Goal: Task Accomplishment & Management: Manage account settings

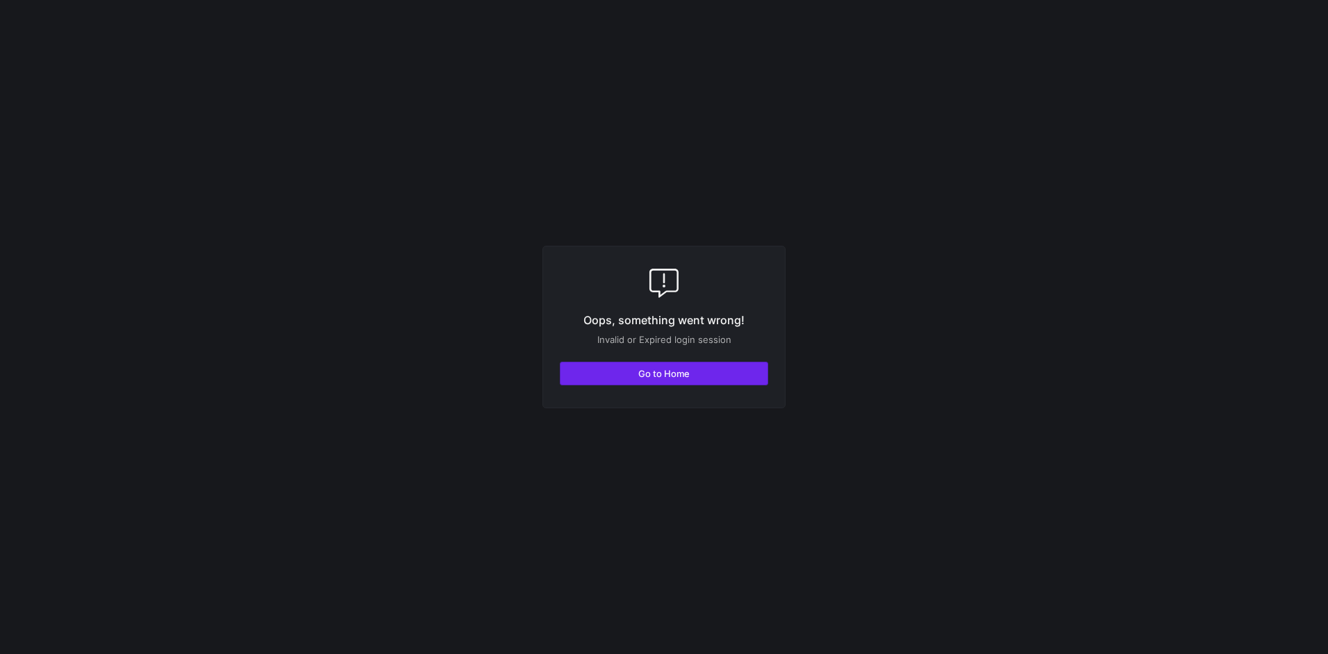
click at [656, 385] on button "Go to Home" at bounding box center [664, 374] width 208 height 24
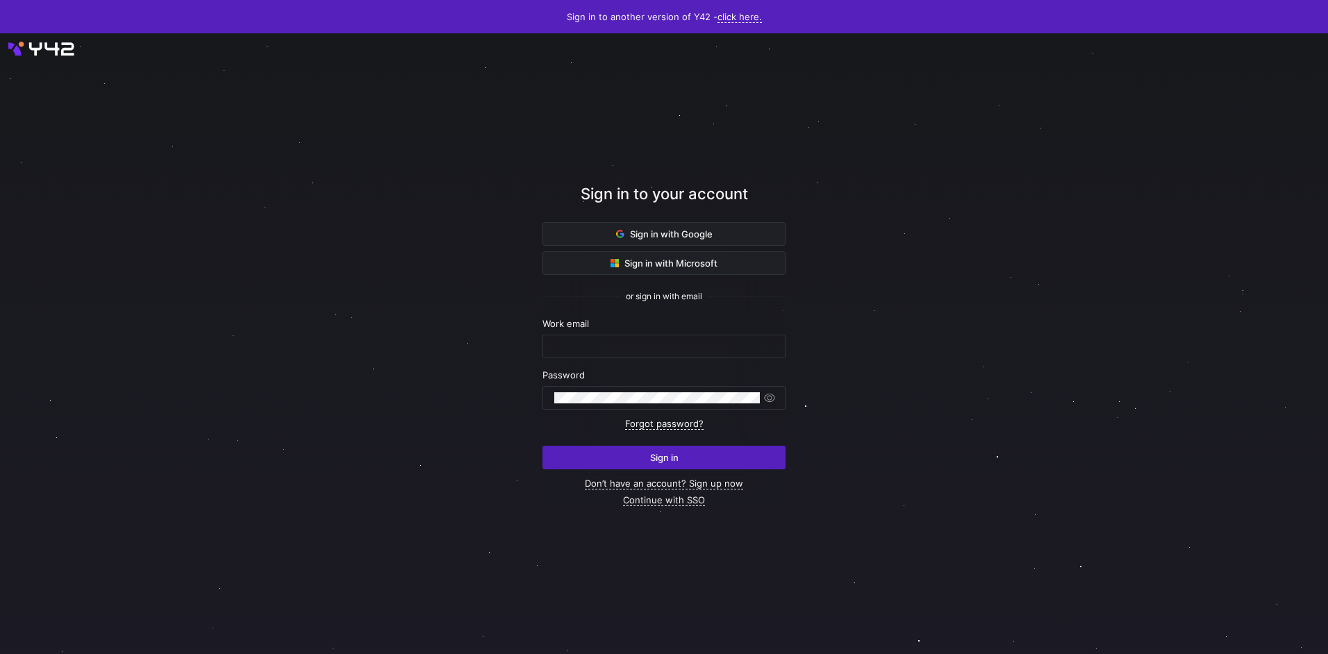
type input "[EMAIL_ADDRESS][DOMAIN_NAME]"
click at [640, 449] on span "submit" at bounding box center [664, 458] width 242 height 22
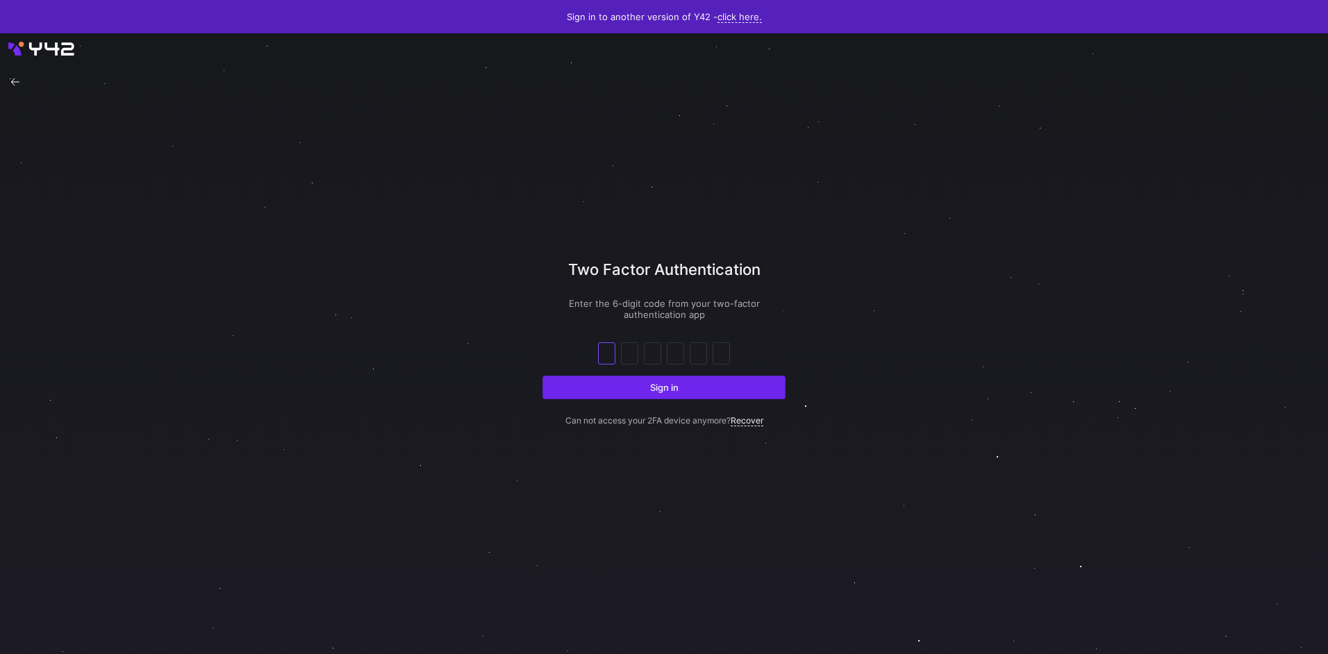
type input "3"
type input "4"
type input "6"
type input "5"
type input "3"
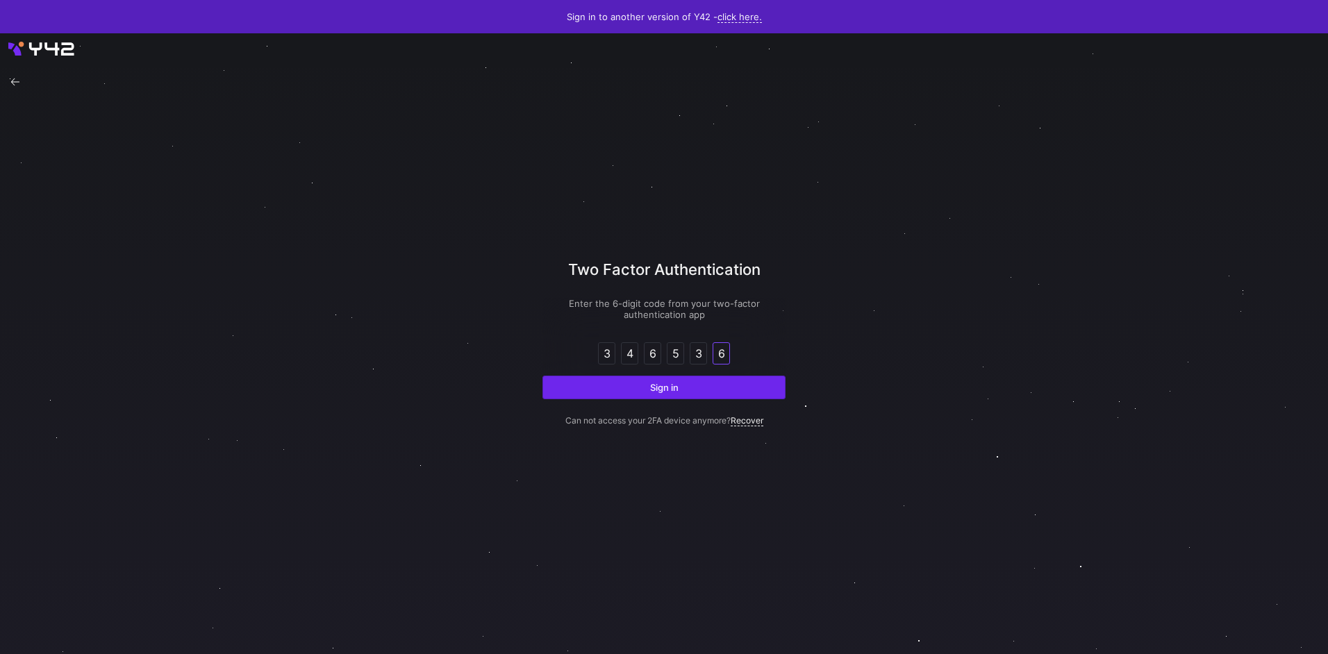
type input "6"
click at [542, 376] on button "Sign in" at bounding box center [663, 388] width 243 height 24
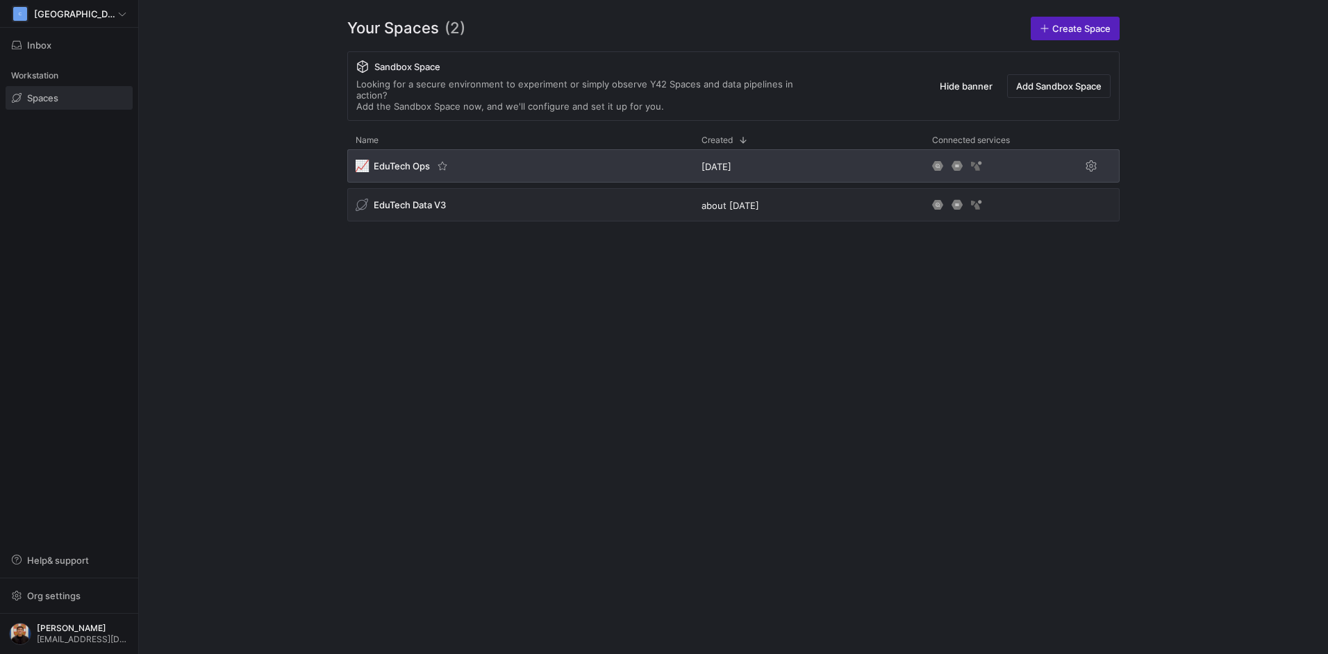
click at [404, 160] on div "📈 EduTech Ops" at bounding box center [393, 166] width 74 height 13
click at [387, 160] on span "EduTech Ops" at bounding box center [402, 165] width 56 height 11
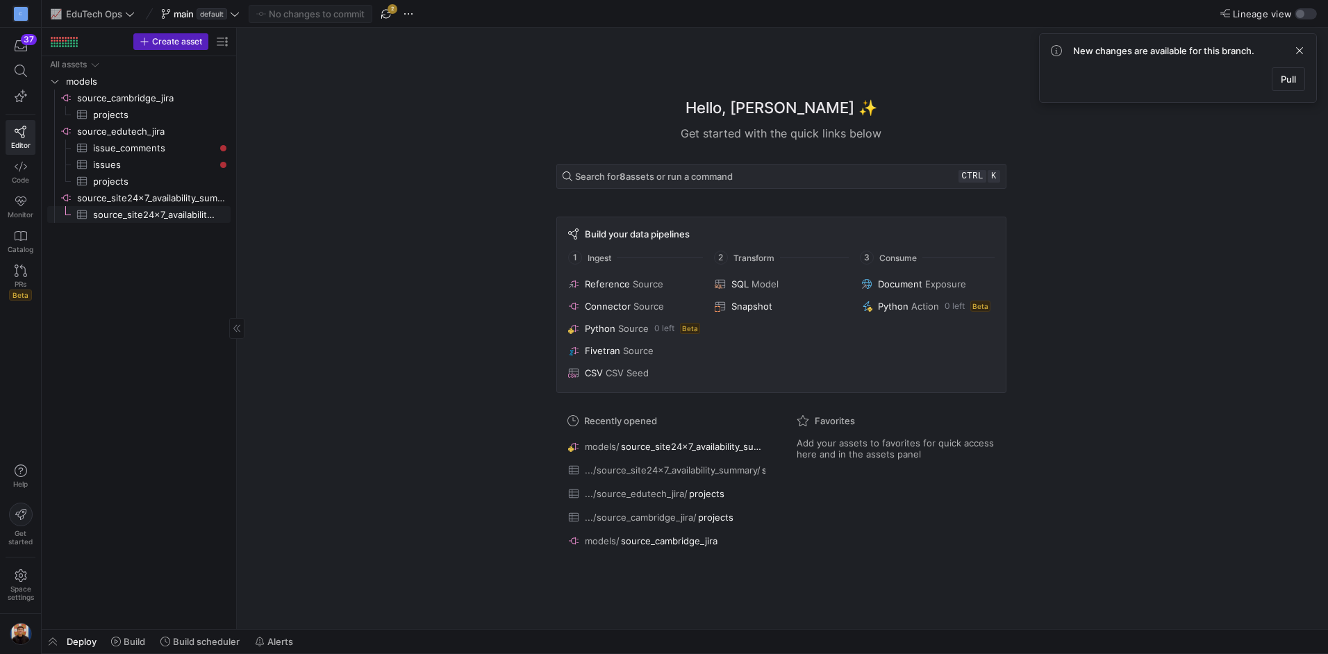
click at [178, 213] on span "source_site24x7_availability_summary​​​​​​​​​" at bounding box center [154, 215] width 122 height 16
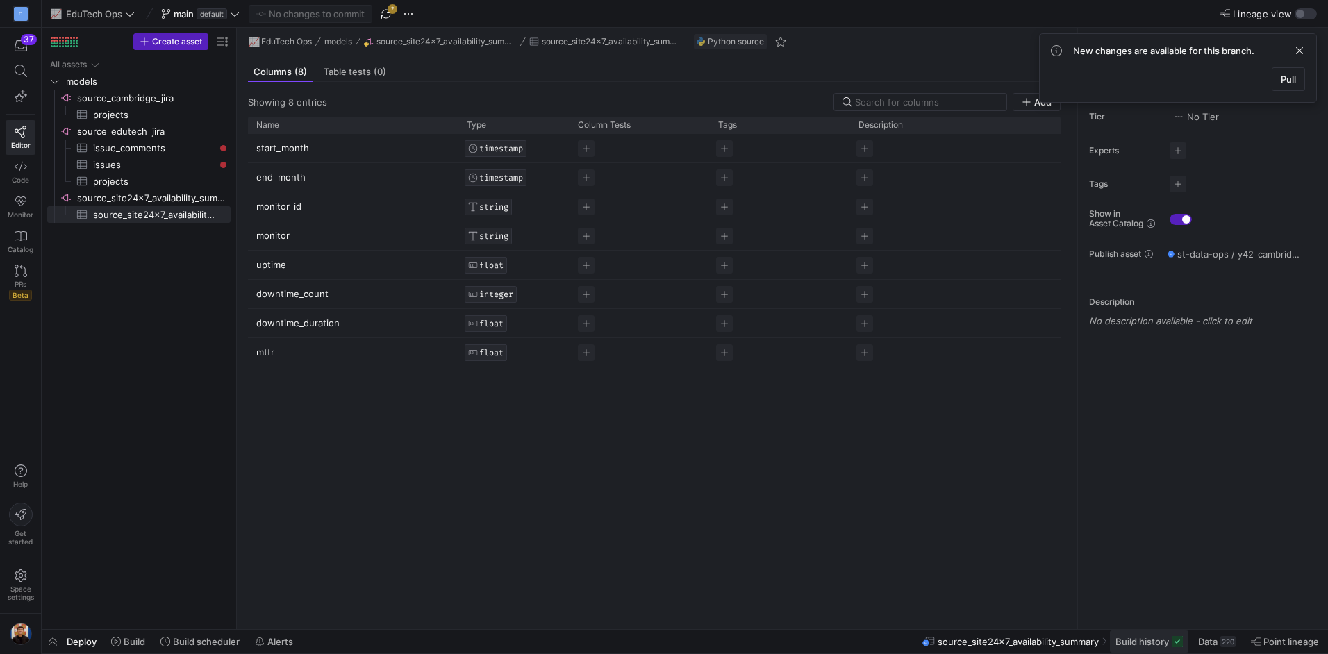
click at [1139, 642] on span "Build history" at bounding box center [1141, 641] width 53 height 11
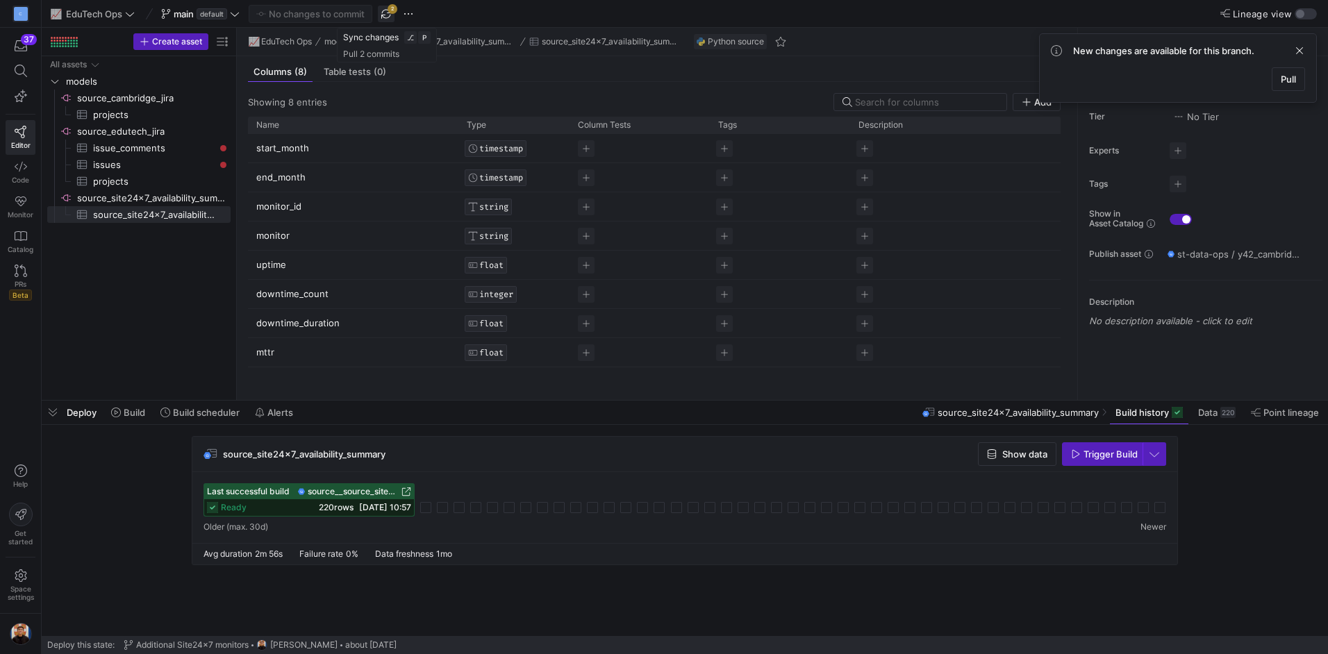
click at [392, 17] on span "button" at bounding box center [386, 14] width 17 height 17
click at [23, 577] on icon at bounding box center [21, 575] width 13 height 13
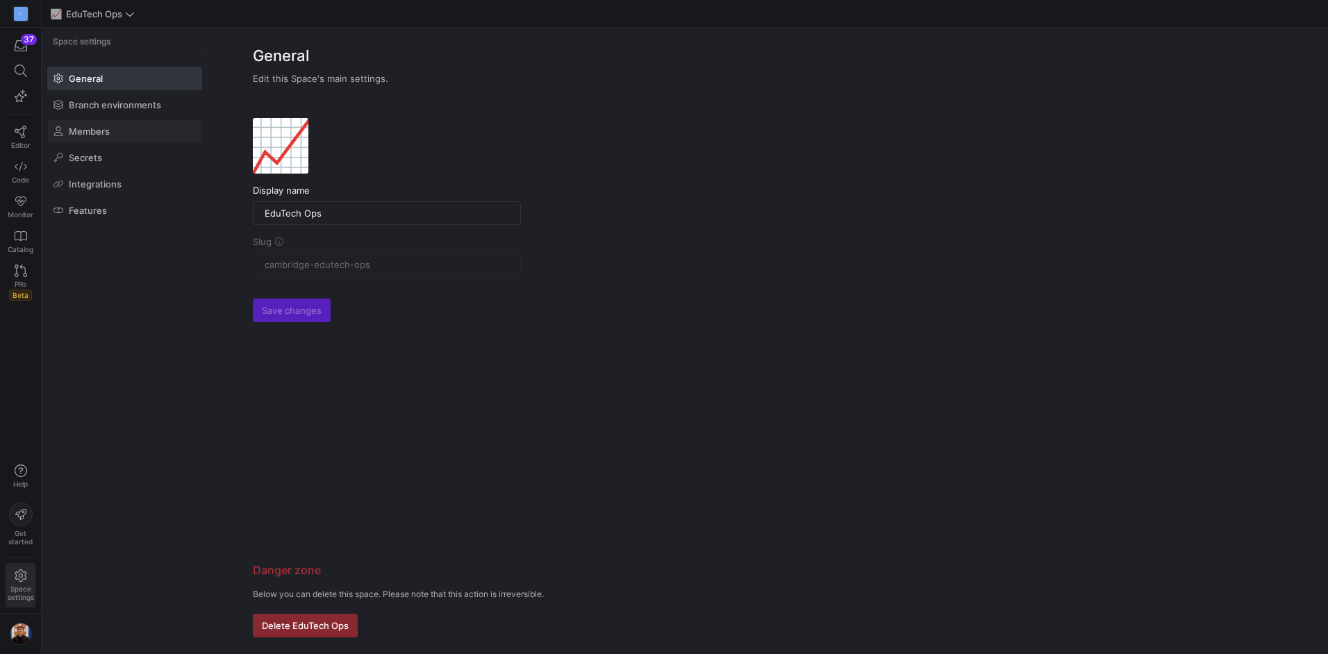
click at [125, 134] on span at bounding box center [124, 131] width 153 height 22
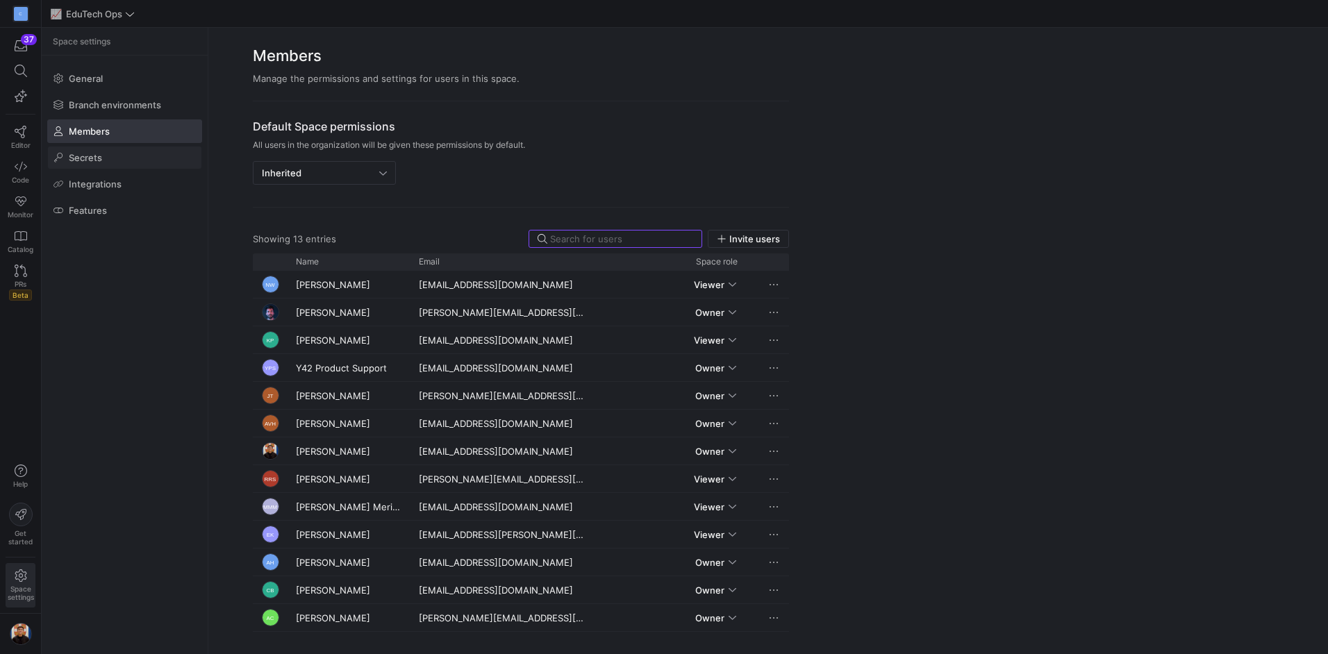
click at [97, 159] on span "Secrets" at bounding box center [85, 157] width 33 height 11
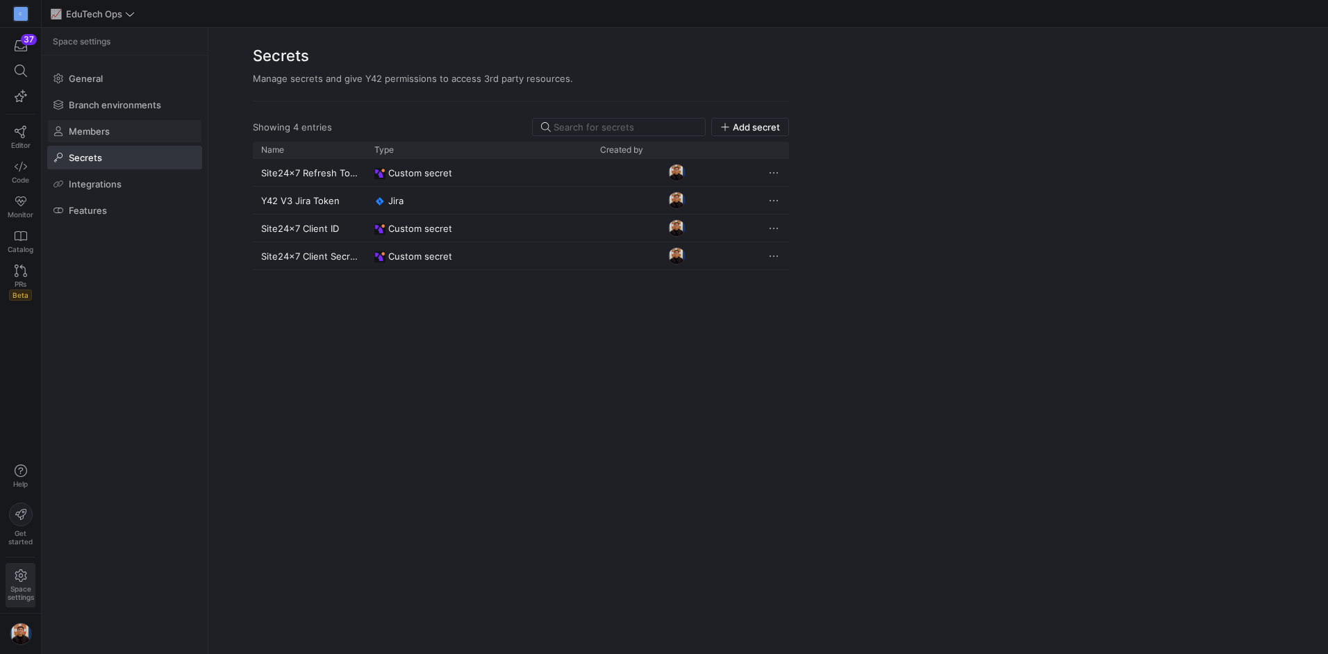
click at [152, 129] on span at bounding box center [124, 131] width 153 height 22
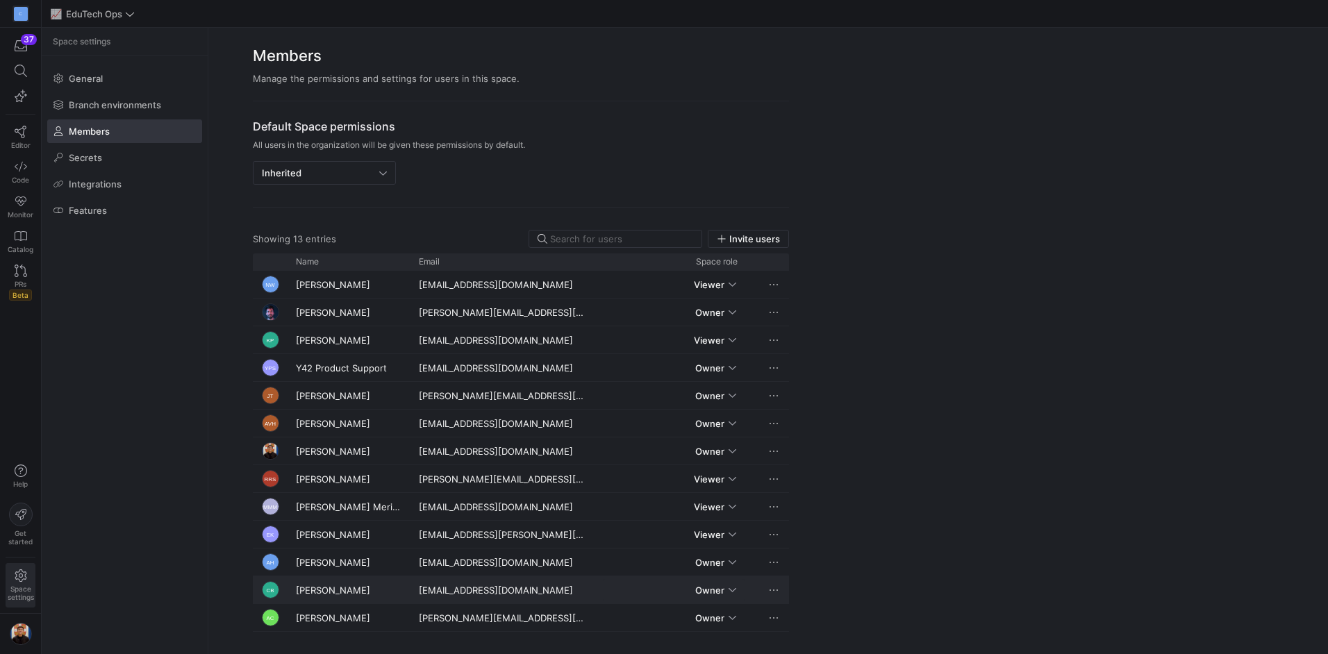
click at [730, 591] on div "Press SPACE to select this row." at bounding box center [733, 590] width 8 height 11
click at [992, 594] on div at bounding box center [664, 327] width 1328 height 654
click at [776, 592] on span "Press SPACE to select this row." at bounding box center [774, 590] width 14 height 14
click at [1126, 399] on div at bounding box center [664, 327] width 1328 height 654
click at [113, 149] on span at bounding box center [124, 158] width 153 height 22
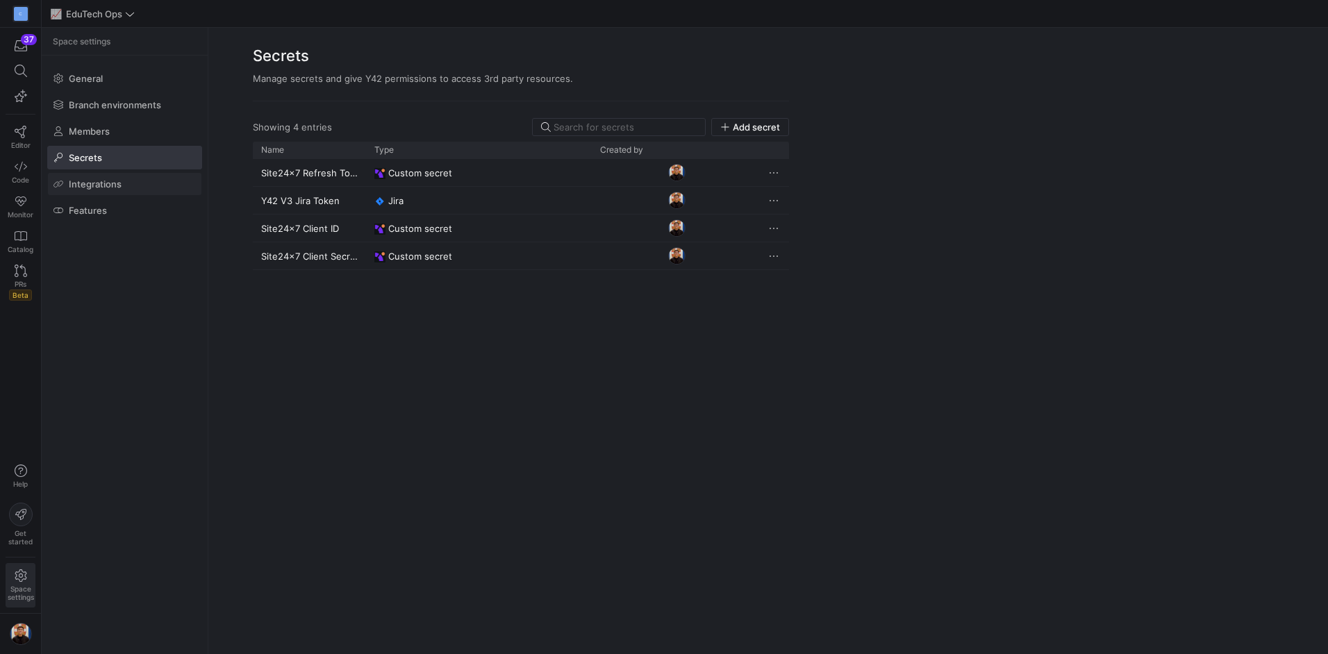
click at [127, 181] on span at bounding box center [124, 184] width 153 height 22
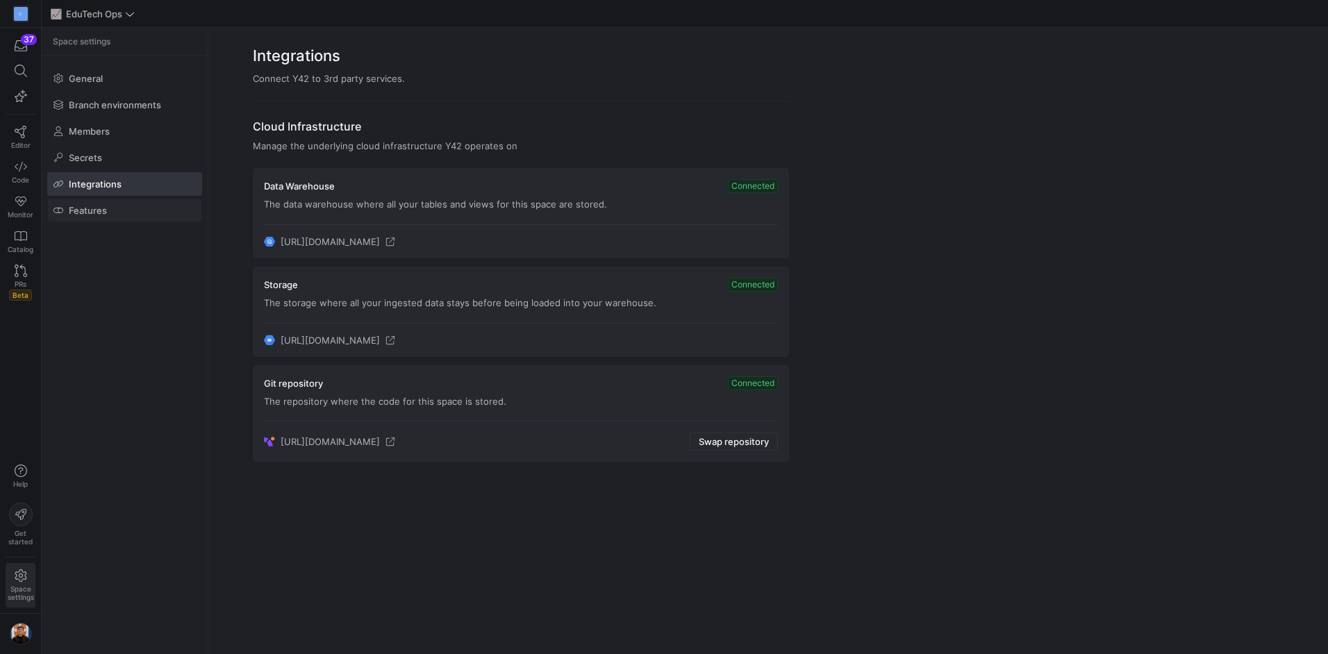
click at [118, 206] on span at bounding box center [124, 210] width 153 height 22
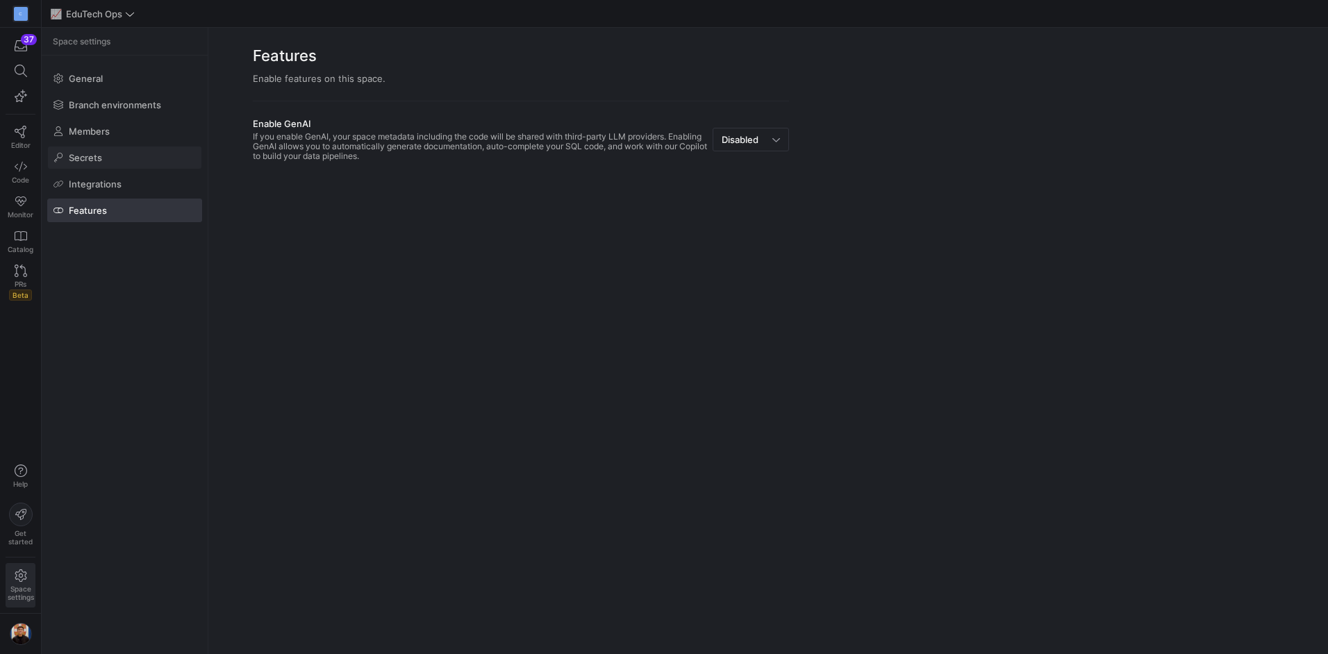
click at [120, 154] on span at bounding box center [124, 158] width 153 height 22
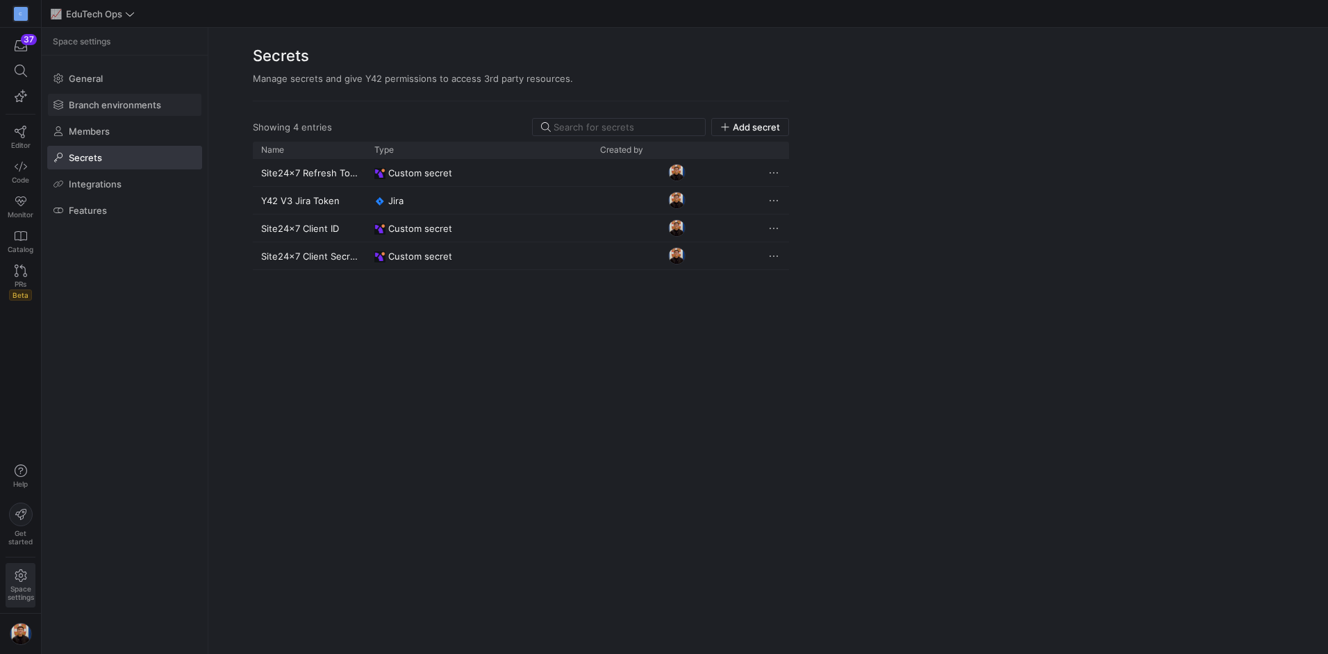
click at [122, 101] on span "Branch environments" at bounding box center [115, 104] width 92 height 11
click at [123, 81] on span at bounding box center [124, 78] width 153 height 22
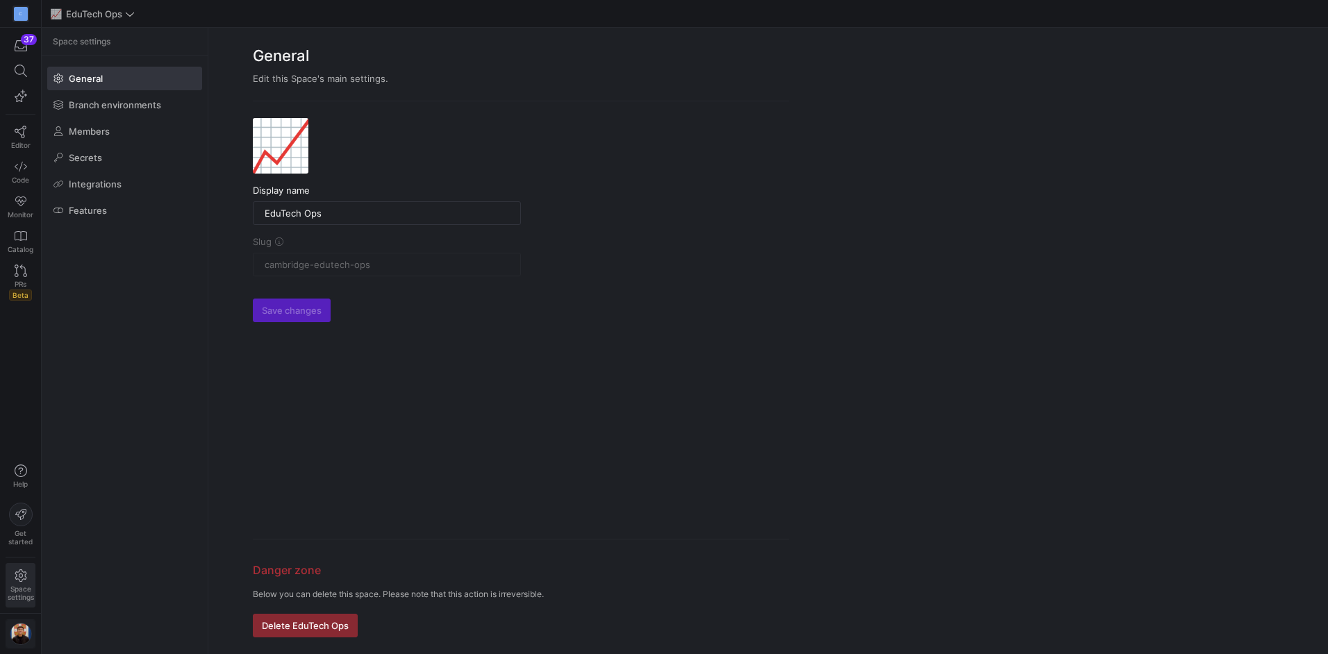
click at [24, 629] on img "button" at bounding box center [21, 634] width 22 height 22
click at [73, 560] on span "User settings" at bounding box center [56, 561] width 59 height 11
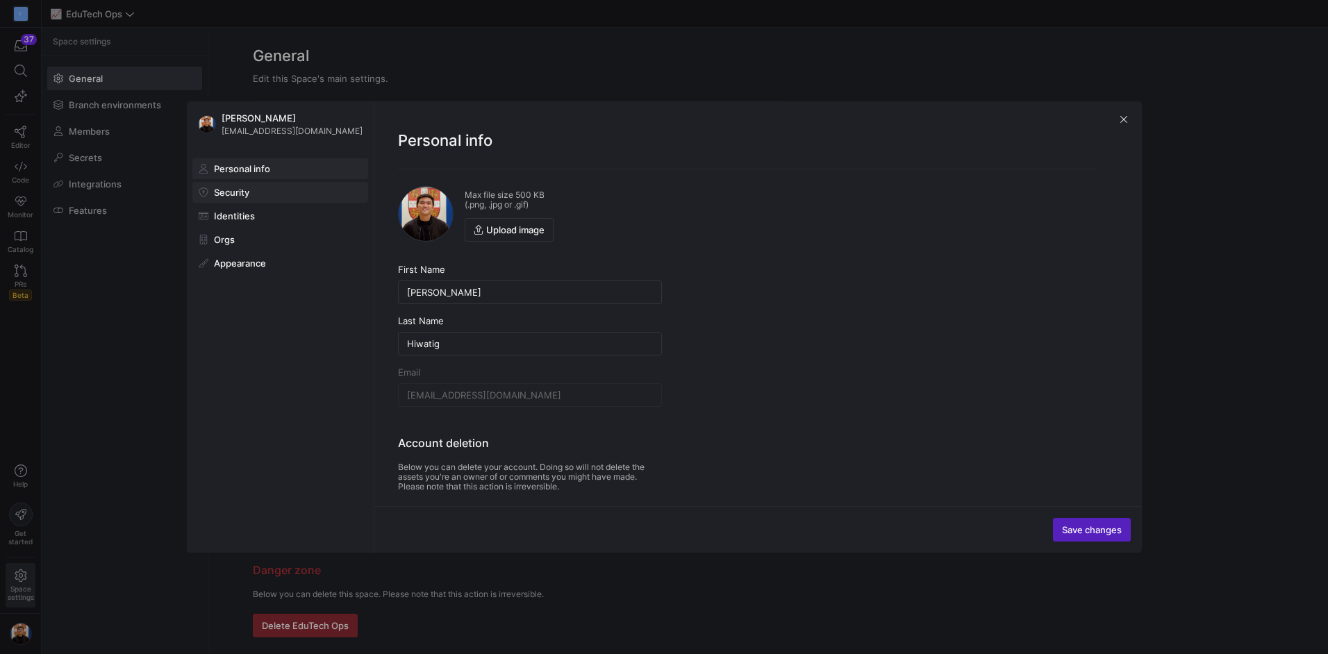
click at [261, 190] on span at bounding box center [280, 192] width 174 height 19
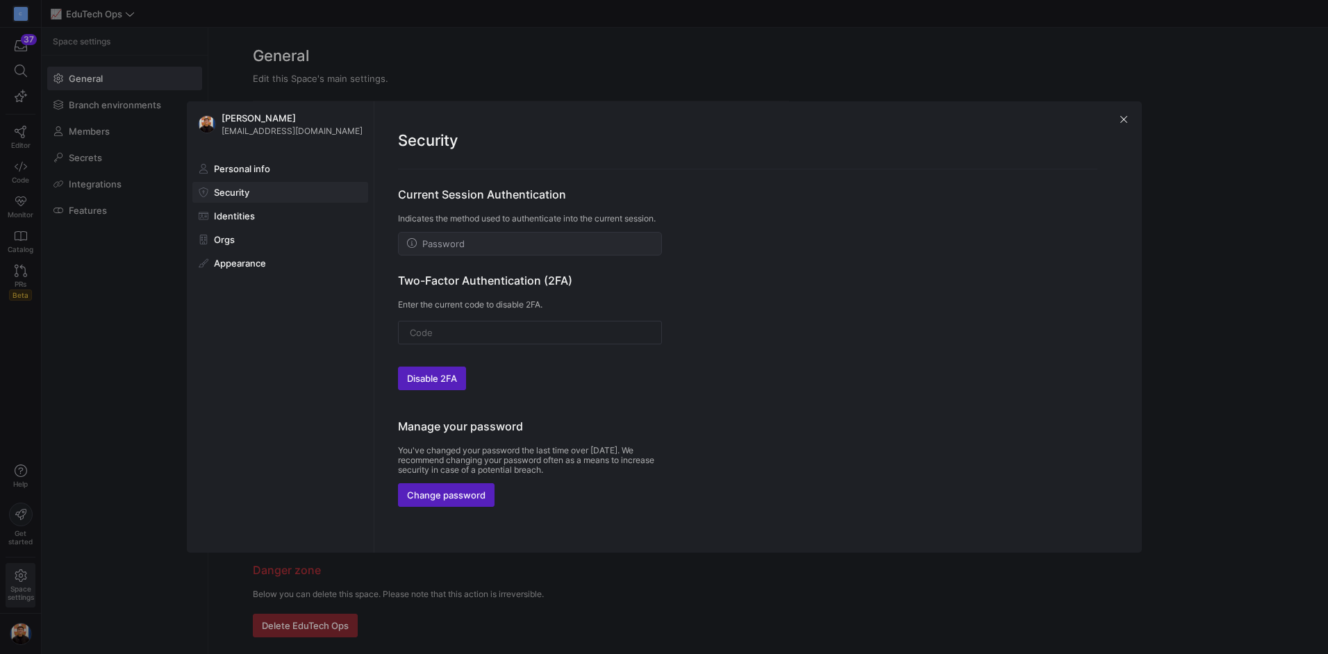
click at [250, 204] on div "Personal info Security Identities Orgs Appearance" at bounding box center [280, 216] width 187 height 138
click at [237, 244] on span at bounding box center [280, 239] width 174 height 19
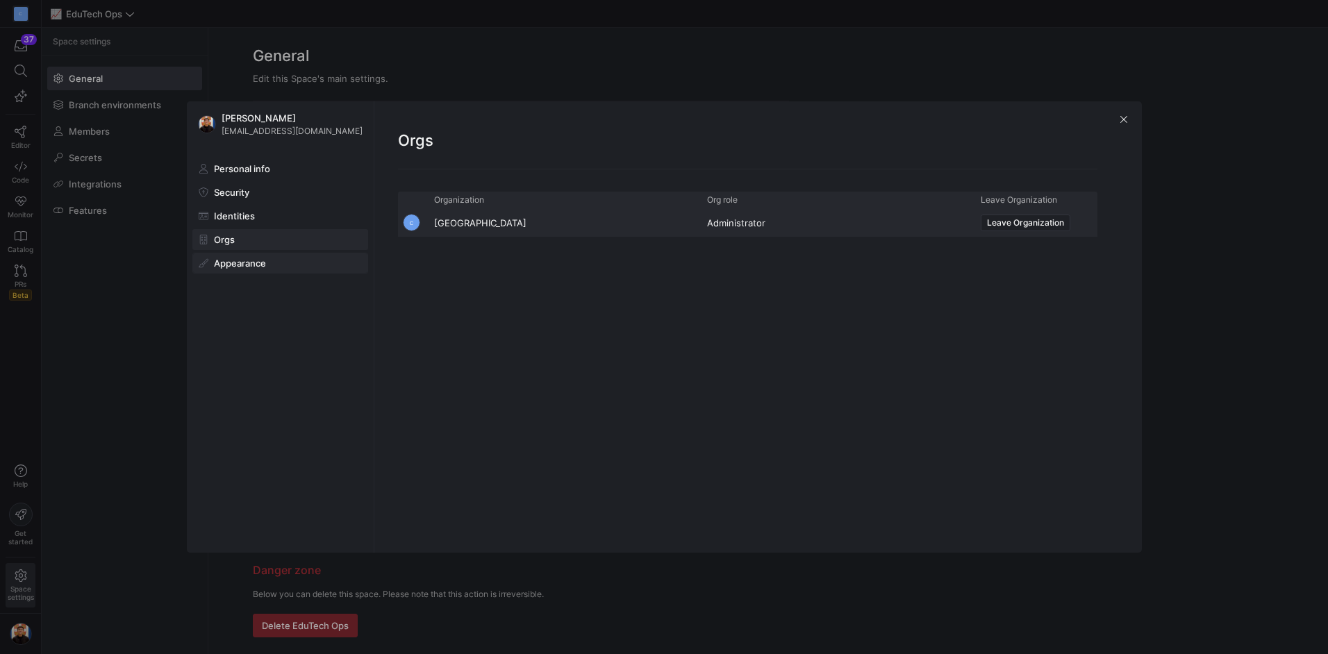
click at [256, 272] on span at bounding box center [280, 262] width 174 height 19
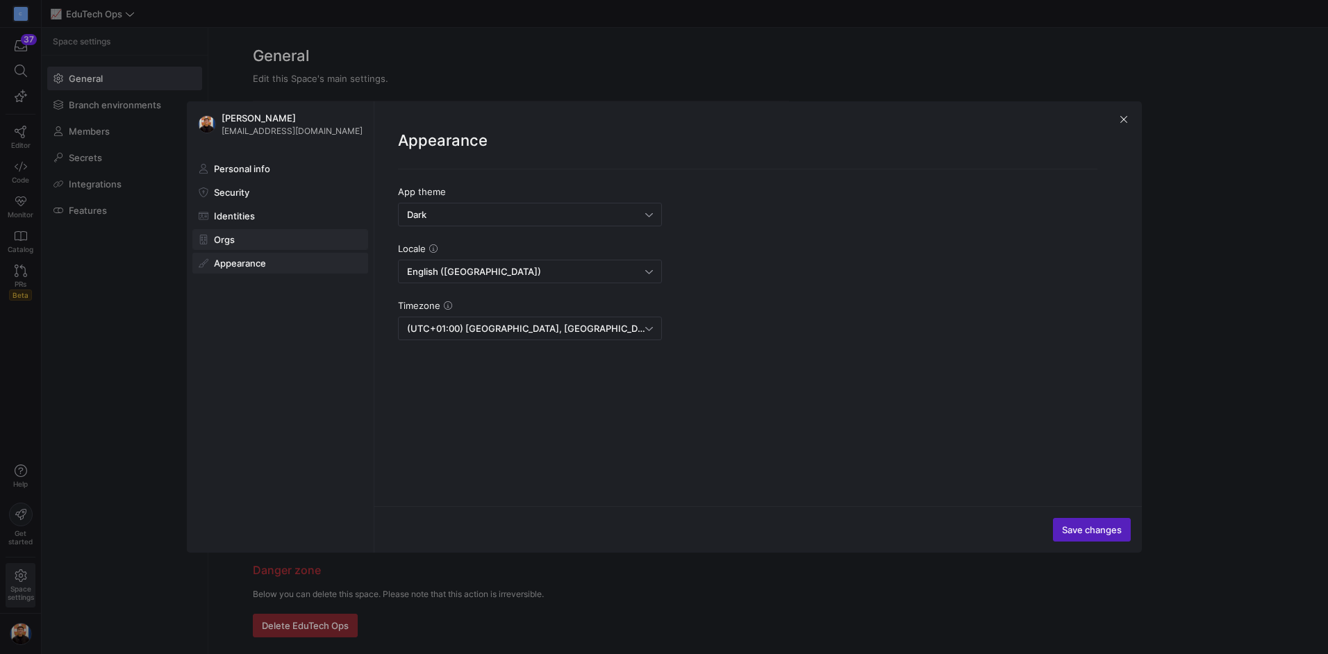
click at [262, 249] on span at bounding box center [280, 239] width 174 height 19
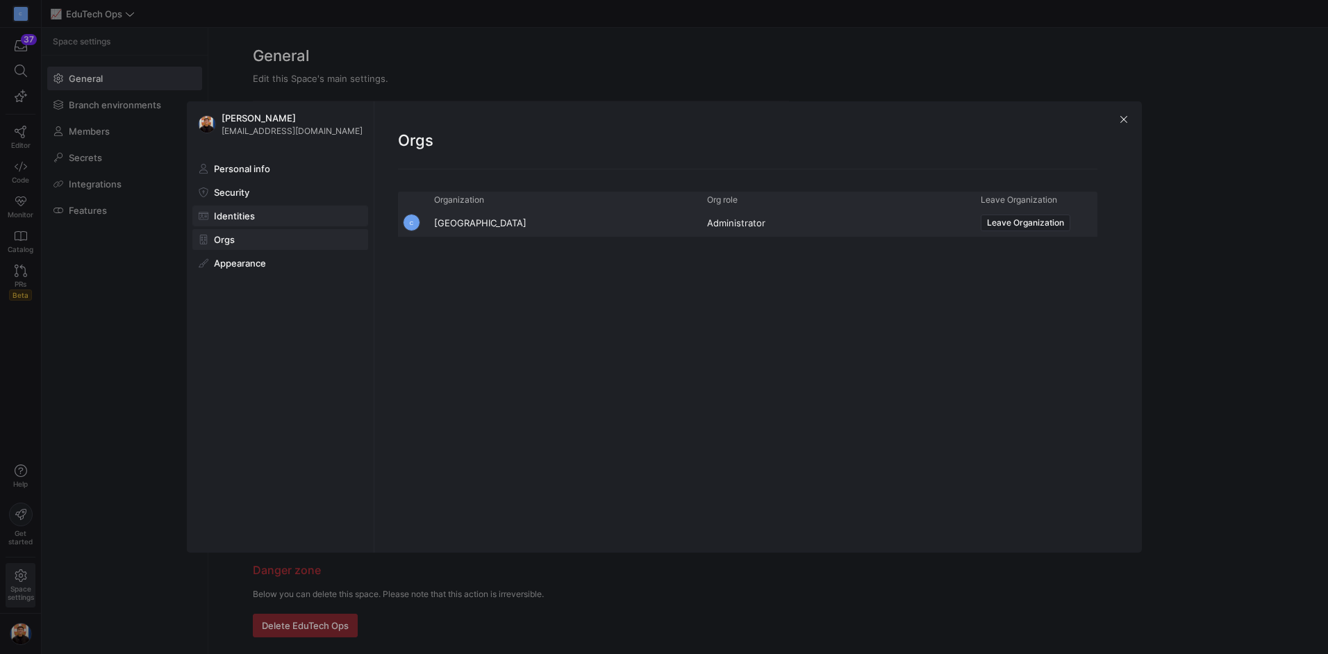
click at [264, 224] on span at bounding box center [280, 215] width 174 height 19
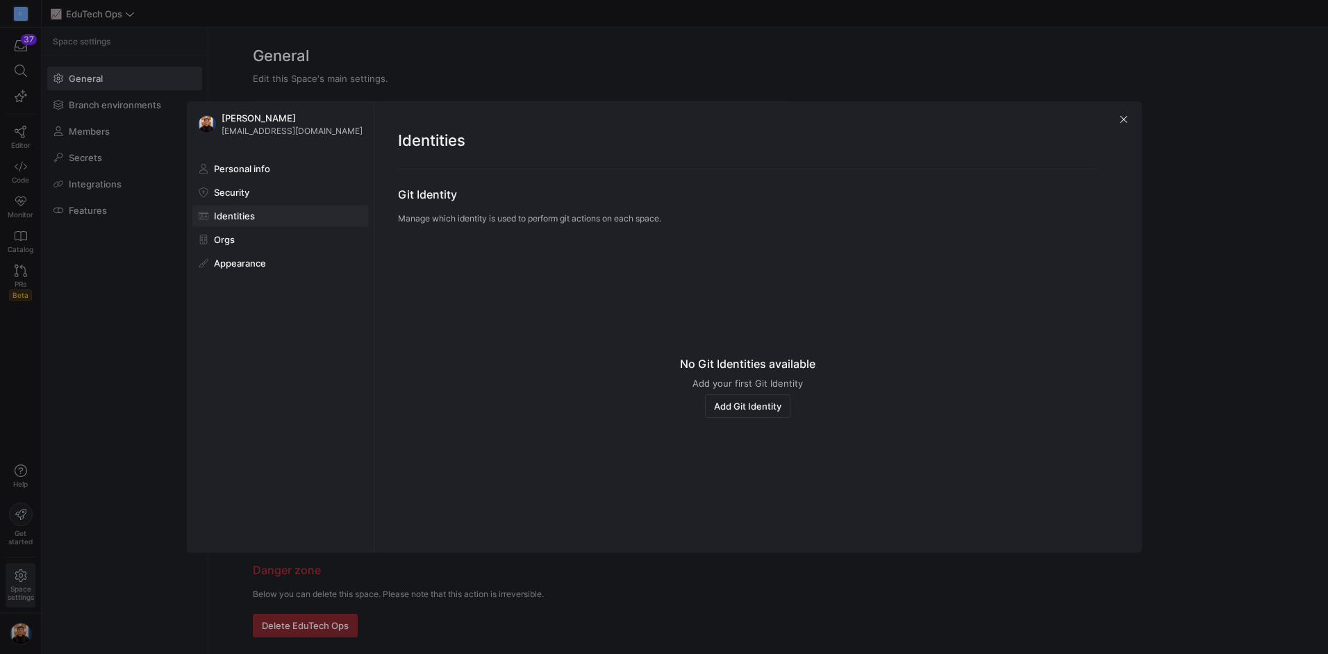
click at [1305, 190] on div at bounding box center [664, 327] width 1328 height 654
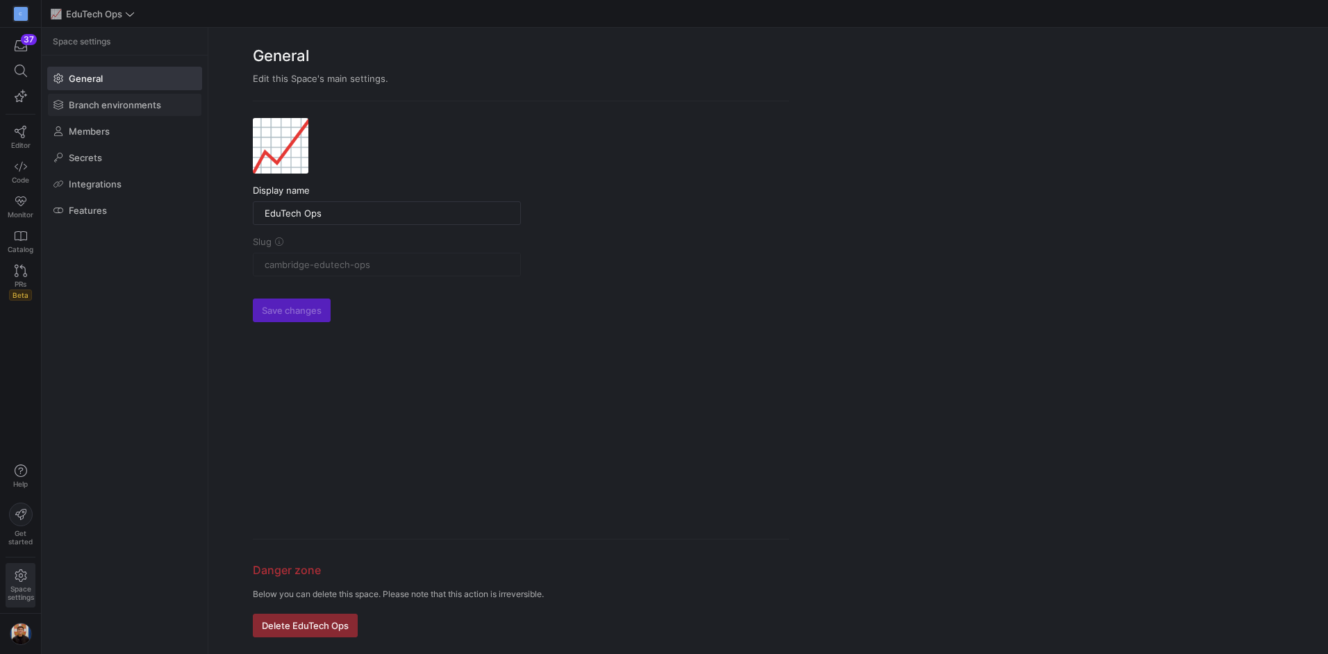
click at [115, 116] on link "Branch environments" at bounding box center [124, 105] width 155 height 24
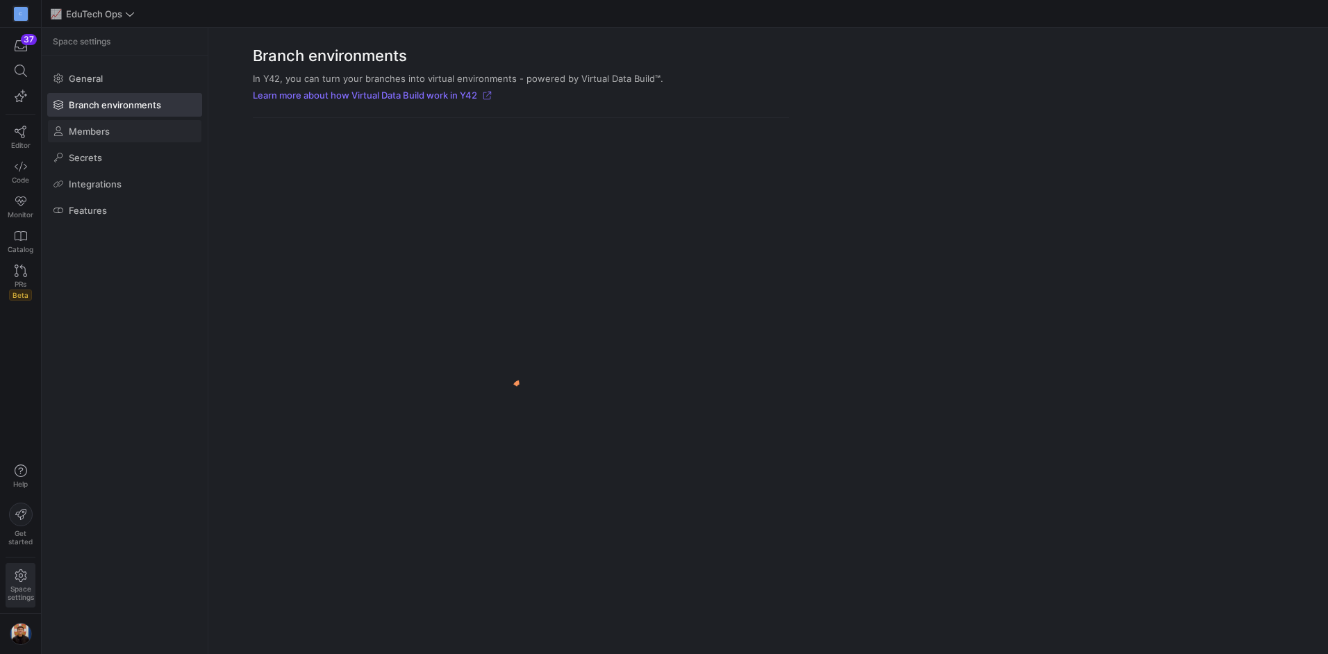
click at [122, 133] on span at bounding box center [124, 131] width 153 height 22
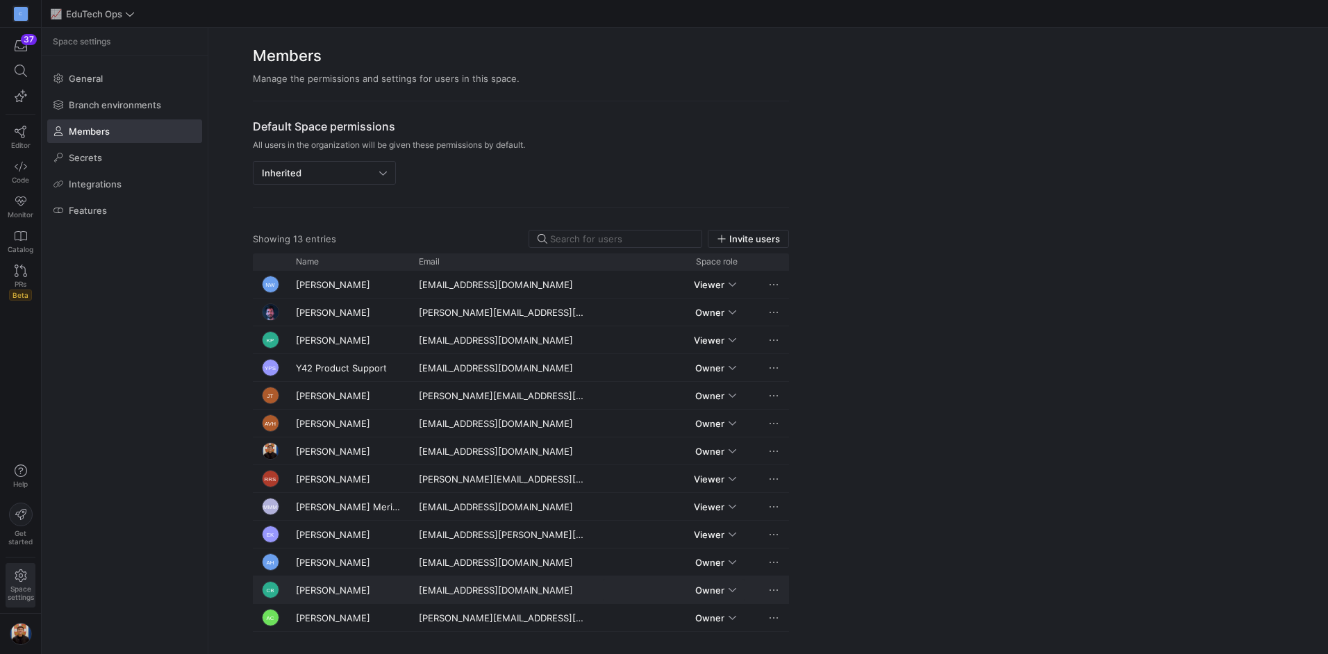
click at [732, 585] on div "Press SPACE to select this row." at bounding box center [733, 590] width 8 height 11
click at [734, 585] on div at bounding box center [664, 327] width 1328 height 654
click at [776, 592] on span "Press SPACE to select this row." at bounding box center [774, 590] width 14 height 14
click at [817, 610] on span "Edit permissions" at bounding box center [812, 609] width 72 height 11
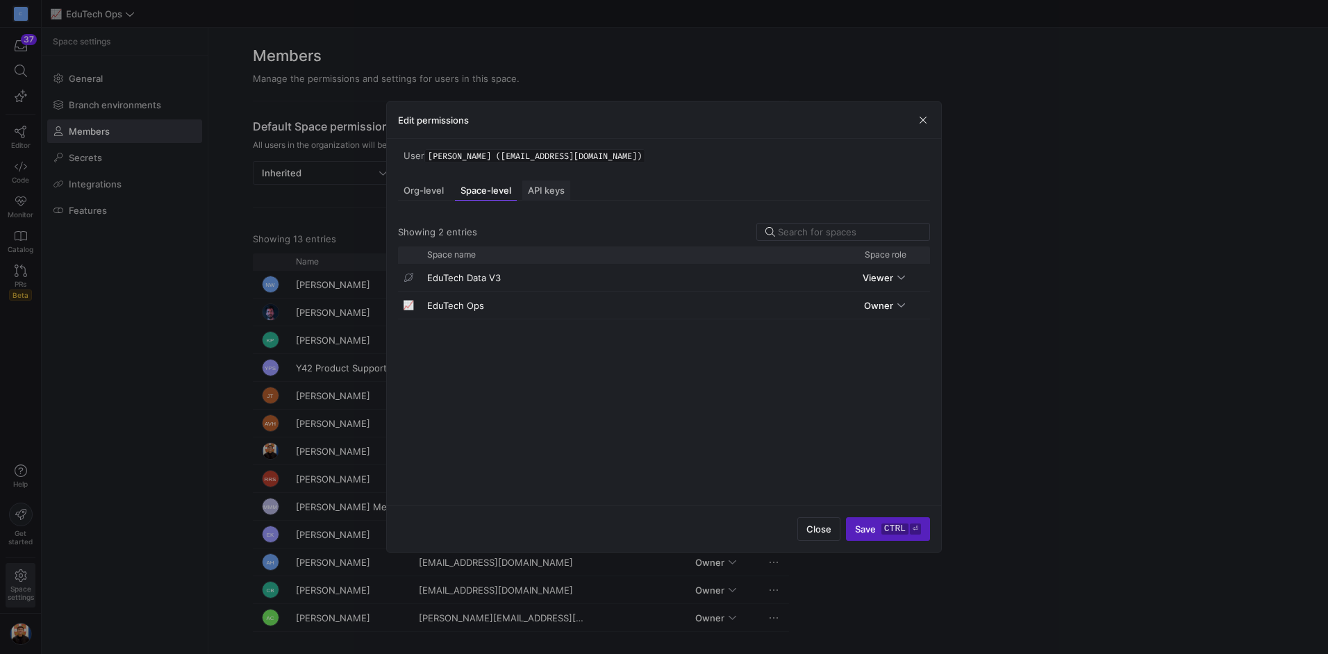
click at [556, 192] on span "API keys" at bounding box center [546, 190] width 37 height 9
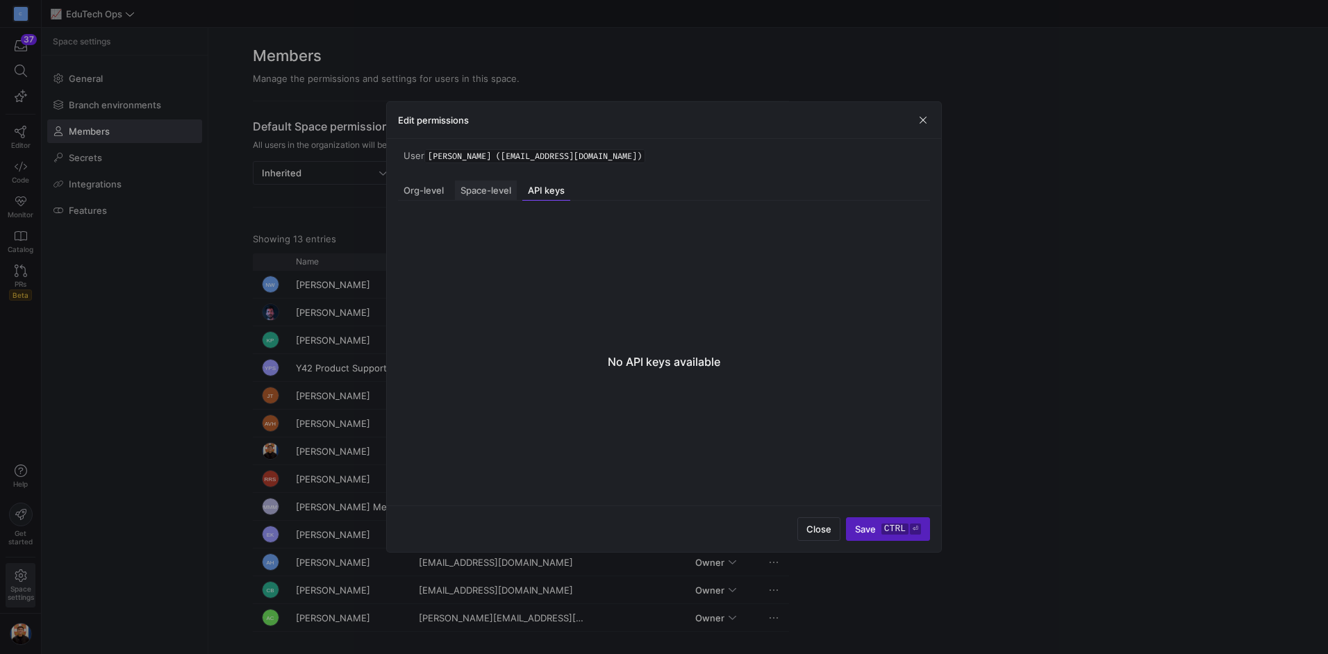
click at [487, 188] on span "Space-level" at bounding box center [485, 190] width 51 height 9
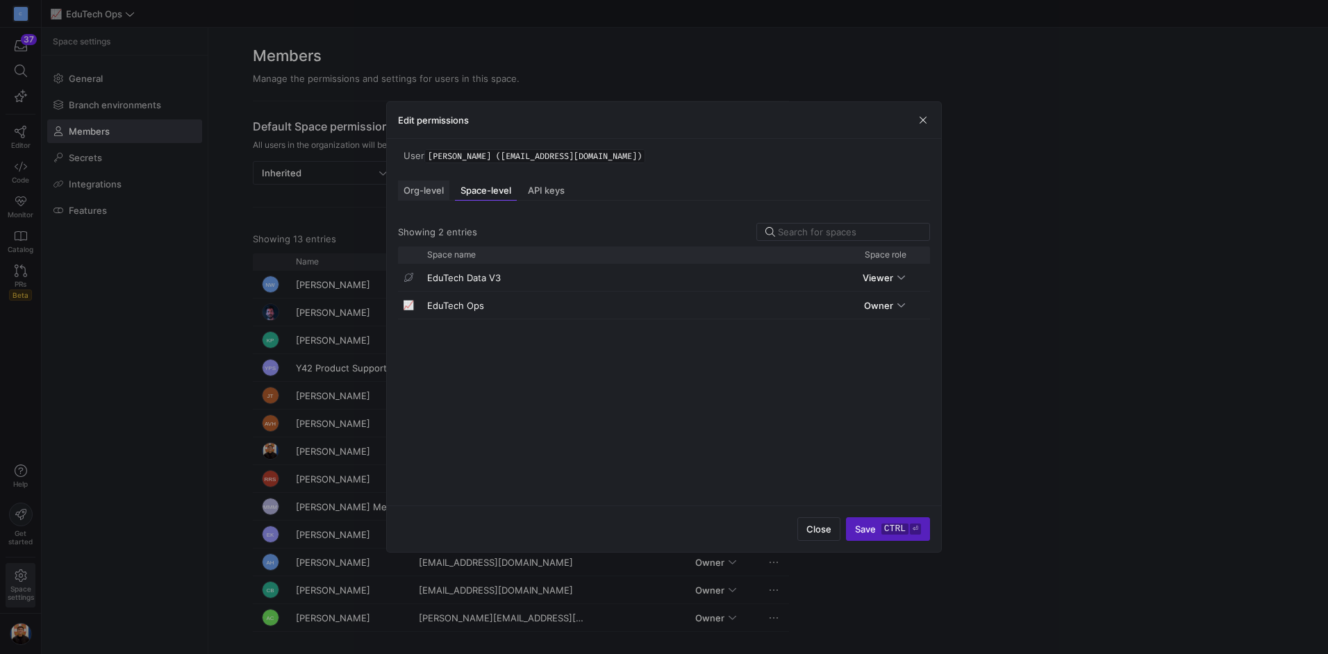
click at [442, 192] on span "Org-level" at bounding box center [424, 190] width 40 height 9
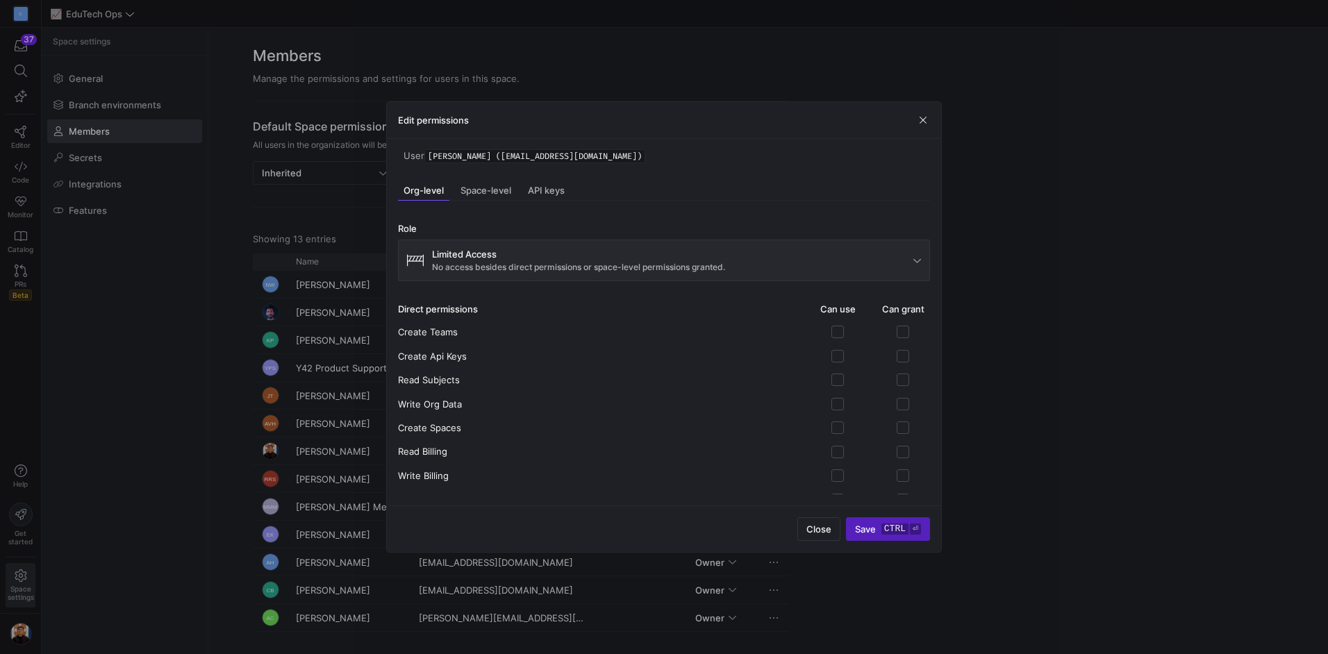
click at [1102, 305] on div at bounding box center [664, 327] width 1328 height 654
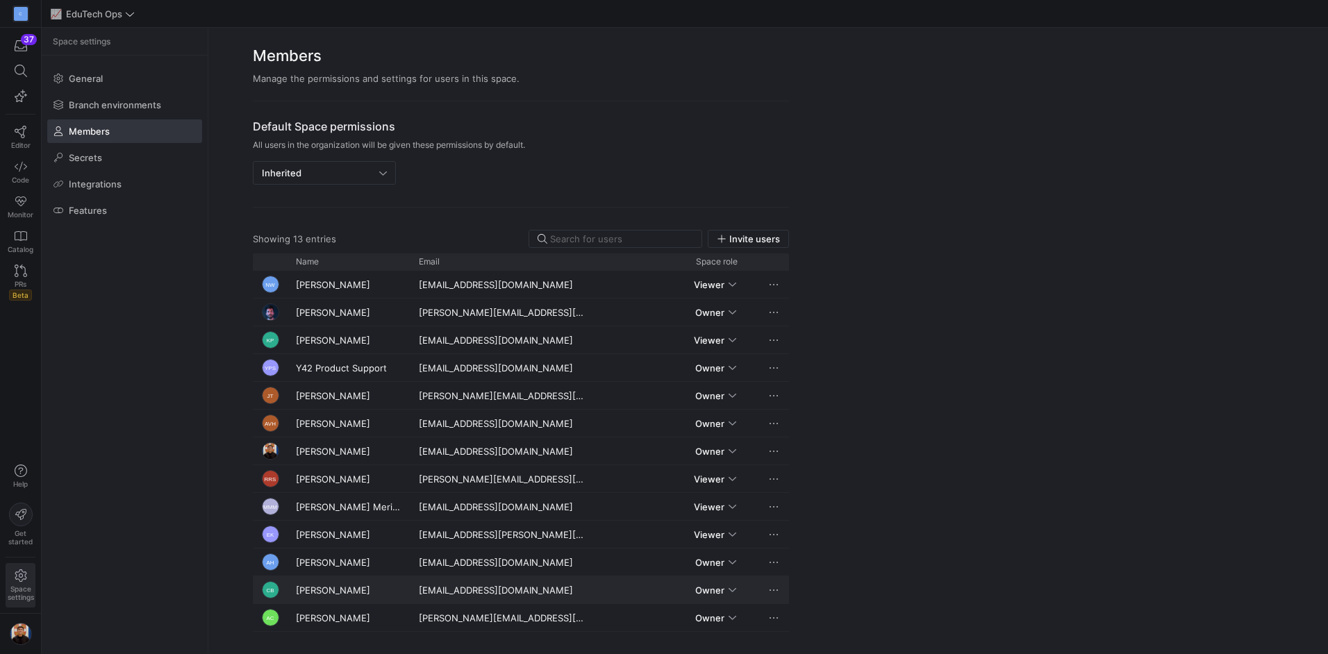
click at [774, 592] on span "Press SPACE to select this row." at bounding box center [774, 590] width 14 height 14
click at [804, 606] on span "Edit permissions" at bounding box center [812, 609] width 72 height 11
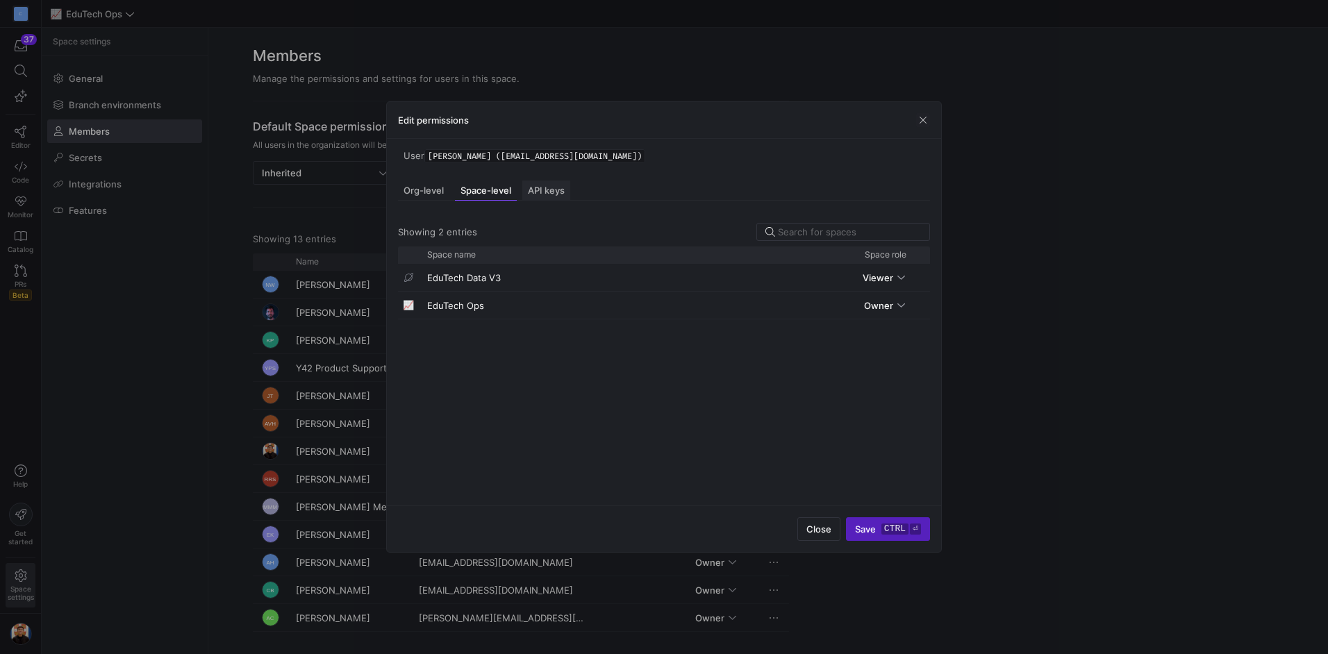
click at [546, 188] on span "API keys" at bounding box center [546, 190] width 37 height 9
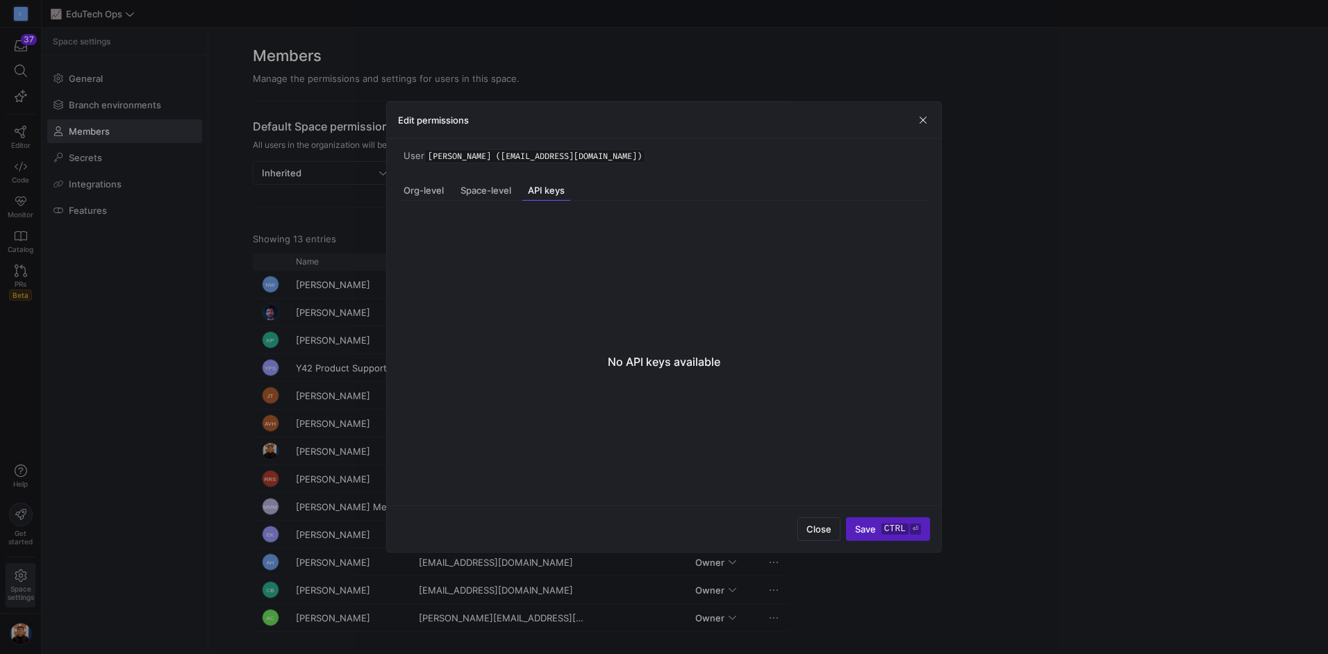
click at [1036, 240] on div at bounding box center [664, 327] width 1328 height 654
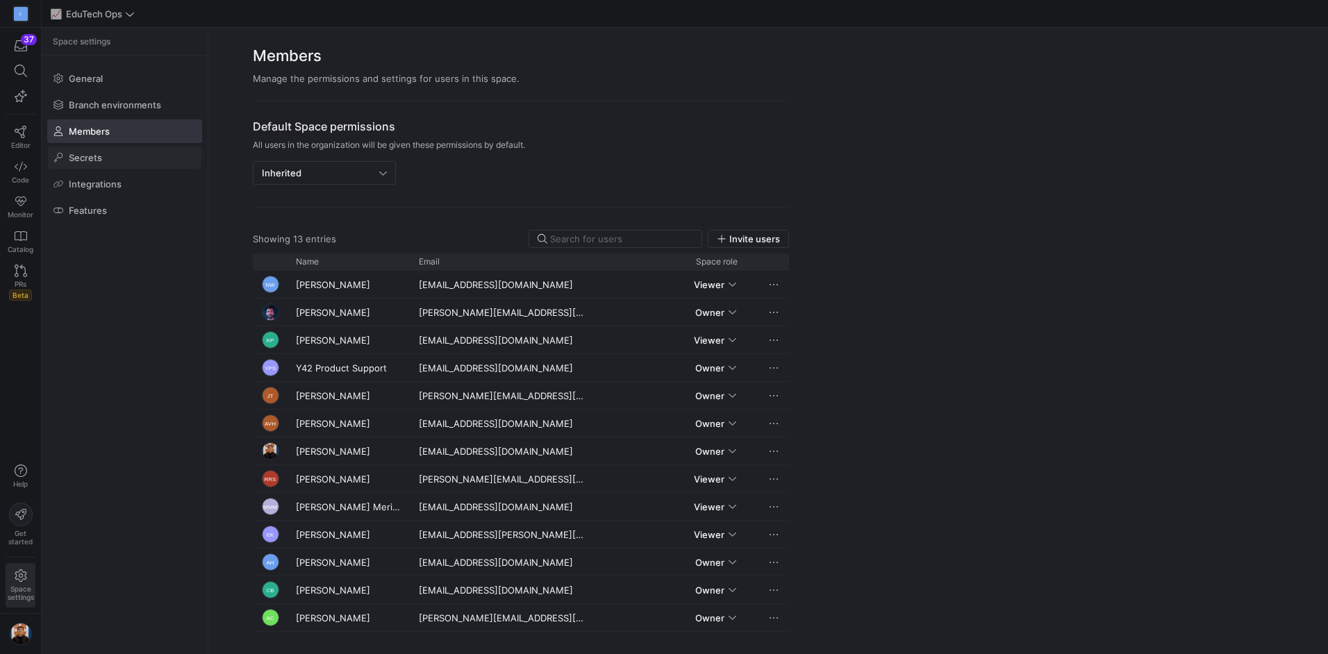
click at [129, 165] on span at bounding box center [124, 158] width 153 height 22
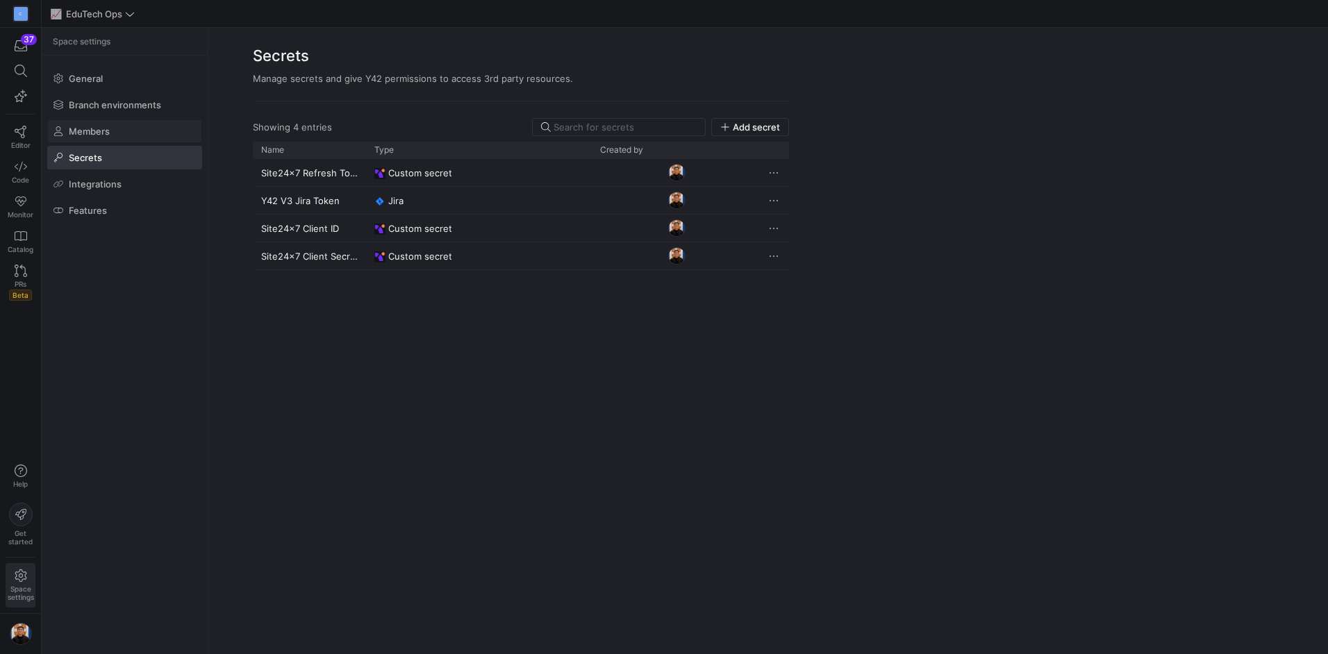
click at [121, 130] on span at bounding box center [124, 131] width 153 height 22
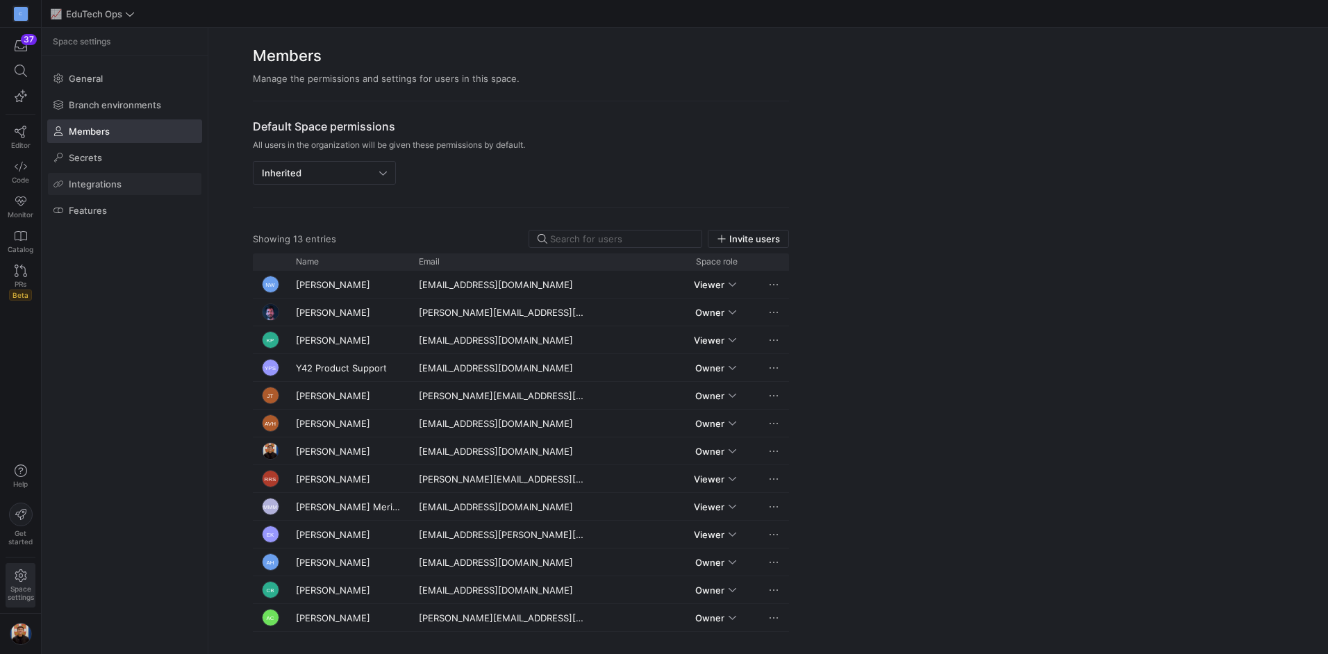
click at [108, 188] on span "Integrations" at bounding box center [95, 183] width 53 height 11
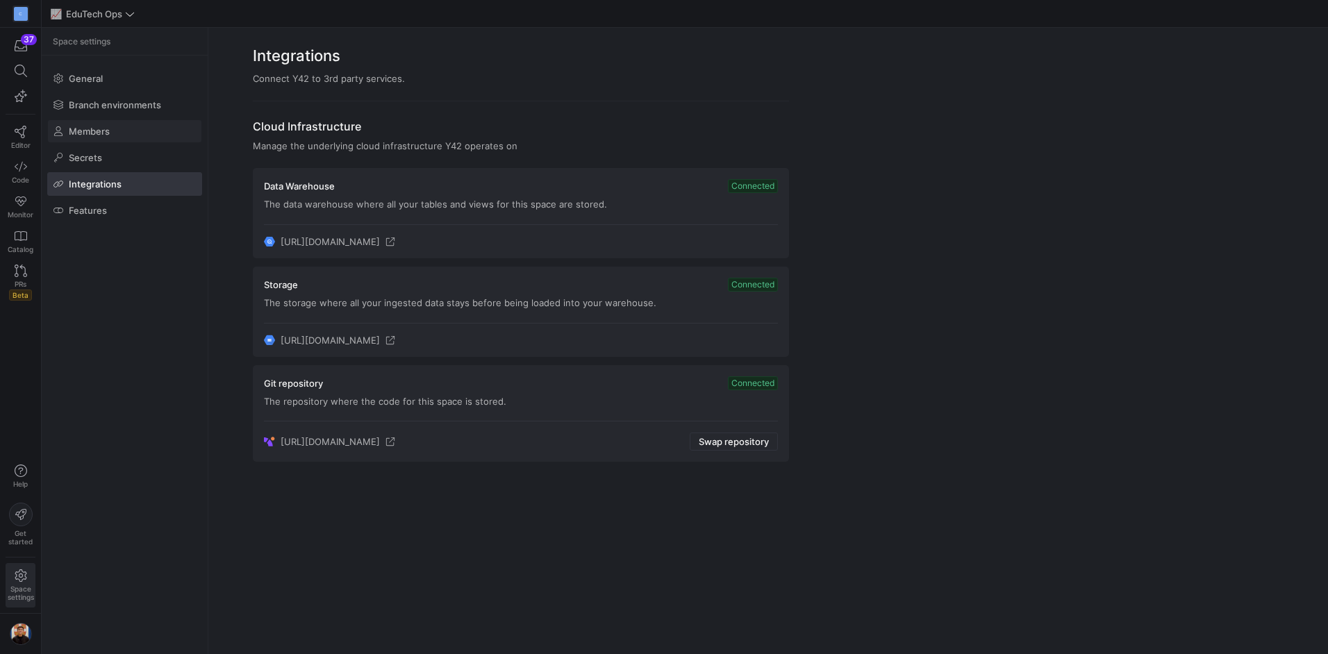
click at [101, 133] on span "Members" at bounding box center [89, 131] width 41 height 11
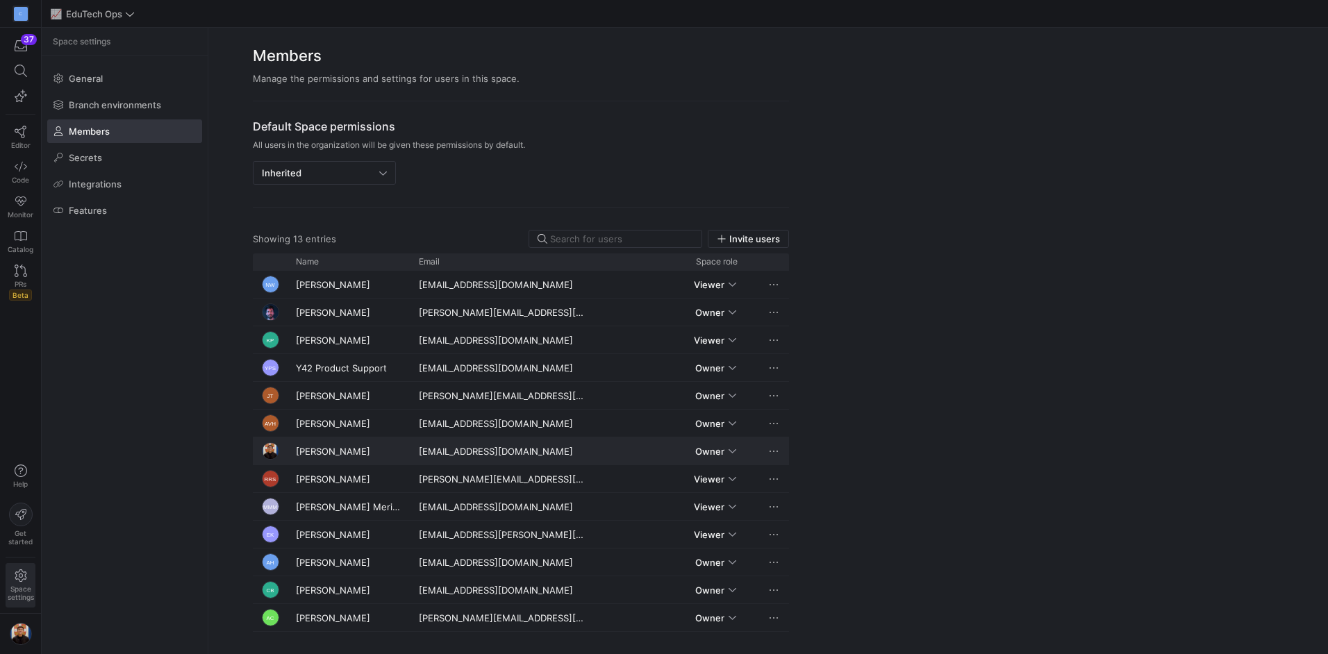
click at [343, 454] on div "[PERSON_NAME]" at bounding box center [349, 451] width 123 height 27
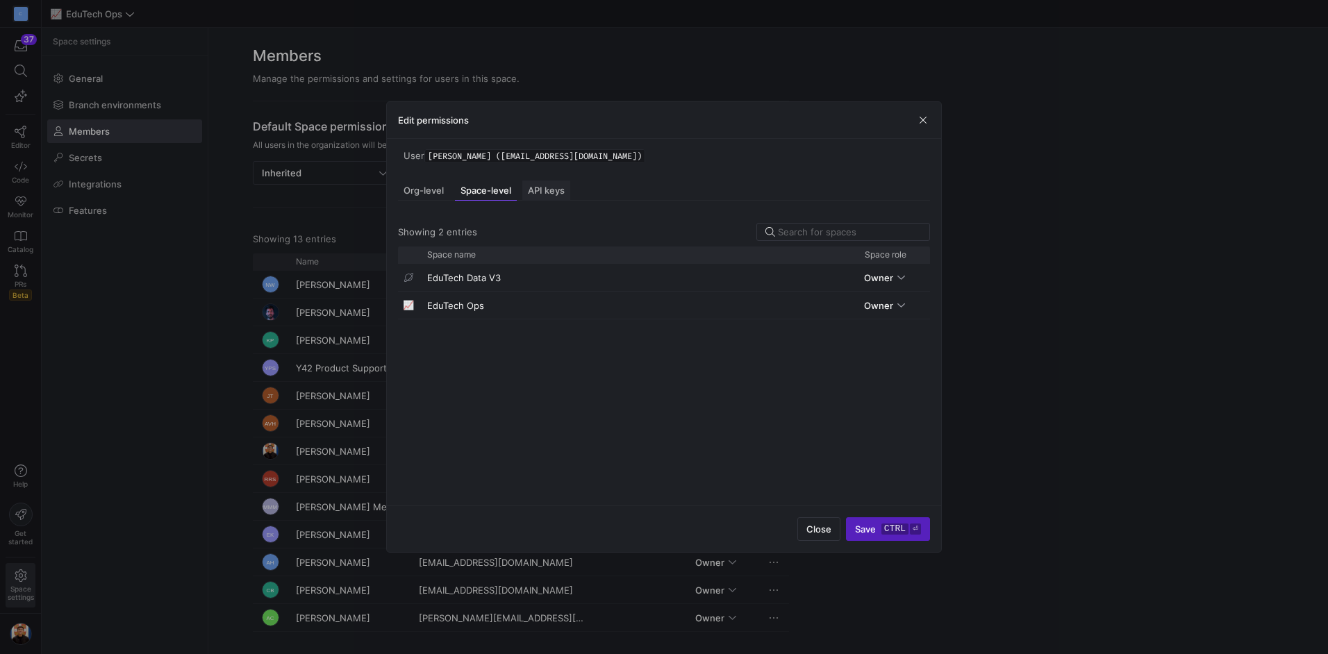
click at [567, 195] on div "API keys" at bounding box center [546, 191] width 48 height 20
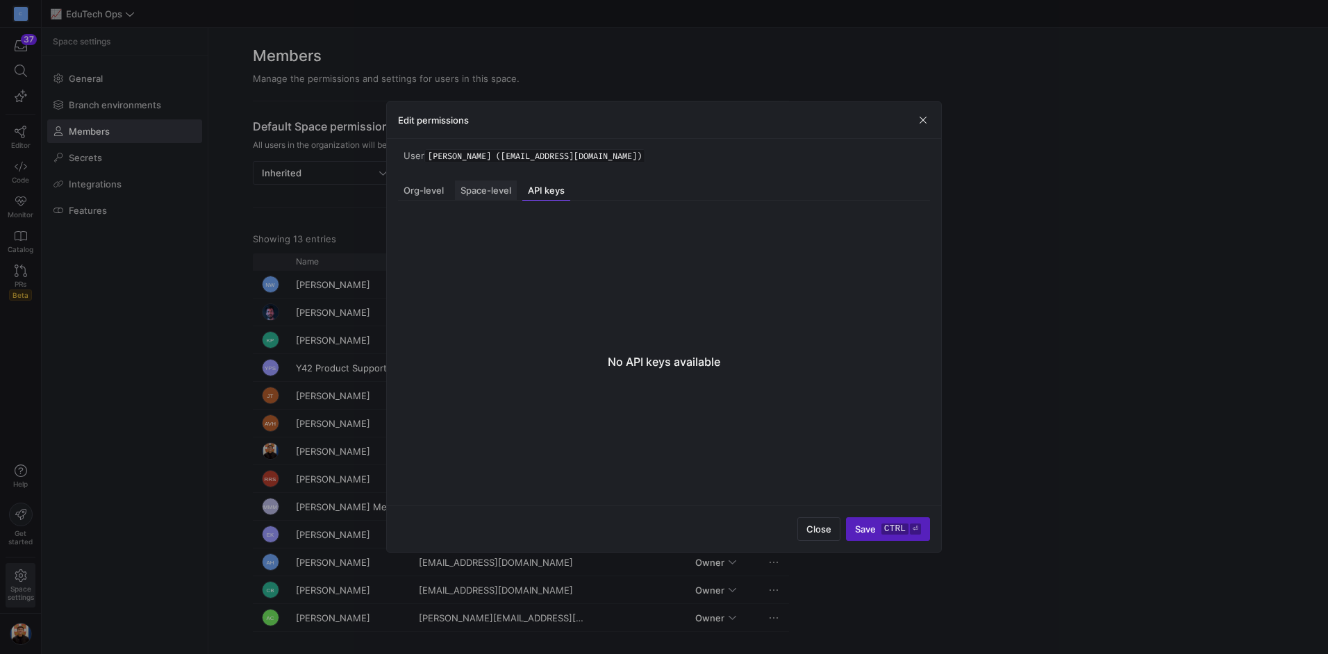
click at [481, 190] on span "Space-level" at bounding box center [485, 190] width 51 height 9
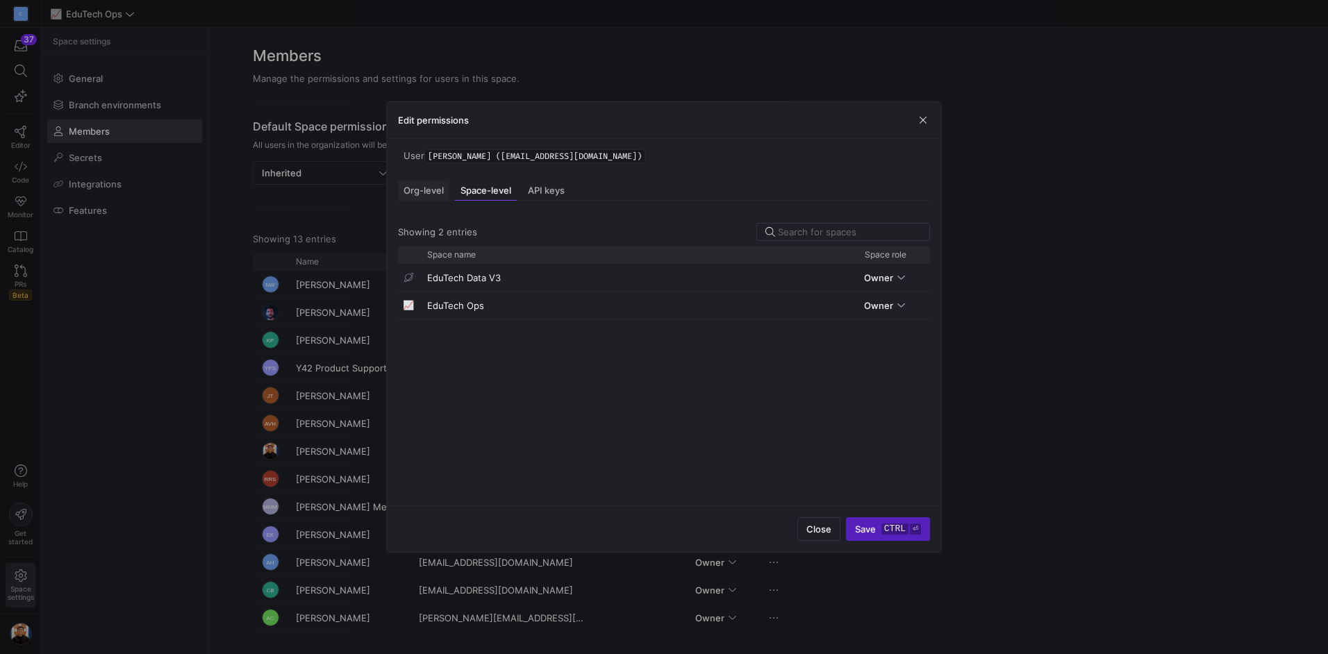
click at [413, 188] on span "Org-level" at bounding box center [424, 190] width 40 height 9
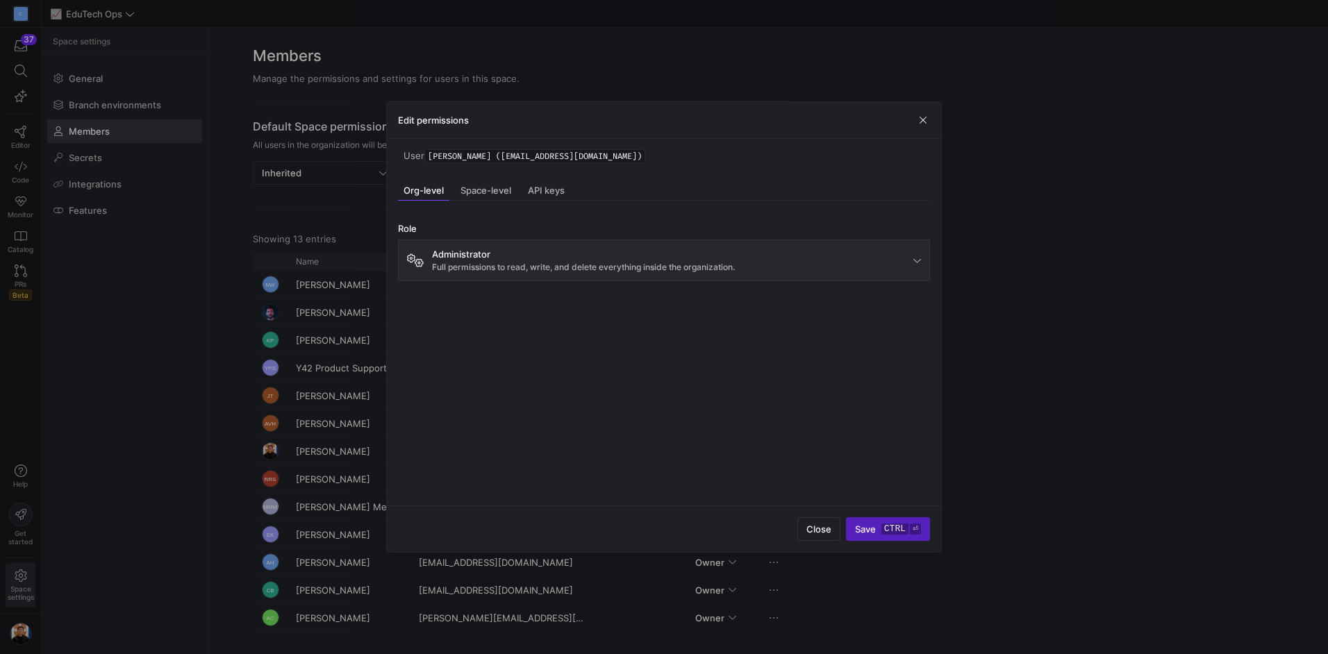
click at [905, 266] on mat-select-trigger "Administrator Full permissions to read, write, and delete everything inside the…" at bounding box center [660, 260] width 506 height 29
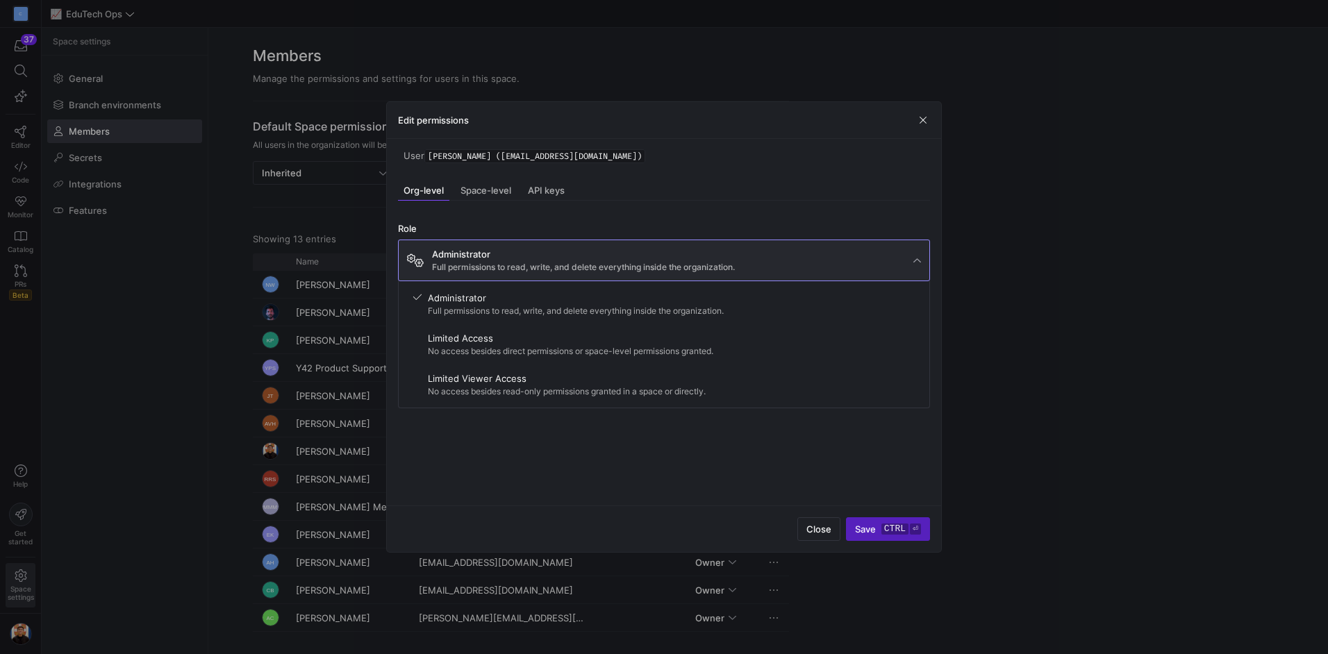
click at [519, 187] on div at bounding box center [664, 327] width 1328 height 654
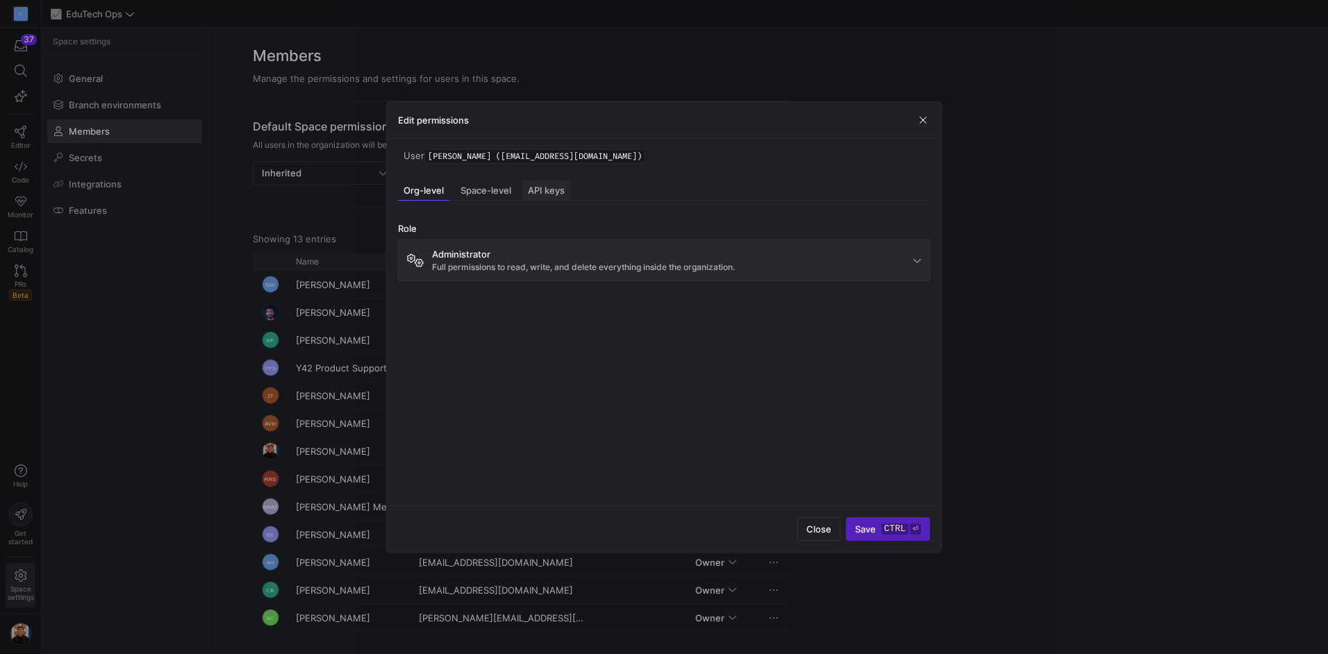
click at [540, 189] on span "API keys" at bounding box center [546, 190] width 37 height 9
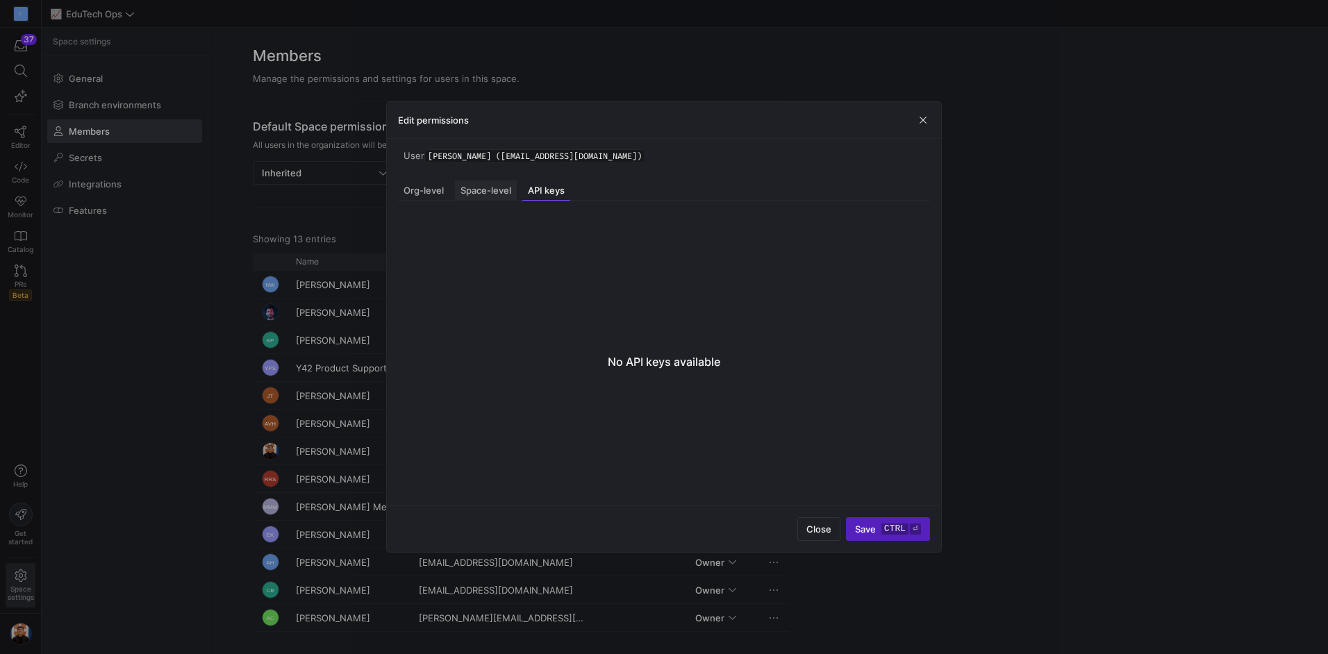
click at [481, 196] on div "Space-level" at bounding box center [486, 191] width 62 height 20
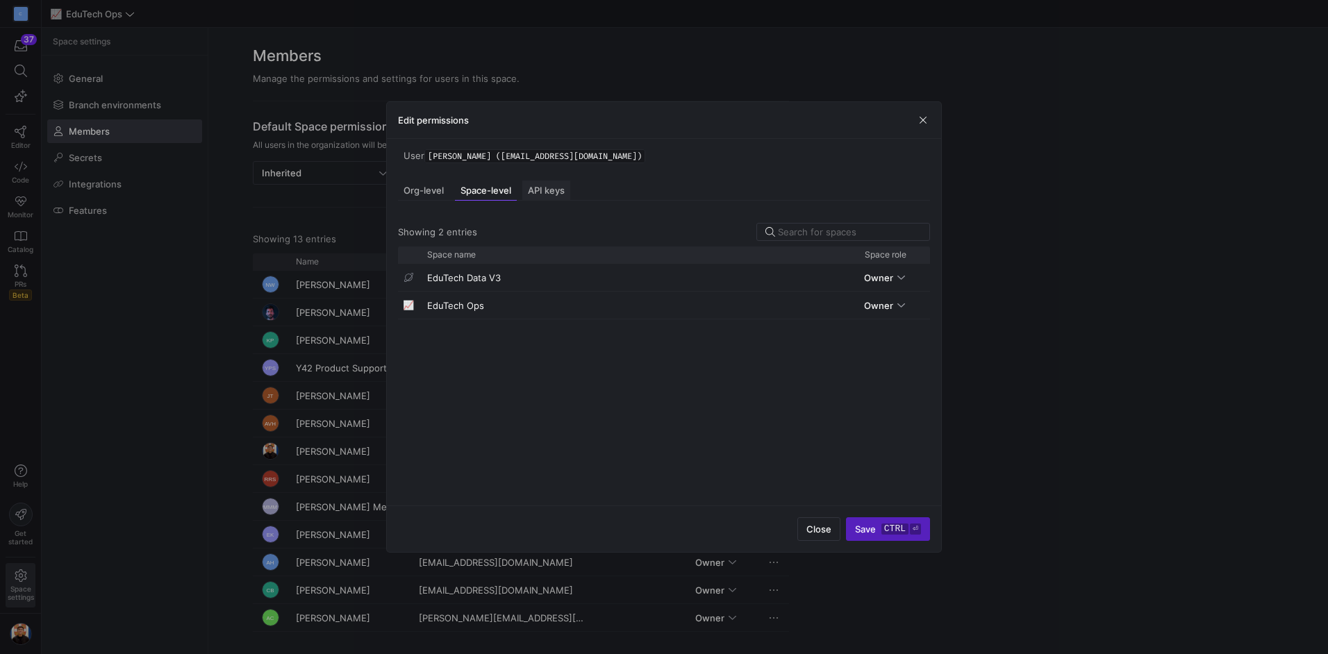
click at [544, 188] on span "API keys" at bounding box center [546, 190] width 37 height 9
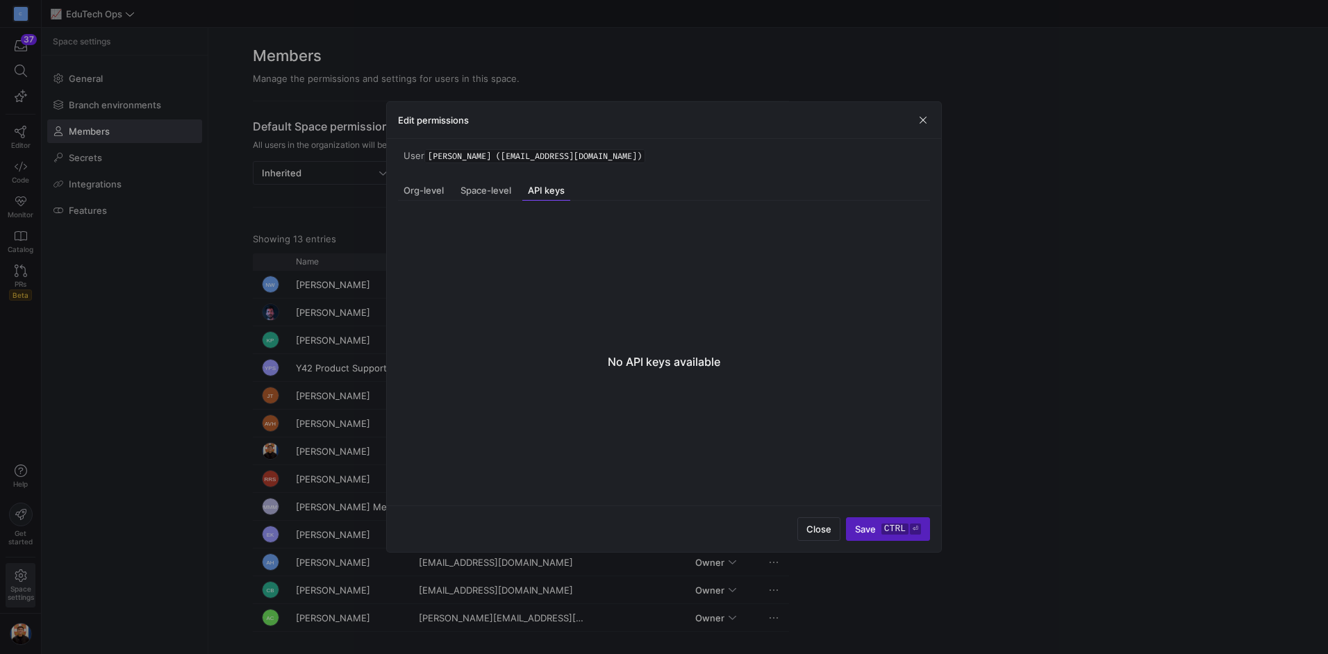
drag, startPoint x: 758, startPoint y: 325, endPoint x: 610, endPoint y: 304, distance: 149.4
click at [610, 304] on y42-empty-state "No API keys available" at bounding box center [664, 361] width 532 height 266
click at [492, 186] on span "Space-level" at bounding box center [485, 190] width 51 height 9
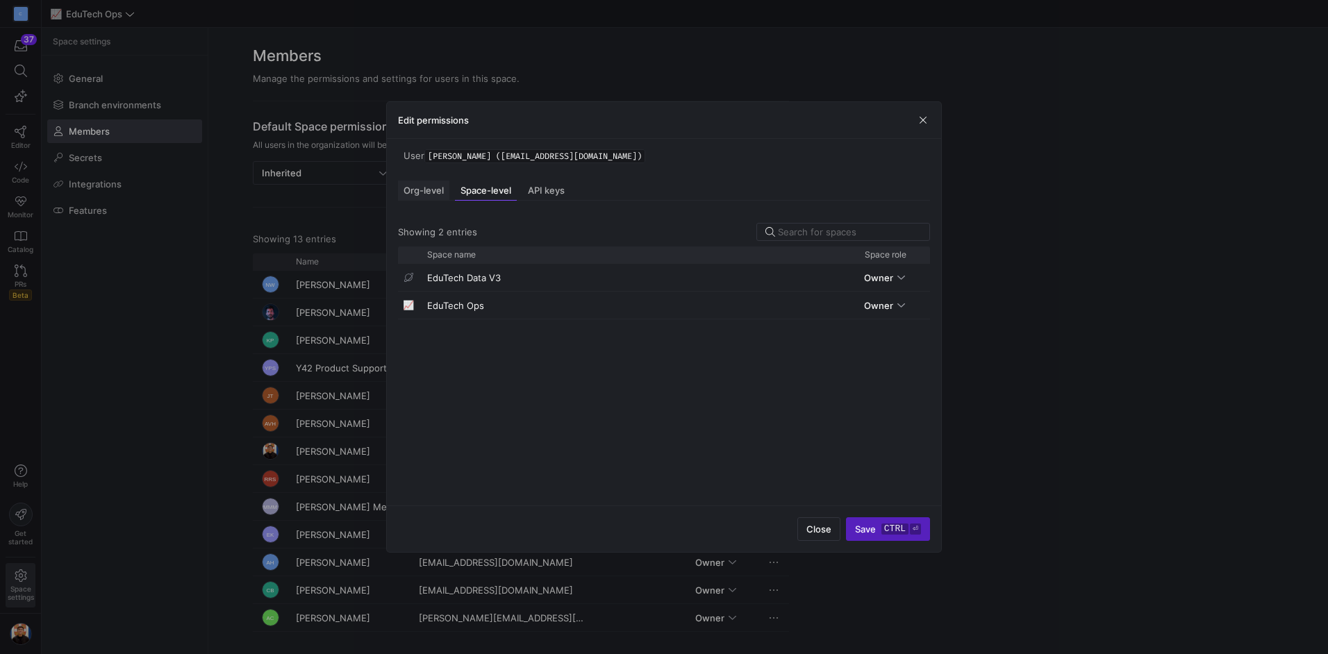
click at [406, 195] on span "Org-level" at bounding box center [424, 190] width 40 height 9
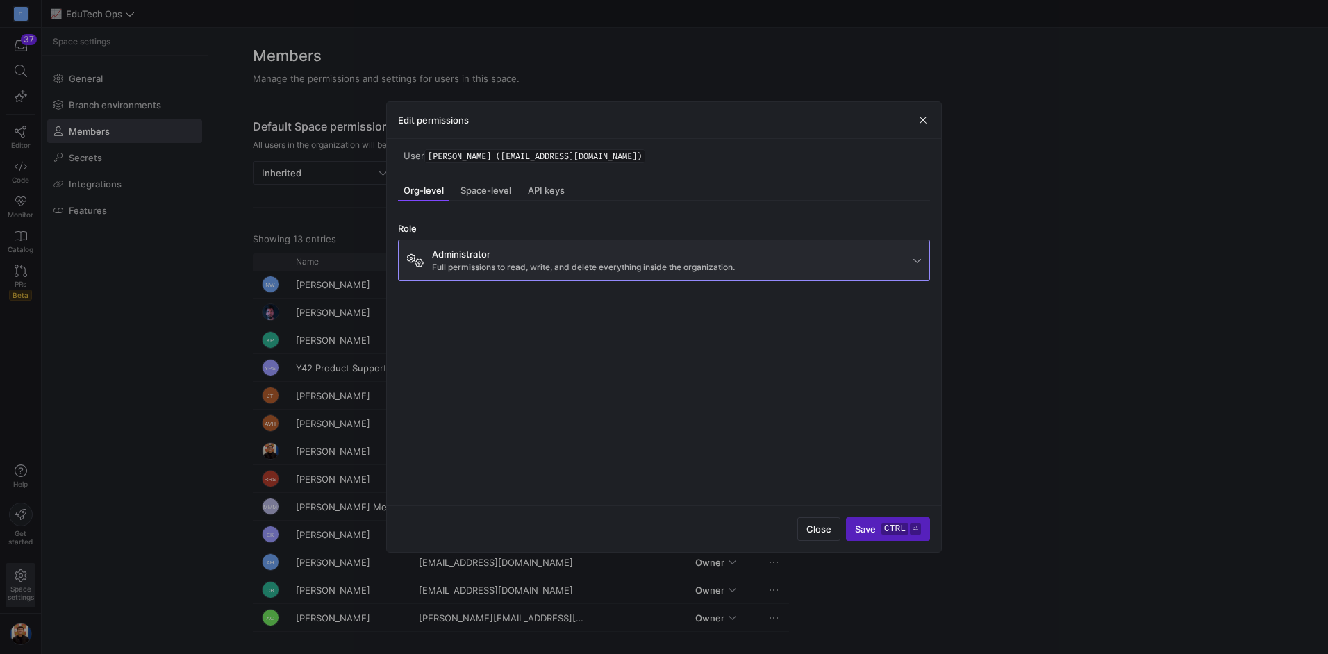
click at [913, 265] on div at bounding box center [917, 260] width 8 height 11
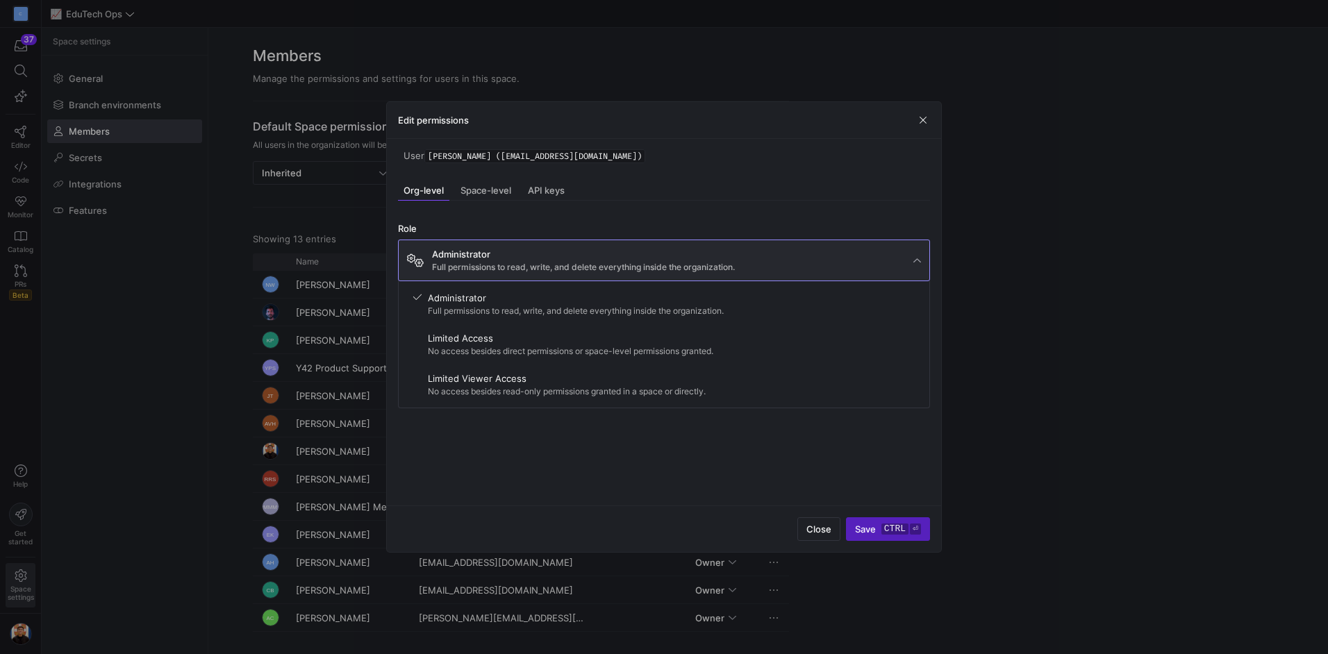
click at [552, 188] on div at bounding box center [664, 327] width 1328 height 654
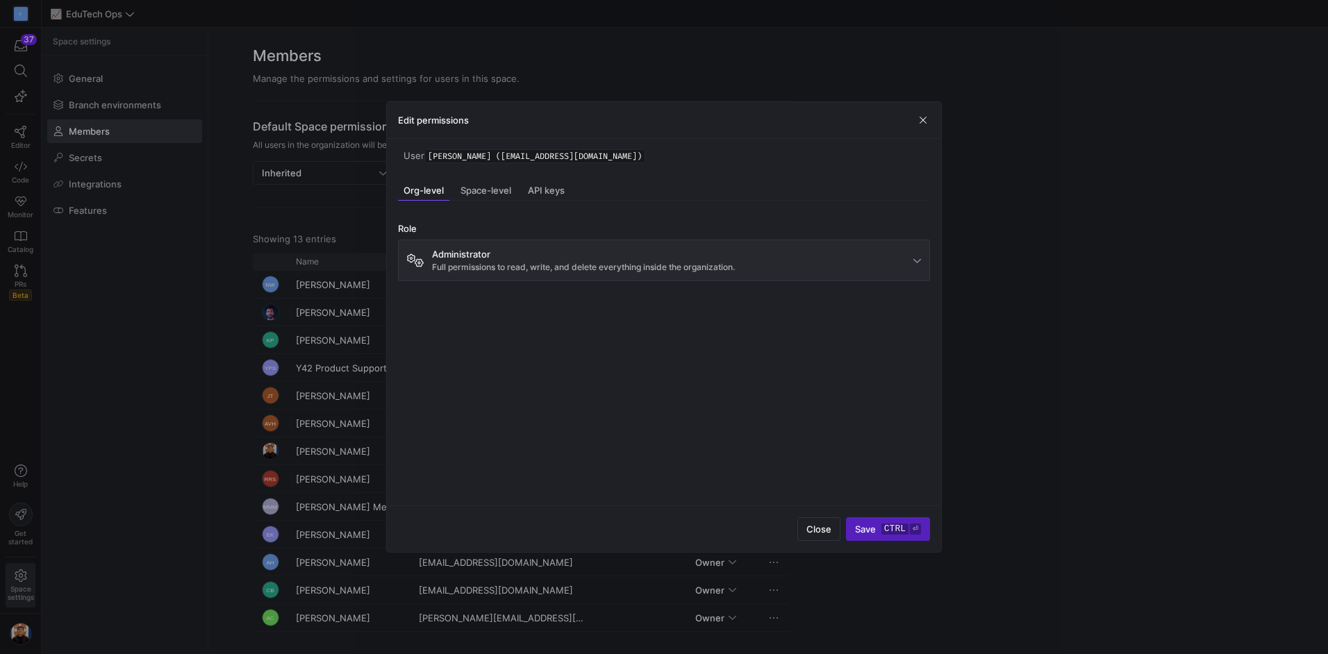
drag, startPoint x: 676, startPoint y: 373, endPoint x: 593, endPoint y: 338, distance: 90.6
click at [593, 338] on y42-acl-resource-org "Role Administrator Full permissions to read, write, and delete everything insid…" at bounding box center [664, 359] width 532 height 272
click at [559, 192] on span "API keys" at bounding box center [546, 190] width 37 height 9
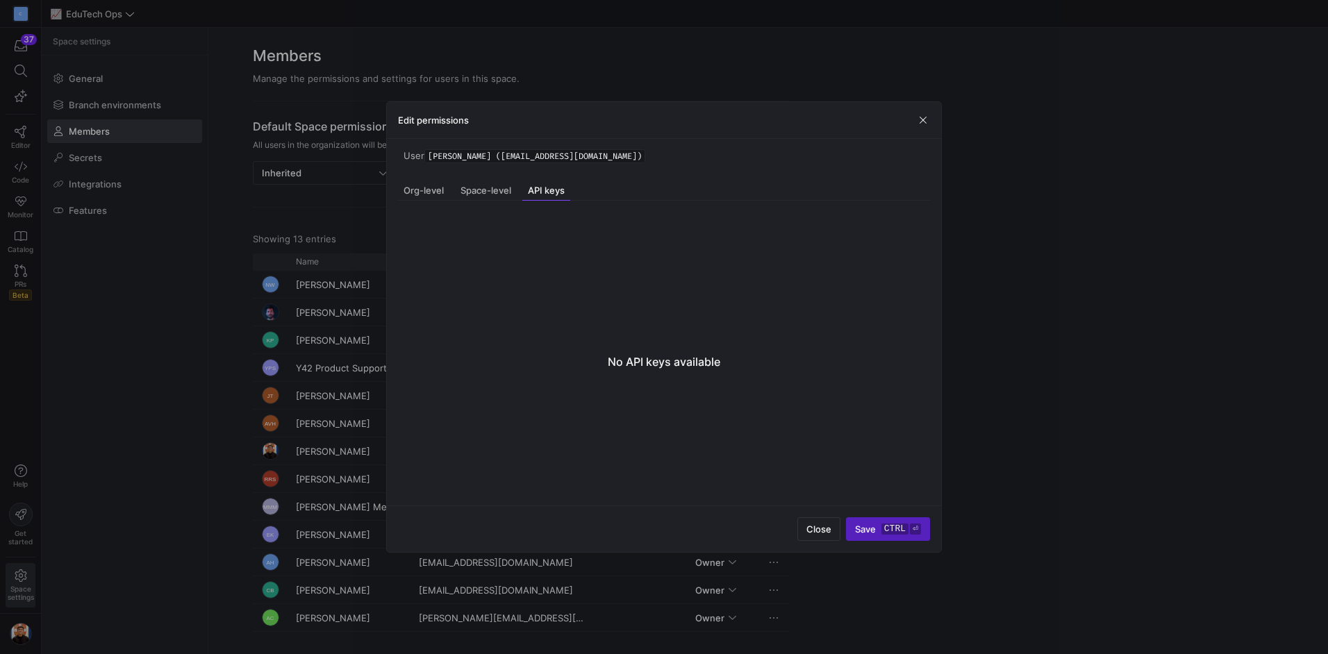
drag, startPoint x: 715, startPoint y: 334, endPoint x: 646, endPoint y: 326, distance: 69.9
click at [646, 326] on y42-empty-state "No API keys available" at bounding box center [664, 361] width 532 height 266
click at [920, 119] on span "button" at bounding box center [923, 120] width 14 height 14
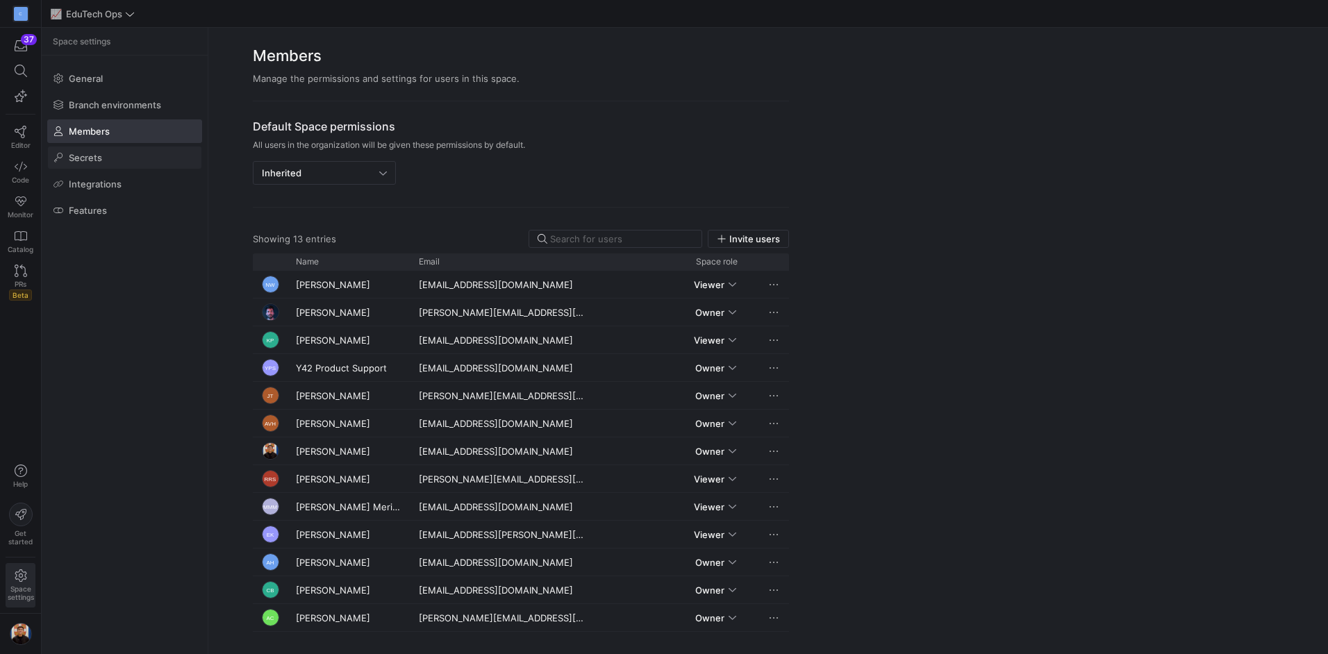
click at [133, 151] on span at bounding box center [124, 158] width 153 height 22
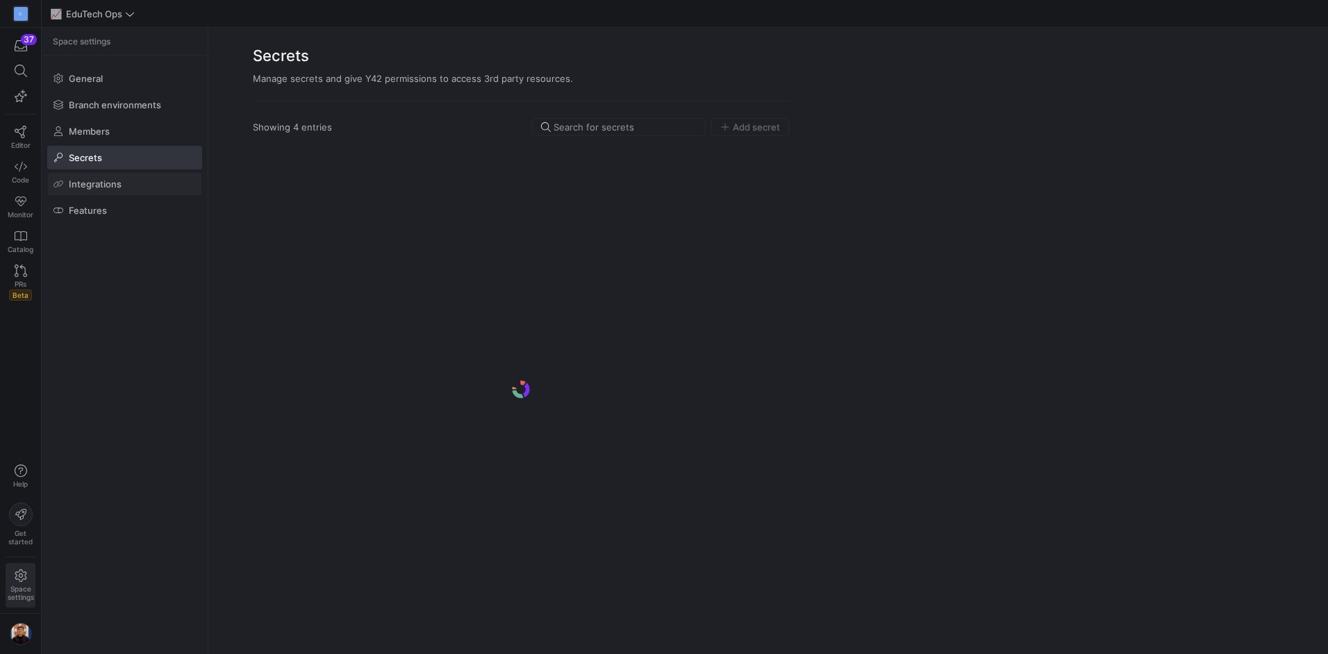
click at [101, 189] on span "Integrations" at bounding box center [95, 183] width 53 height 11
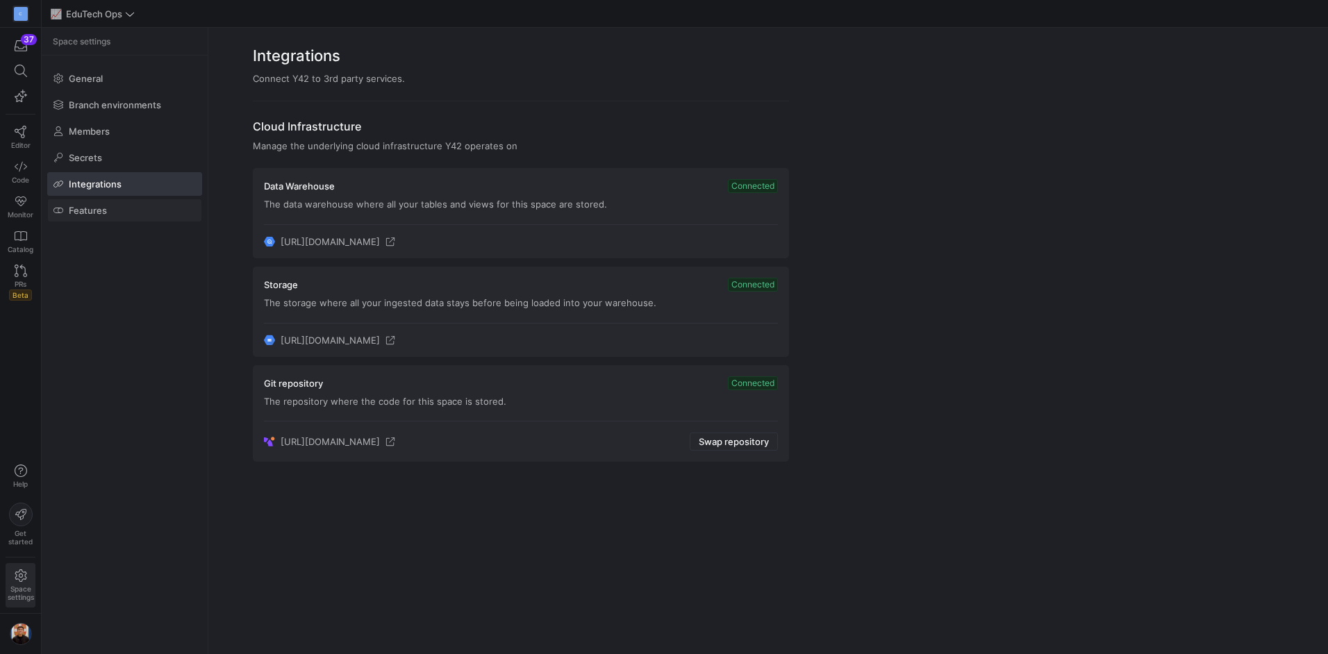
click at [88, 212] on span "Features" at bounding box center [88, 210] width 38 height 11
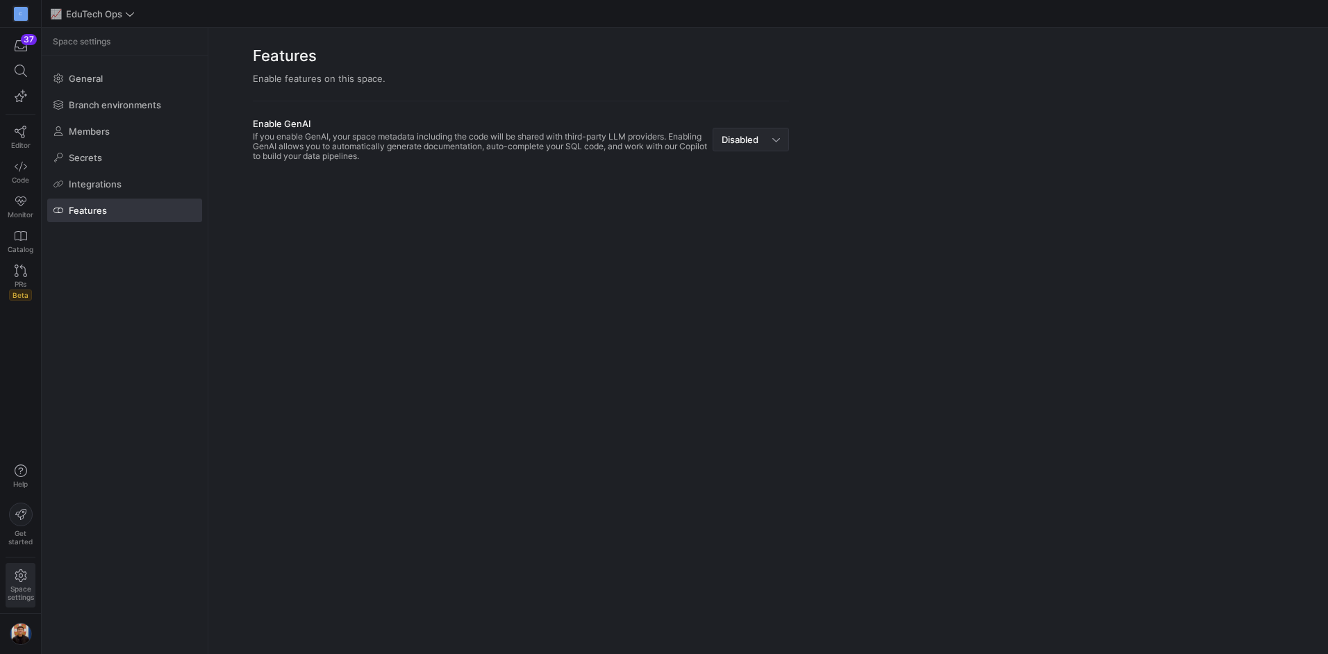
click at [763, 138] on div "Disabled" at bounding box center [747, 139] width 51 height 11
drag, startPoint x: 431, startPoint y: 251, endPoint x: 387, endPoint y: 239, distance: 46.2
click at [431, 251] on div at bounding box center [664, 327] width 1328 height 654
click at [115, 135] on span at bounding box center [124, 131] width 153 height 22
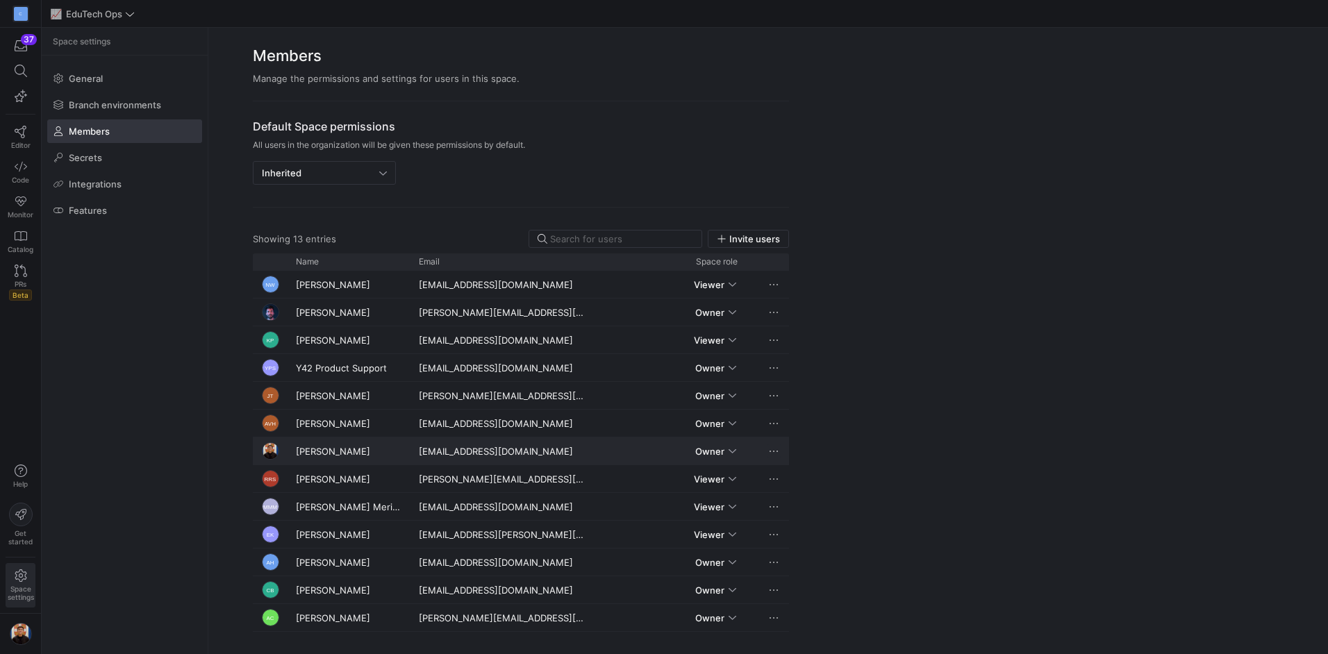
click at [771, 449] on span "Press SPACE to select this row." at bounding box center [774, 451] width 14 height 14
click at [819, 467] on span "Edit permissions" at bounding box center [812, 470] width 72 height 11
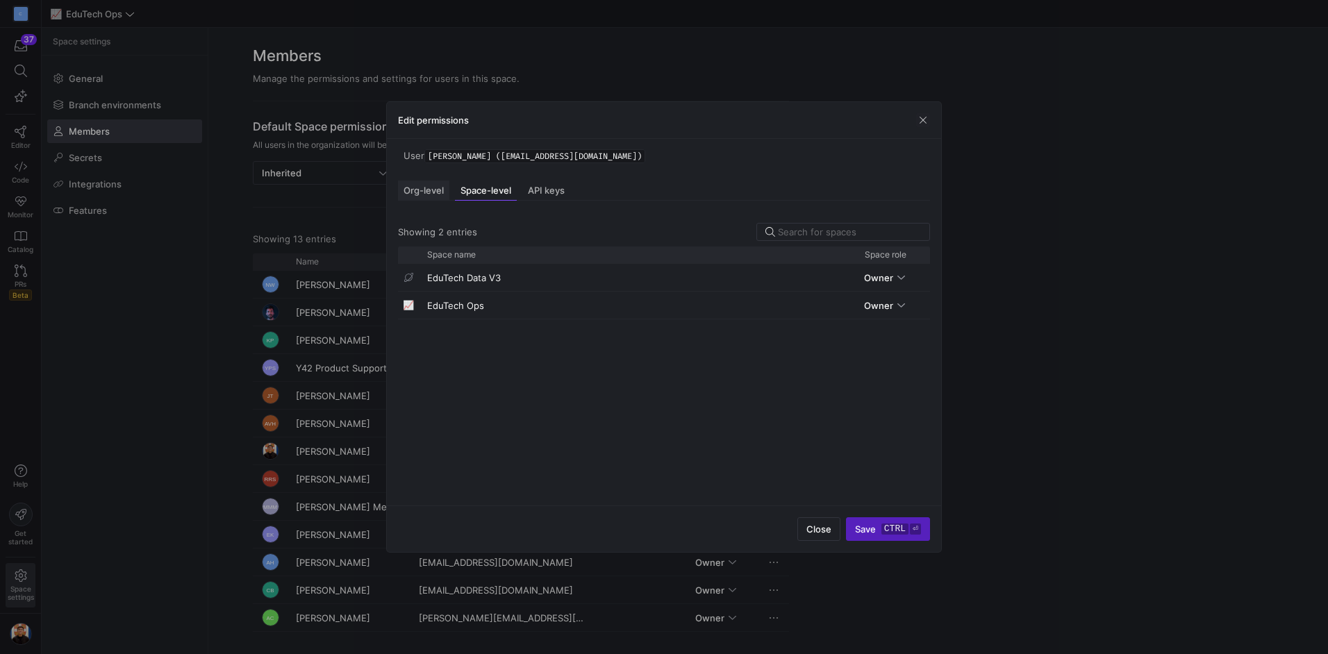
click at [426, 192] on span "Org-level" at bounding box center [424, 190] width 40 height 9
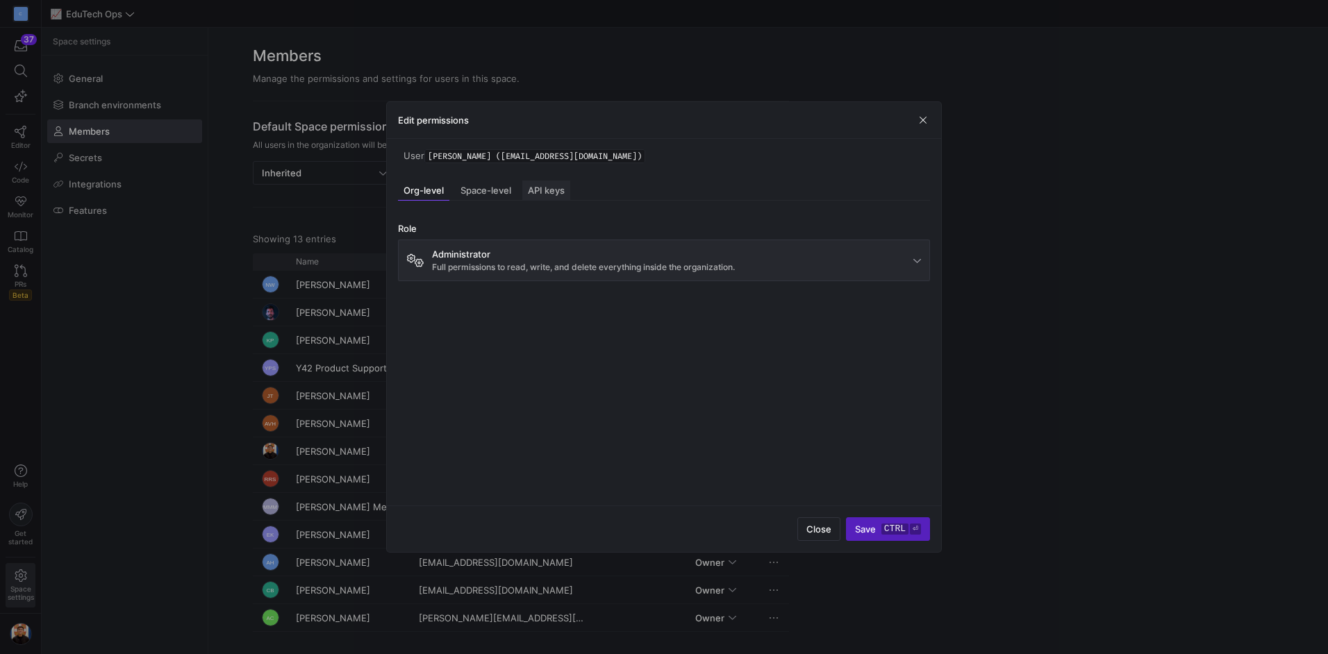
click at [560, 189] on span "API keys" at bounding box center [546, 190] width 37 height 9
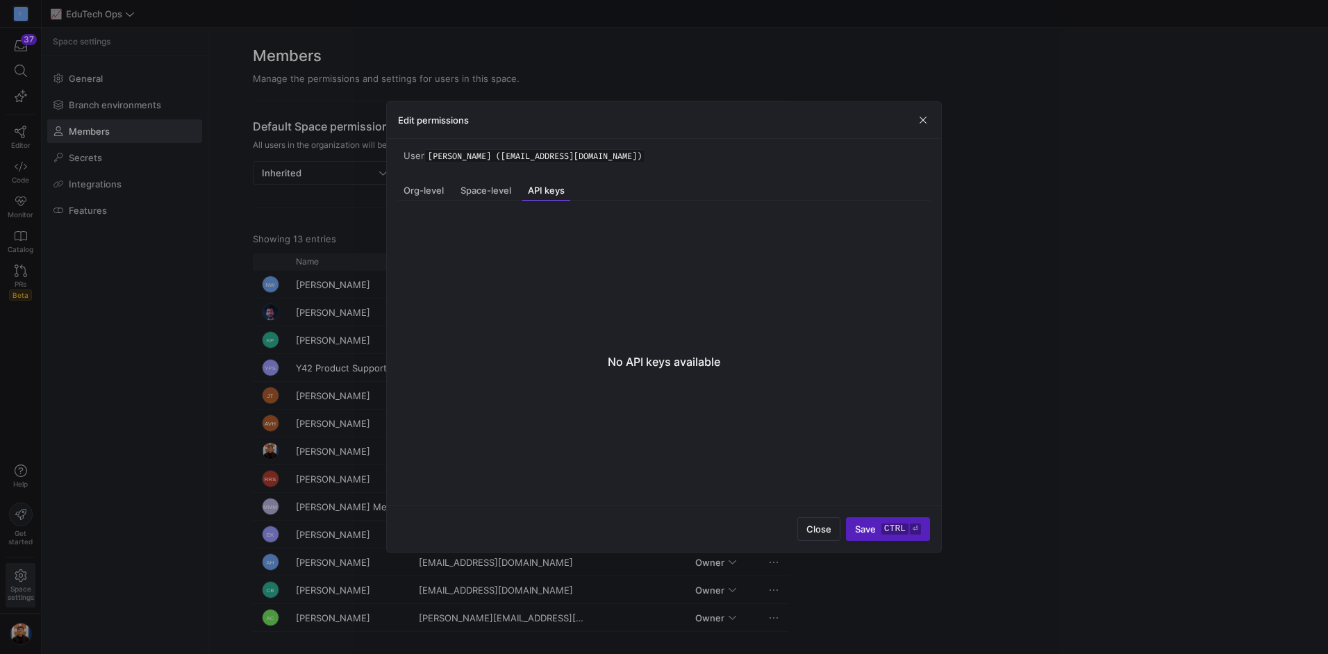
drag, startPoint x: 837, startPoint y: 335, endPoint x: 770, endPoint y: 267, distance: 95.3
click at [836, 335] on y42-empty-state "No API keys available" at bounding box center [664, 361] width 532 height 266
click at [765, 263] on y42-empty-state "No API keys available" at bounding box center [664, 361] width 532 height 266
drag, startPoint x: 765, startPoint y: 263, endPoint x: 926, endPoint y: 117, distance: 217.3
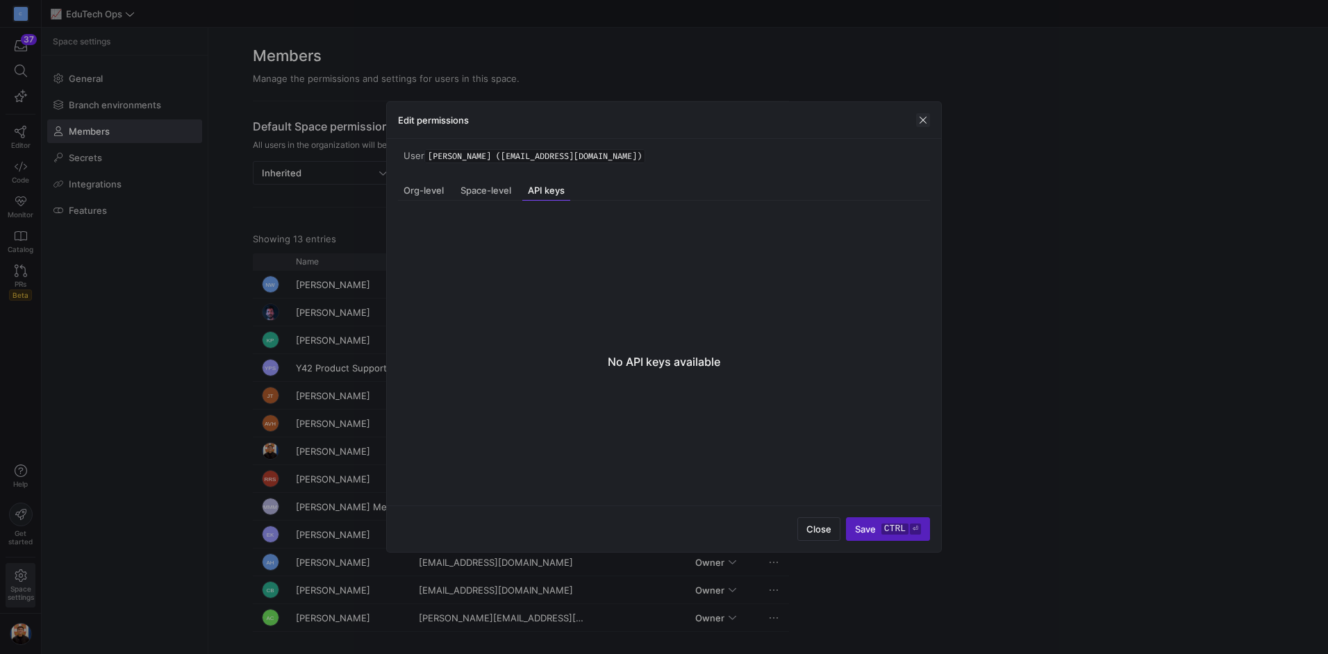
click at [926, 117] on span "button" at bounding box center [923, 120] width 14 height 14
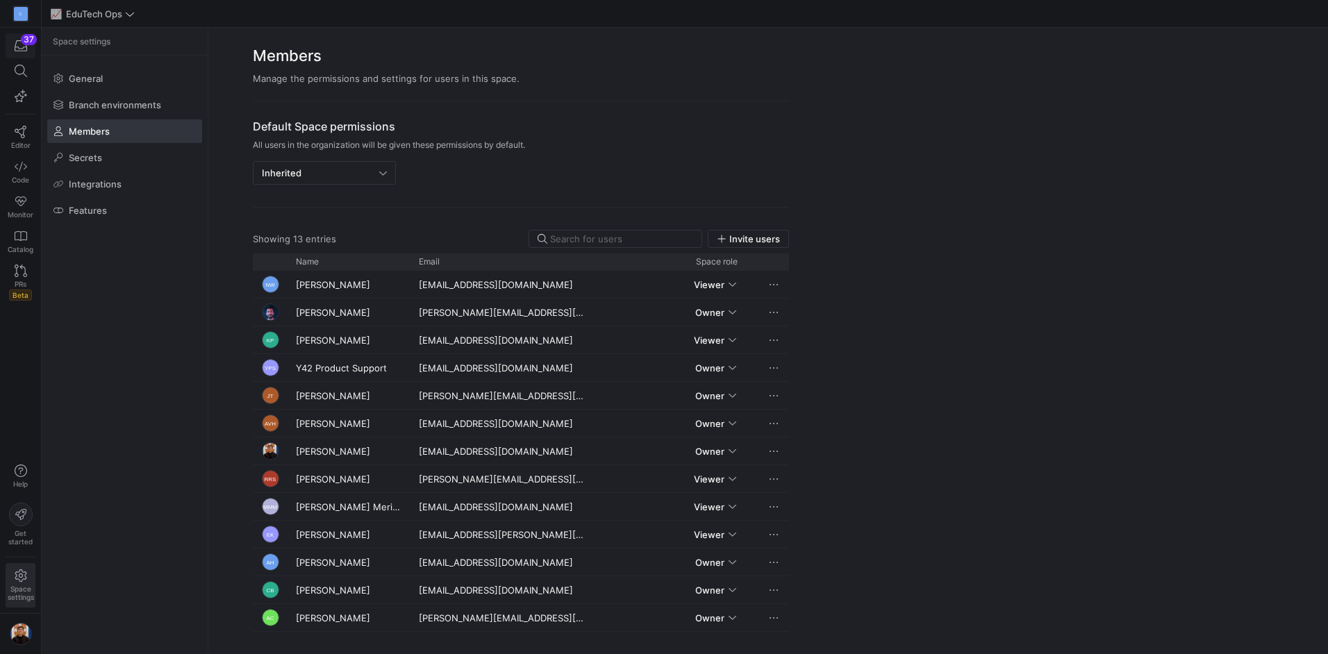
click at [28, 40] on div "37" at bounding box center [29, 39] width 16 height 11
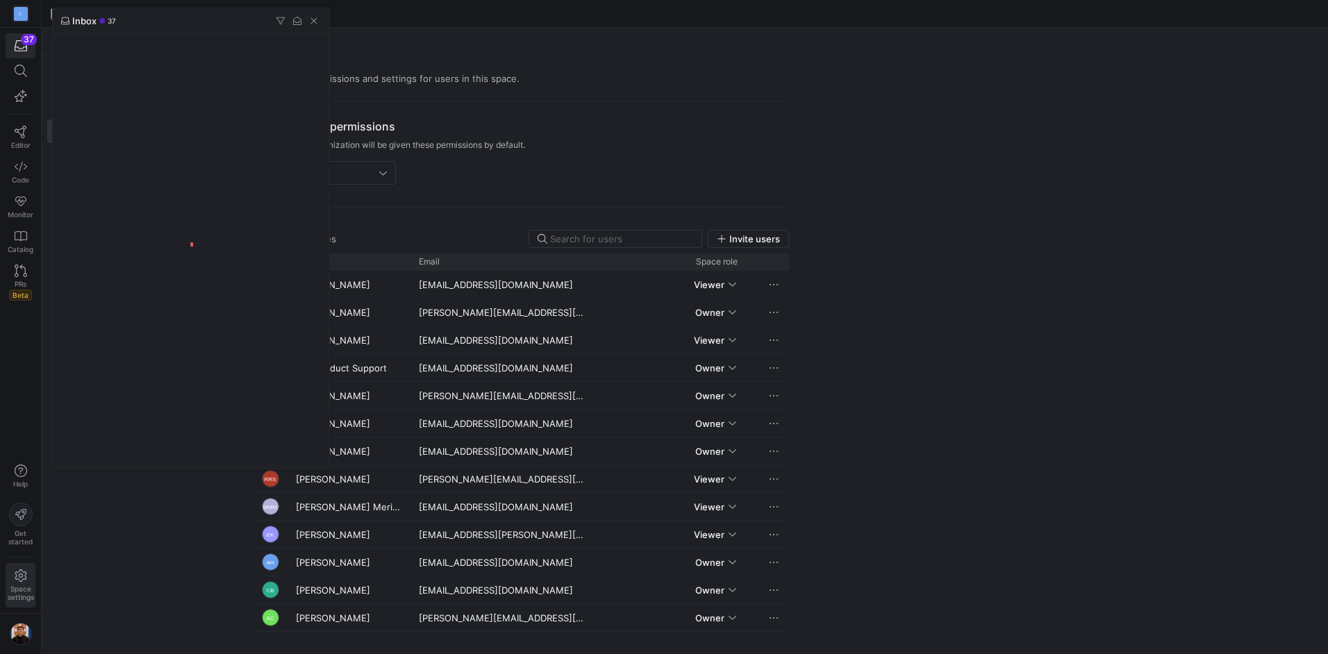
click at [966, 188] on div at bounding box center [664, 327] width 1328 height 654
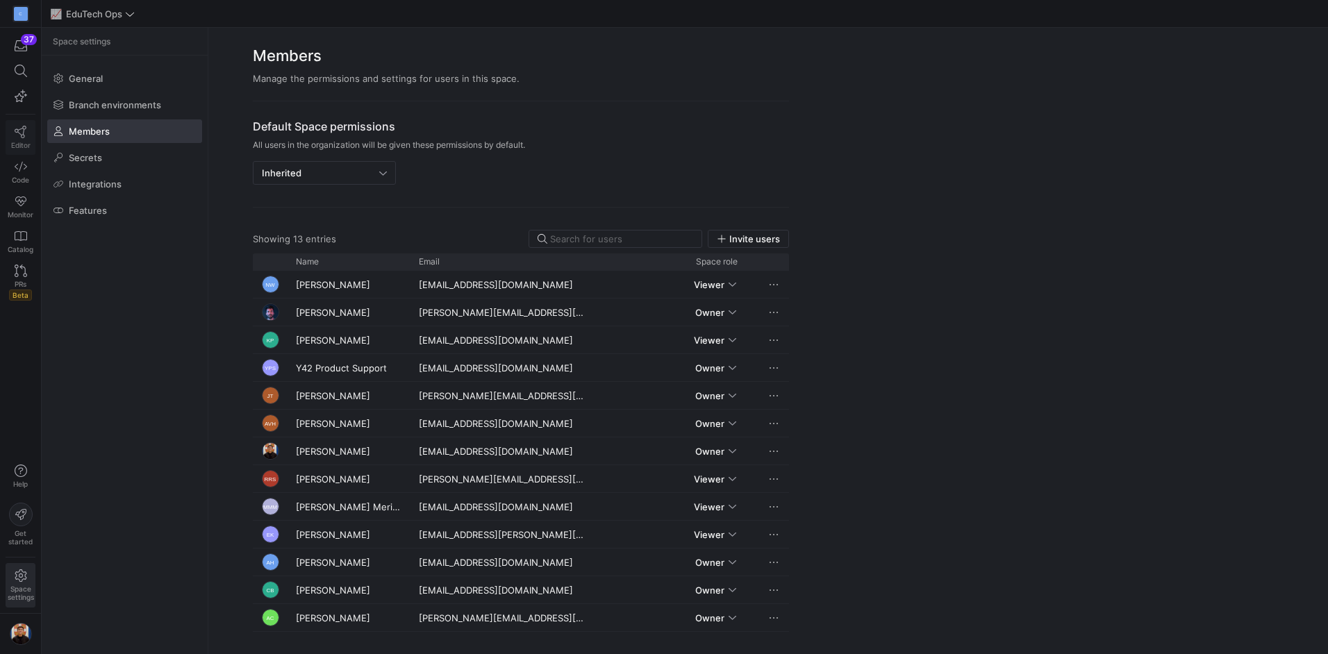
click at [27, 137] on link "Editor" at bounding box center [21, 137] width 30 height 35
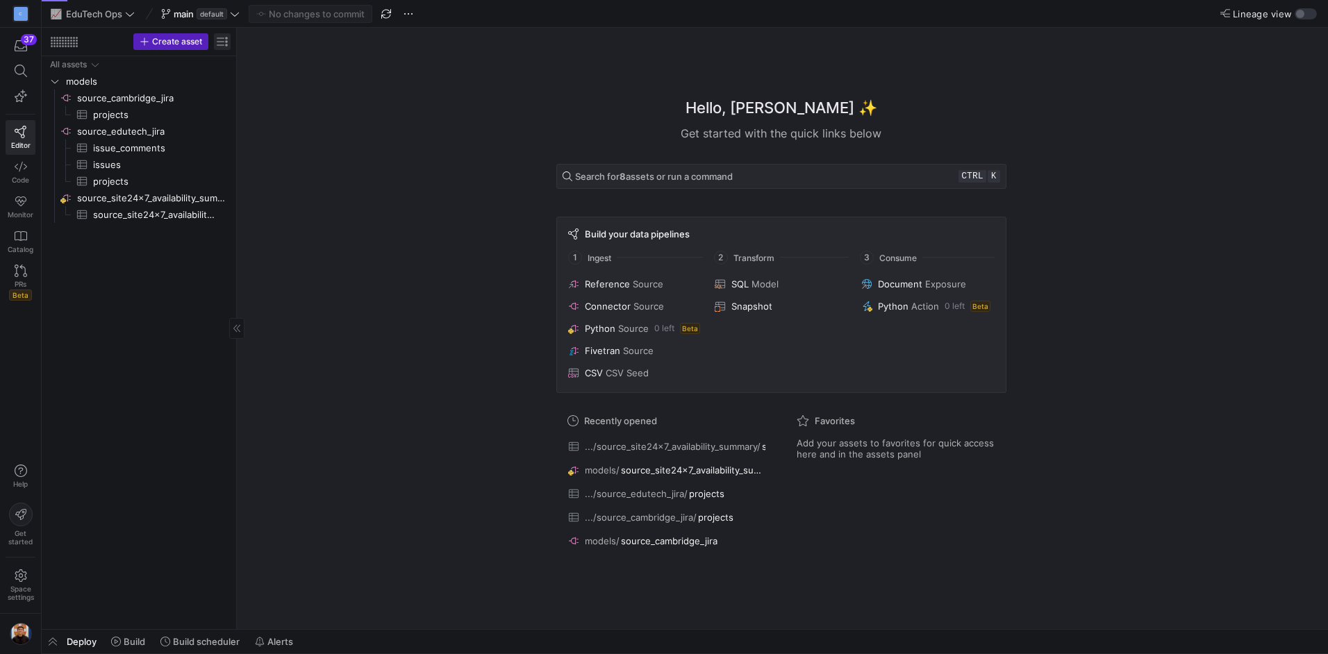
click at [224, 41] on span "button" at bounding box center [222, 41] width 17 height 17
click at [344, 314] on div at bounding box center [664, 327] width 1328 height 654
click at [178, 40] on span "Create asset" at bounding box center [177, 42] width 50 height 10
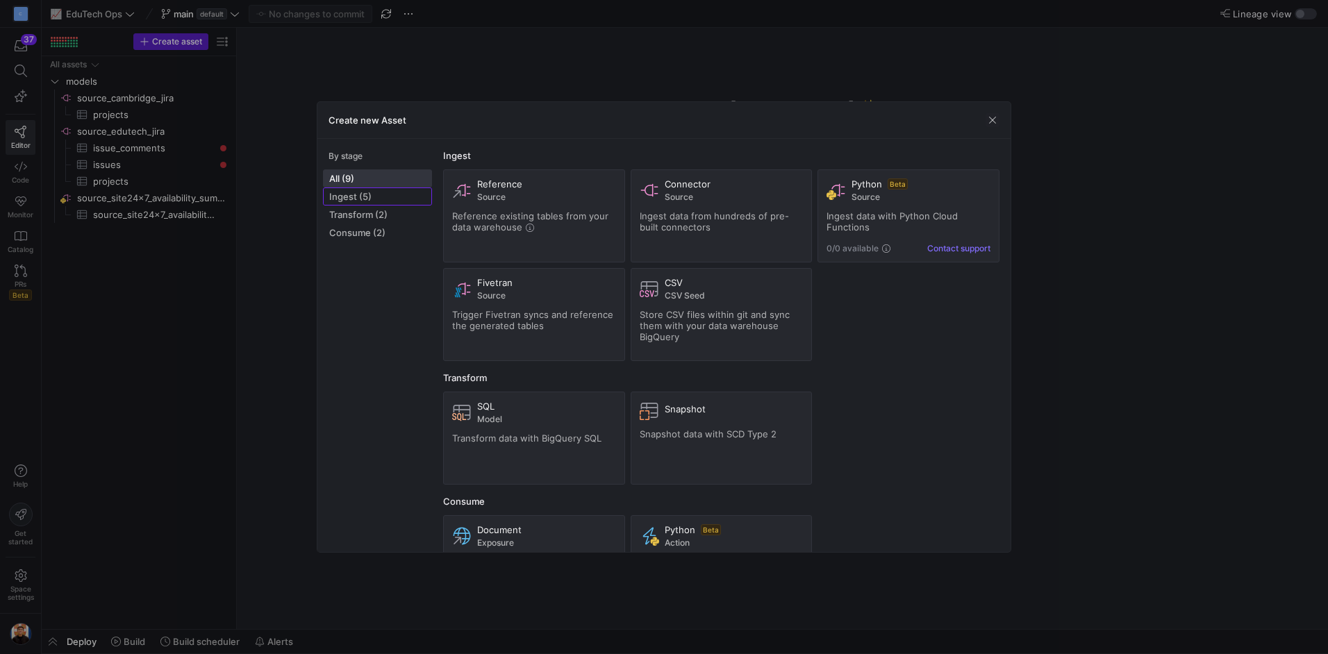
click at [363, 198] on span "Ingest (5)" at bounding box center [377, 196] width 97 height 11
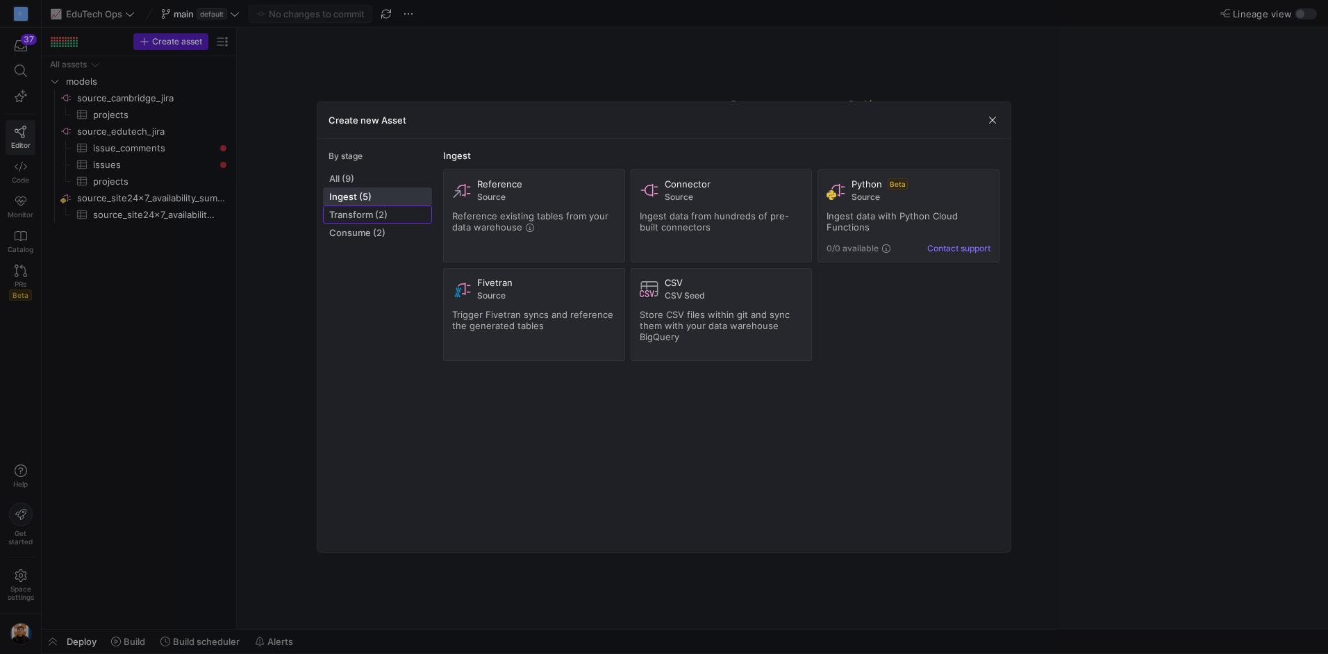
click at [388, 216] on span "Transform (2)" at bounding box center [377, 214] width 97 height 11
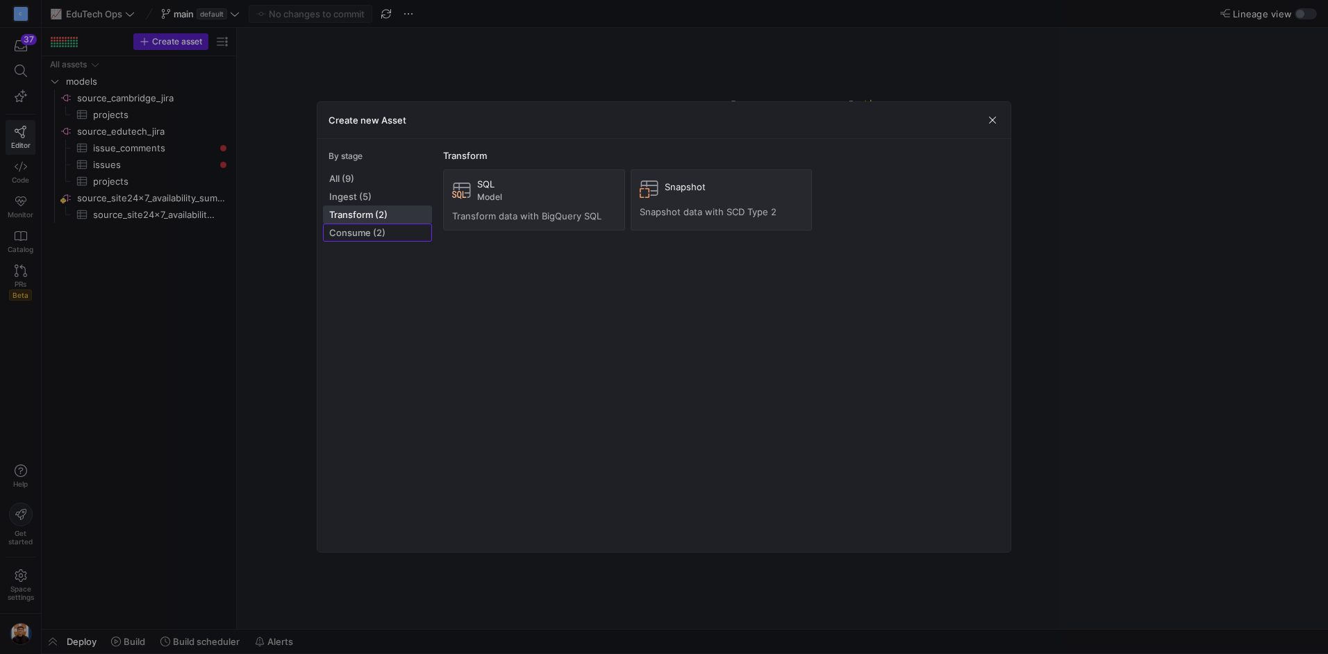
click at [391, 236] on span "Consume (2)" at bounding box center [377, 232] width 97 height 11
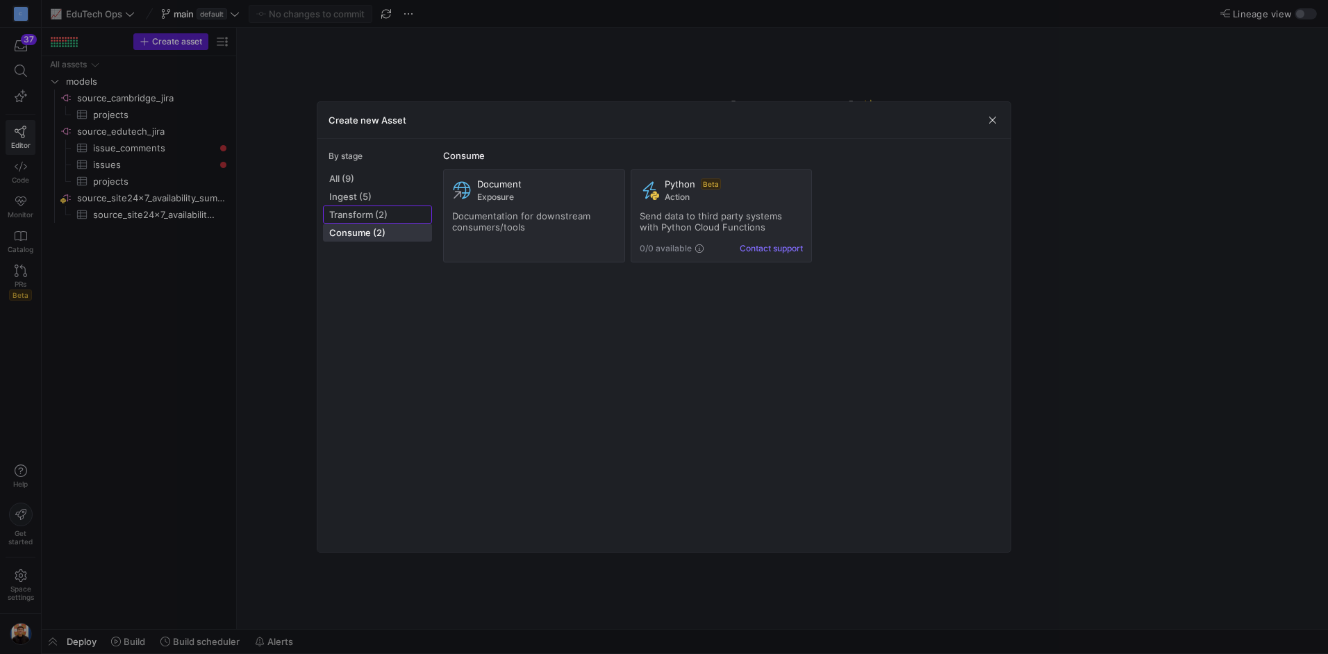
click at [385, 222] on span at bounding box center [378, 214] width 108 height 17
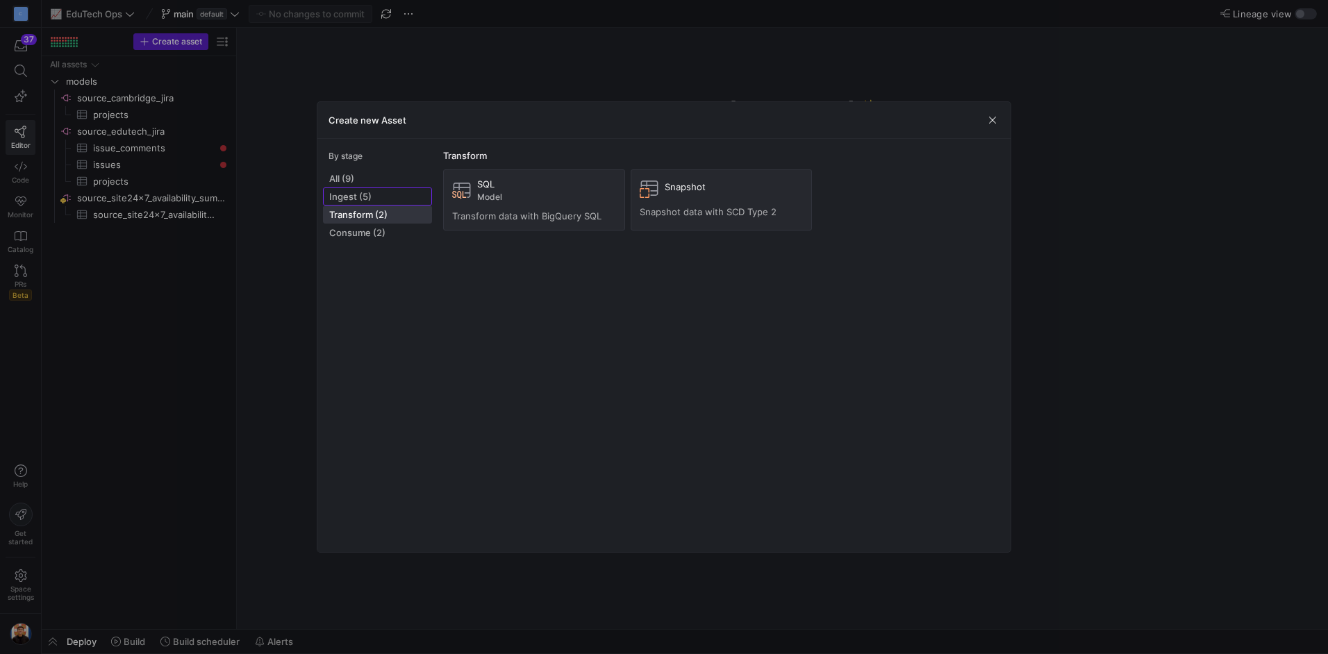
click at [381, 199] on span "Ingest (5)" at bounding box center [377, 196] width 97 height 11
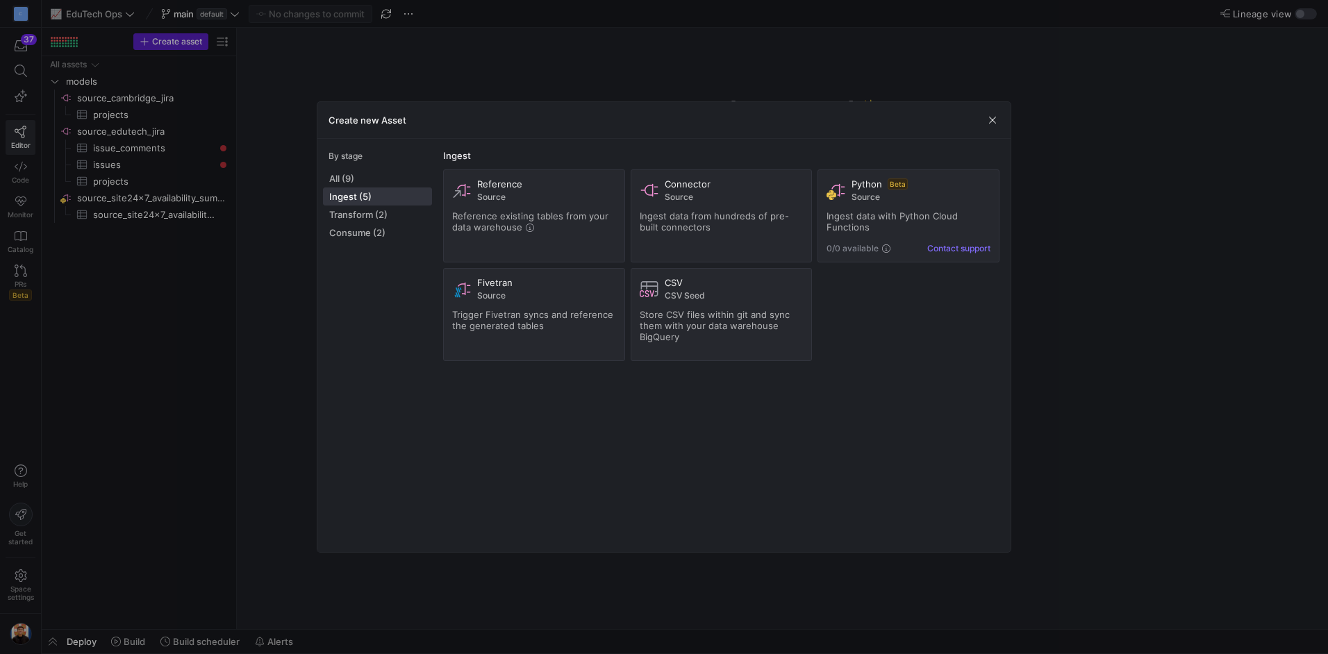
click at [376, 168] on div "By stage All (9) Ingest (5) Transform (2) Consume (2)" at bounding box center [377, 196] width 109 height 90
click at [356, 178] on span "All (9)" at bounding box center [377, 178] width 97 height 11
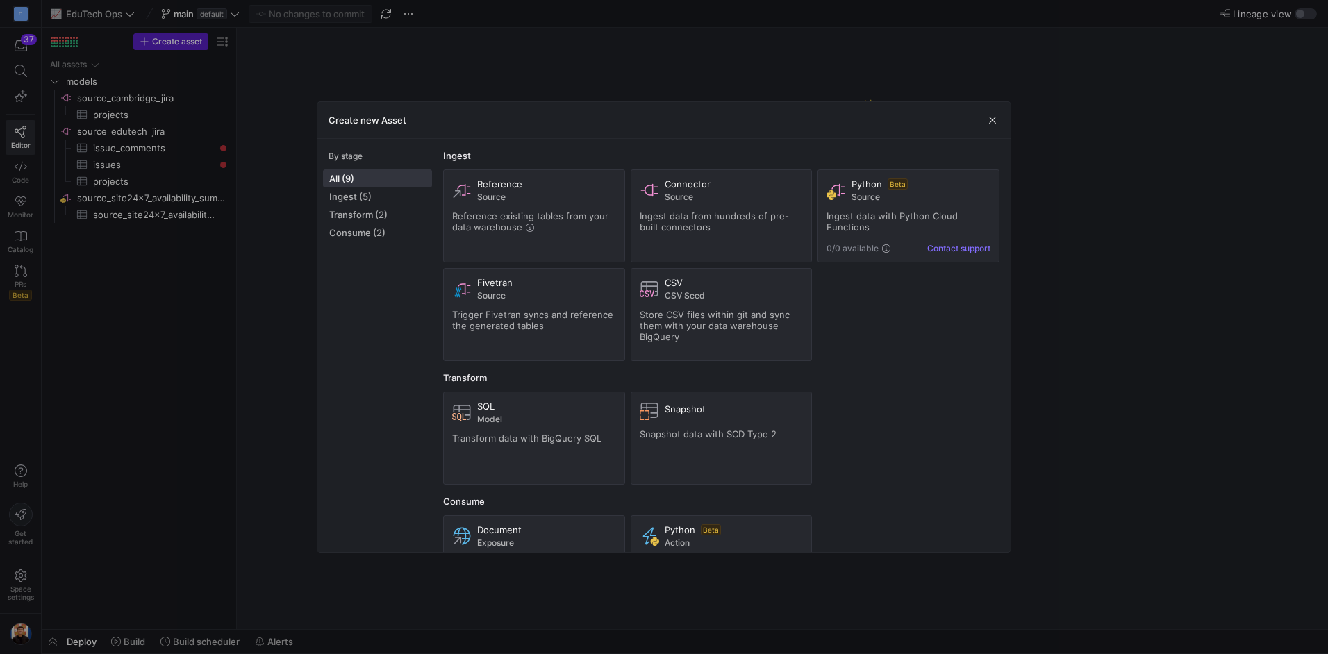
click at [267, 272] on div at bounding box center [664, 327] width 1328 height 654
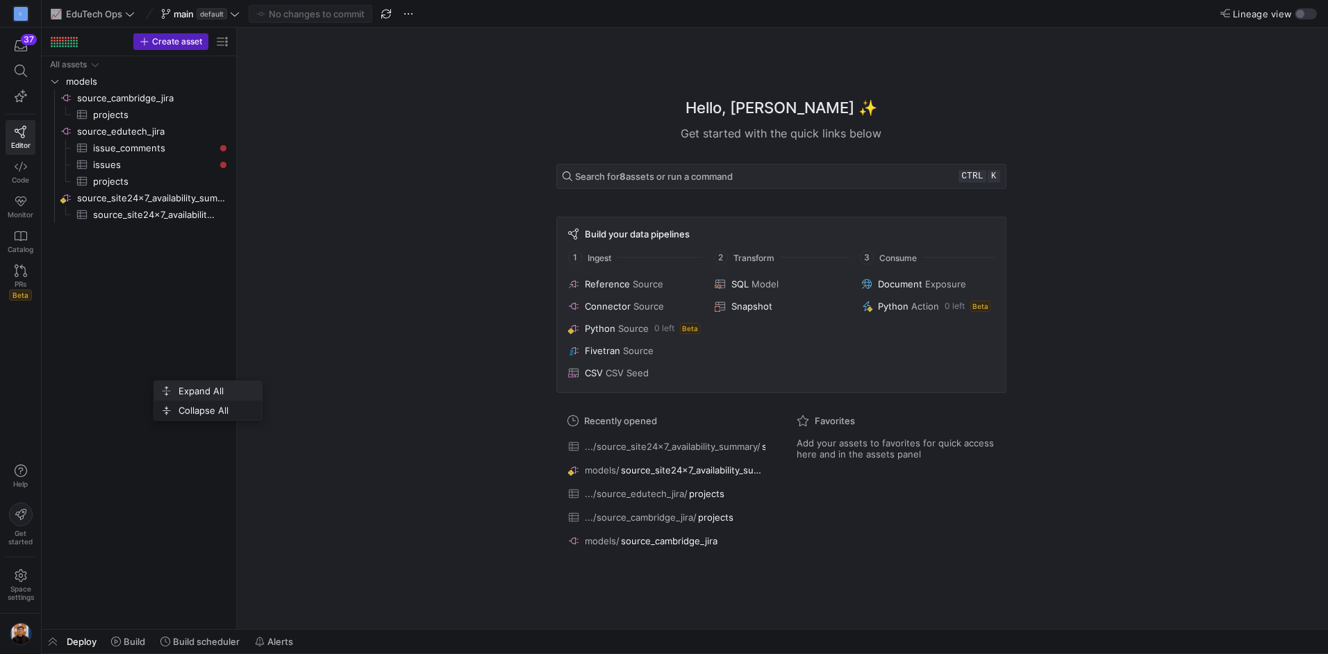
click at [202, 392] on span "Expand All" at bounding box center [212, 390] width 78 height 19
click at [18, 476] on icon "button" at bounding box center [21, 471] width 13 height 13
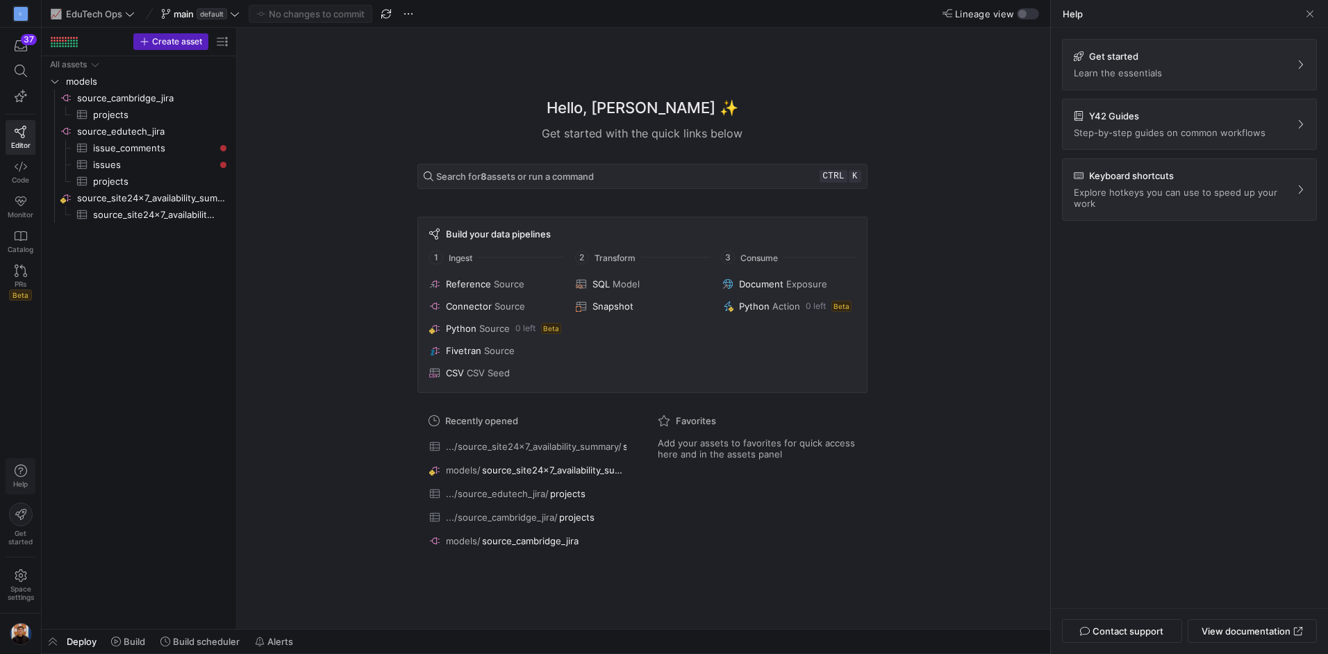
click at [18, 476] on icon "button" at bounding box center [21, 471] width 13 height 13
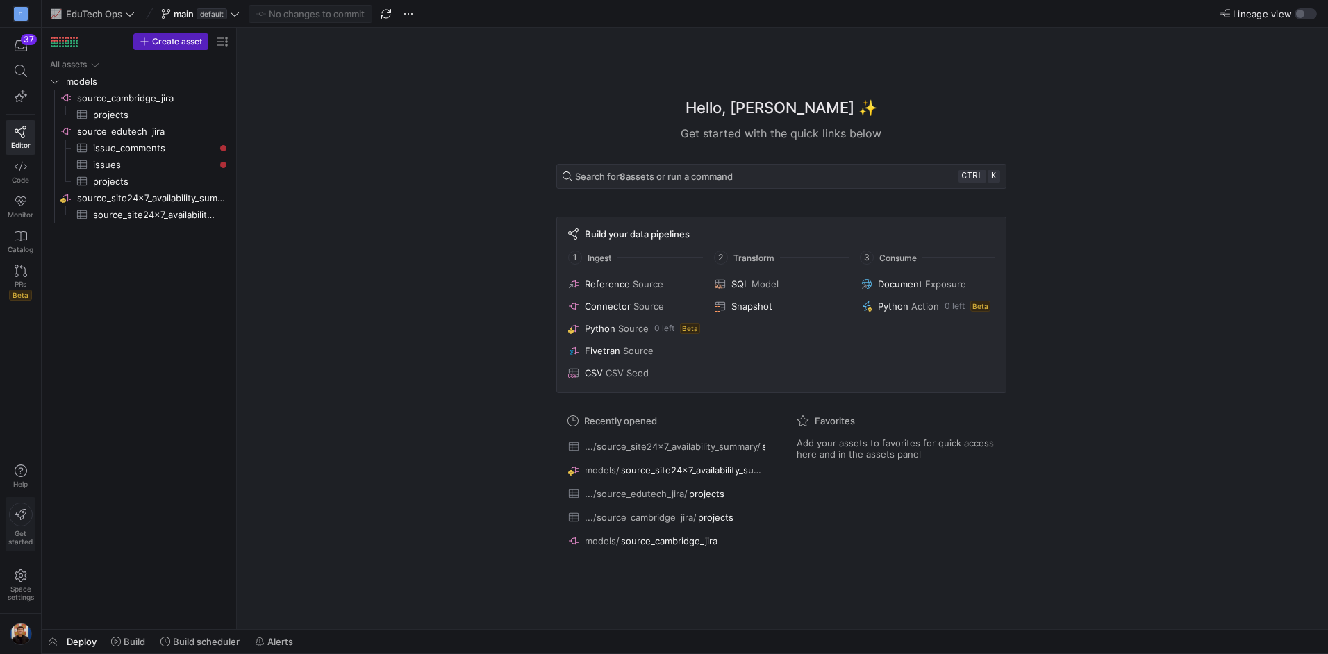
click at [28, 513] on icon at bounding box center [21, 515] width 24 height 24
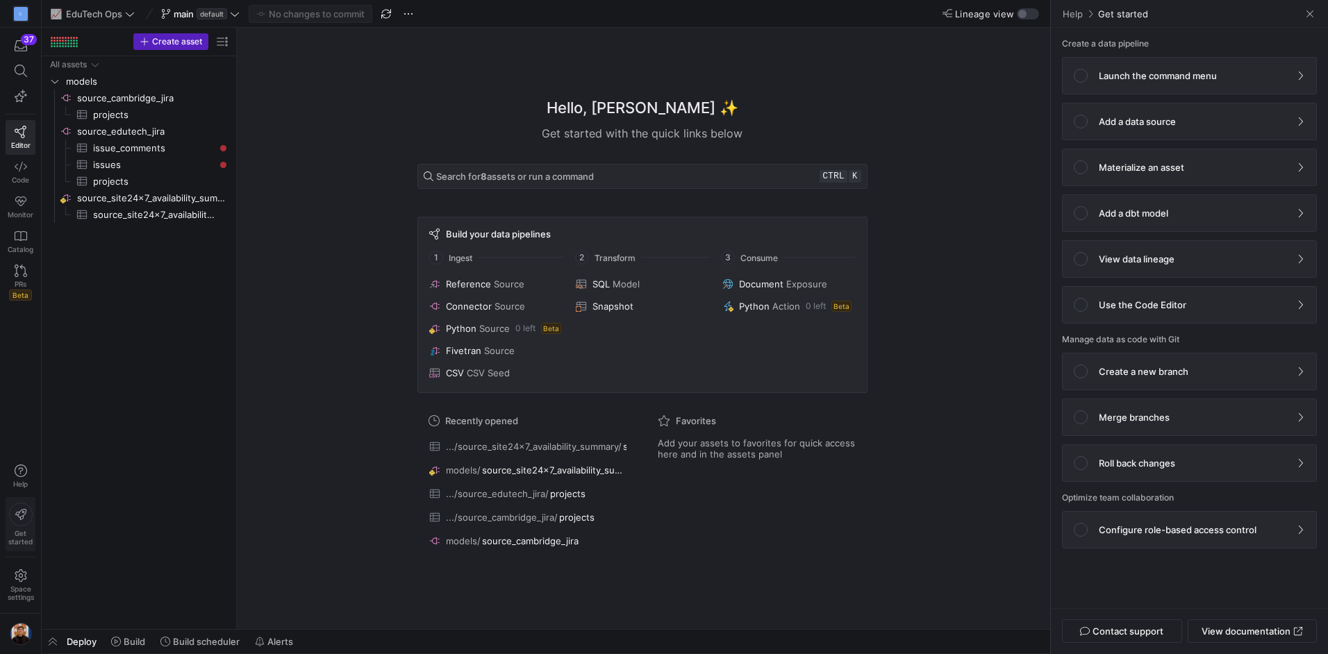
click at [28, 513] on icon at bounding box center [21, 515] width 24 height 24
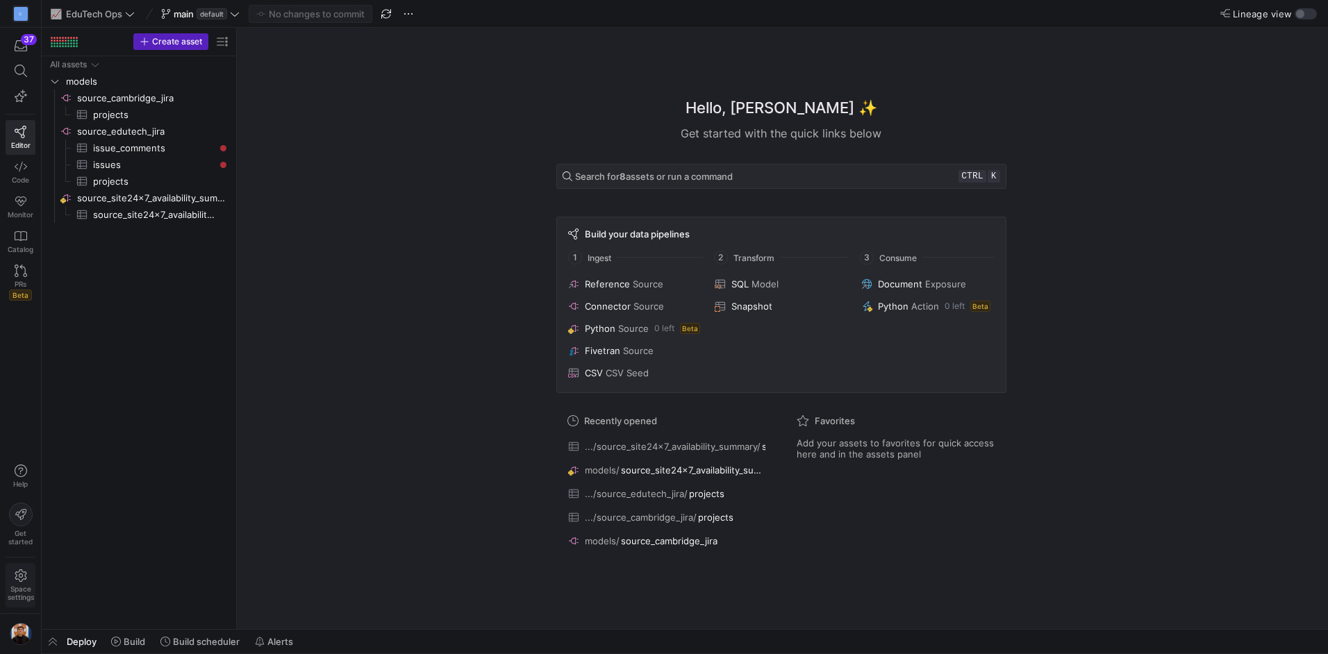
click at [21, 575] on icon at bounding box center [21, 575] width 13 height 13
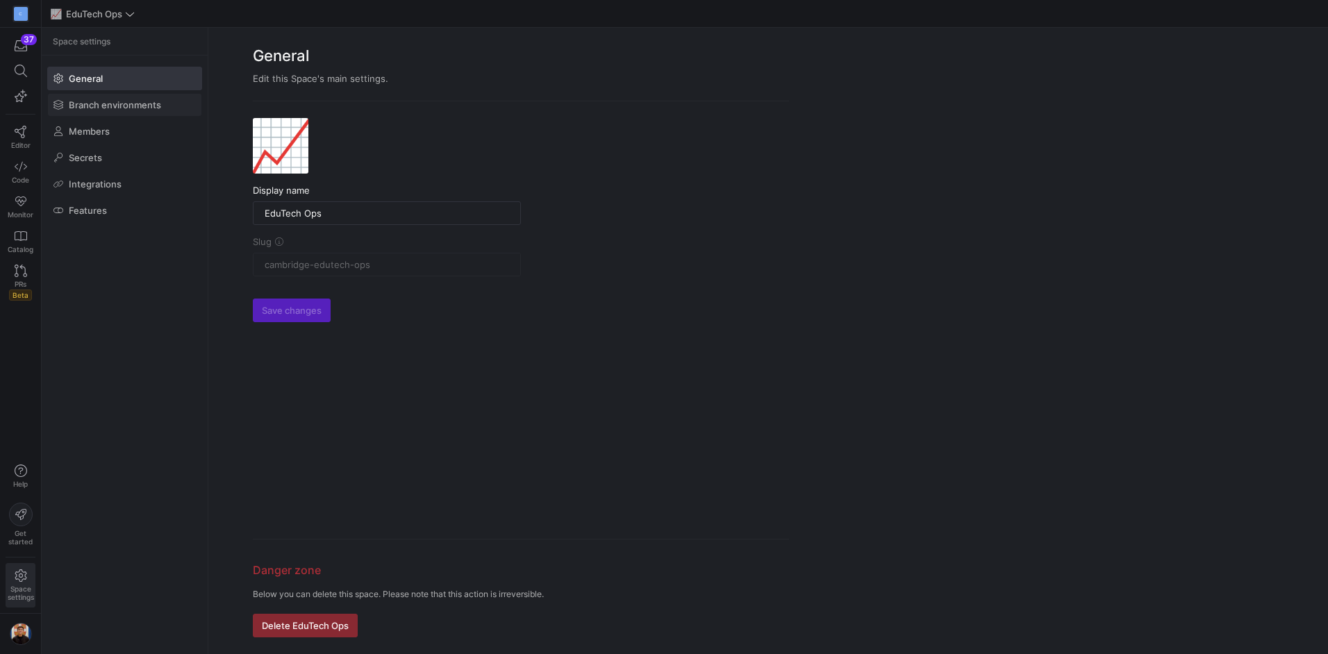
click at [151, 114] on span at bounding box center [124, 105] width 153 height 22
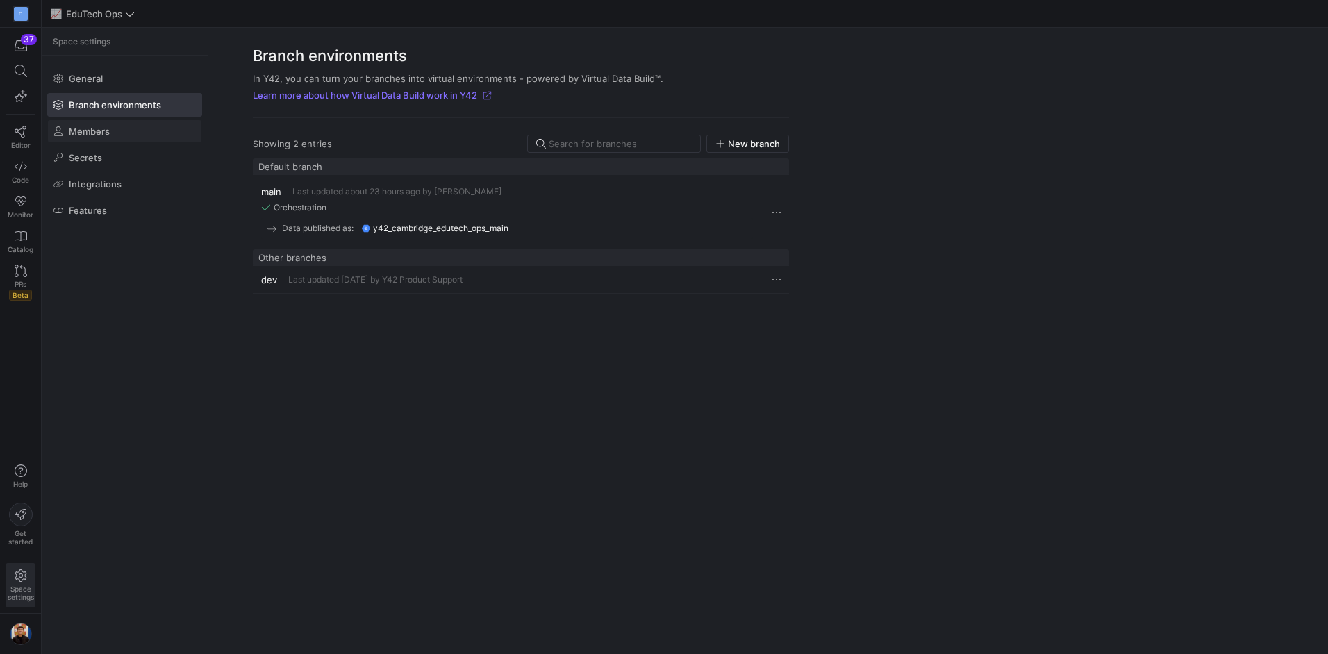
click at [106, 137] on span at bounding box center [124, 131] width 153 height 22
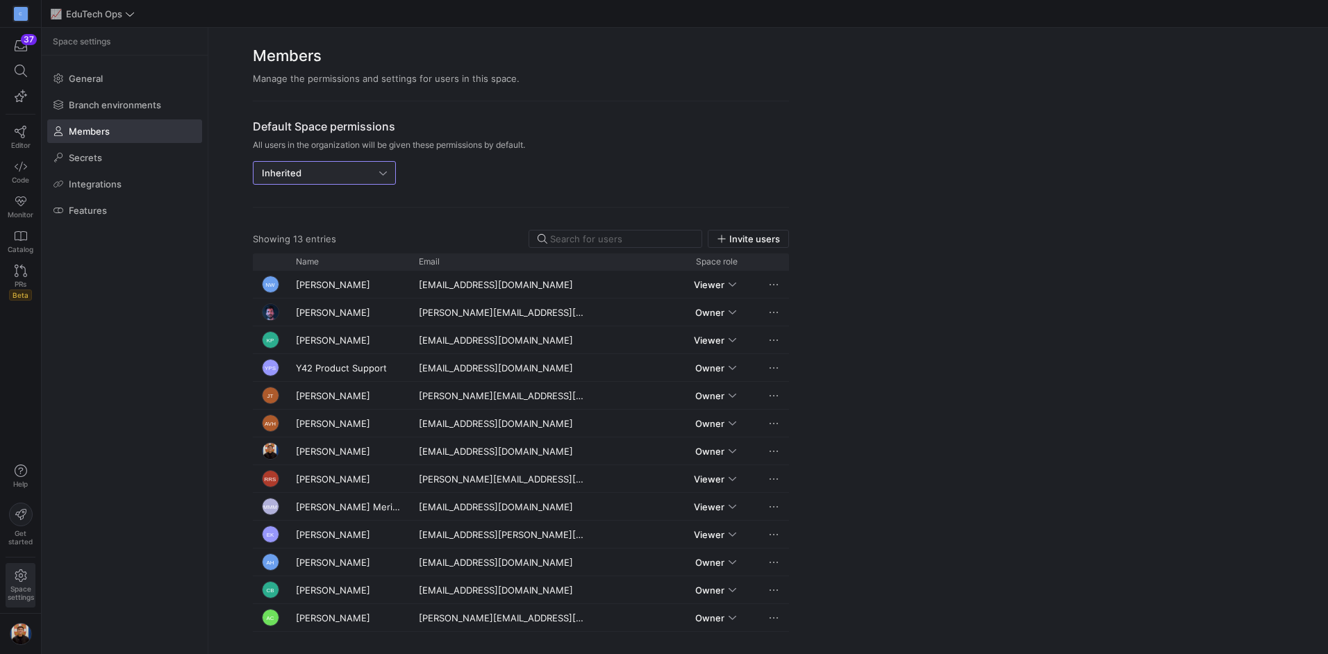
click at [346, 174] on div "Inherited" at bounding box center [320, 172] width 117 height 11
click at [346, 174] on div at bounding box center [664, 327] width 1328 height 654
click at [144, 147] on span at bounding box center [124, 158] width 153 height 22
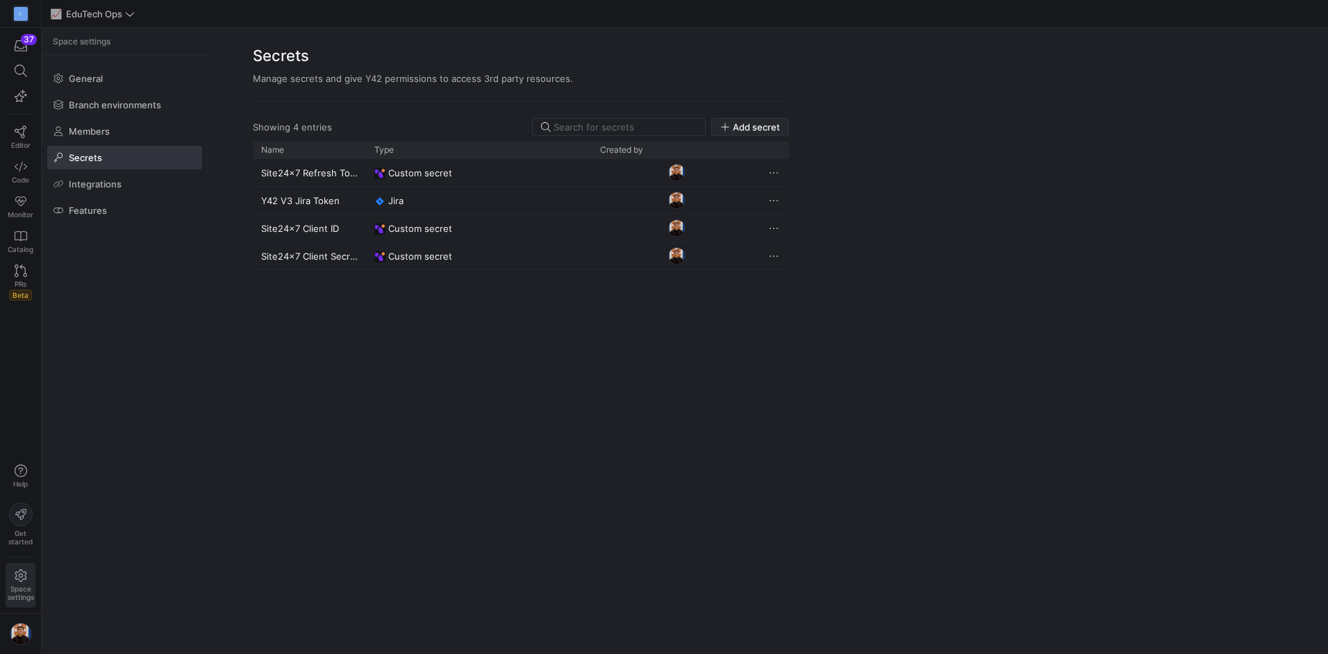
click at [759, 128] on span "Add secret" at bounding box center [756, 127] width 47 height 11
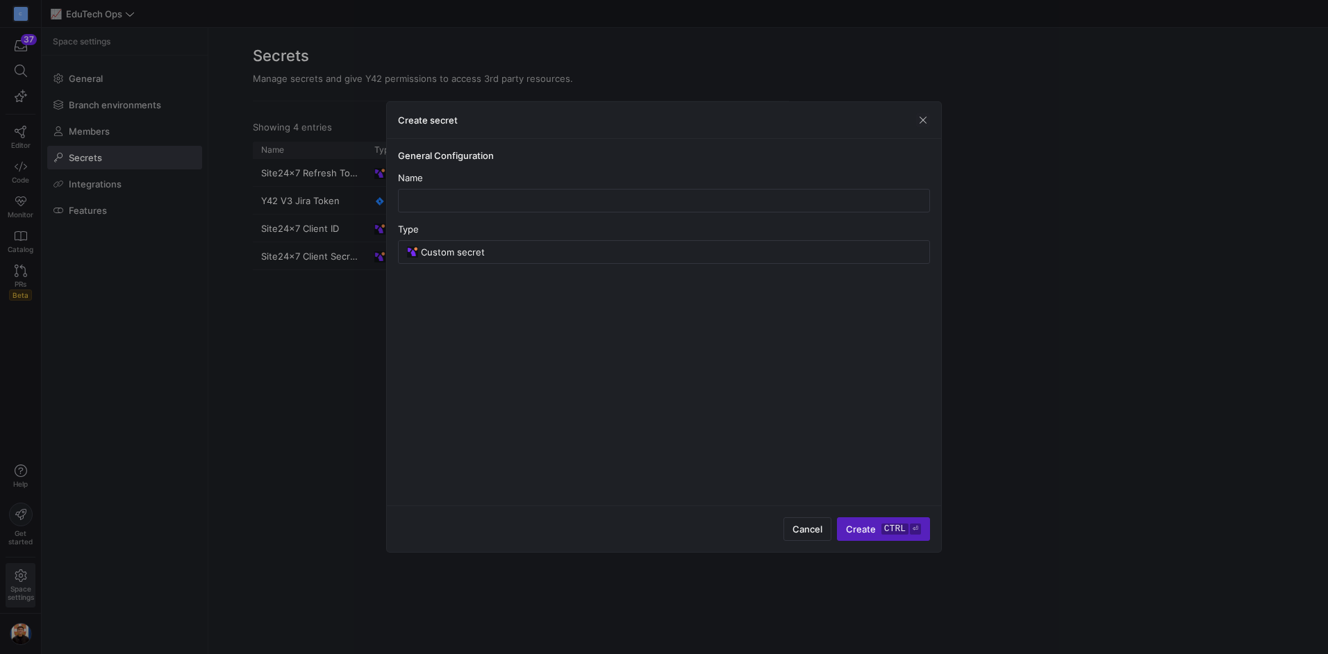
click at [1068, 169] on div at bounding box center [664, 327] width 1328 height 654
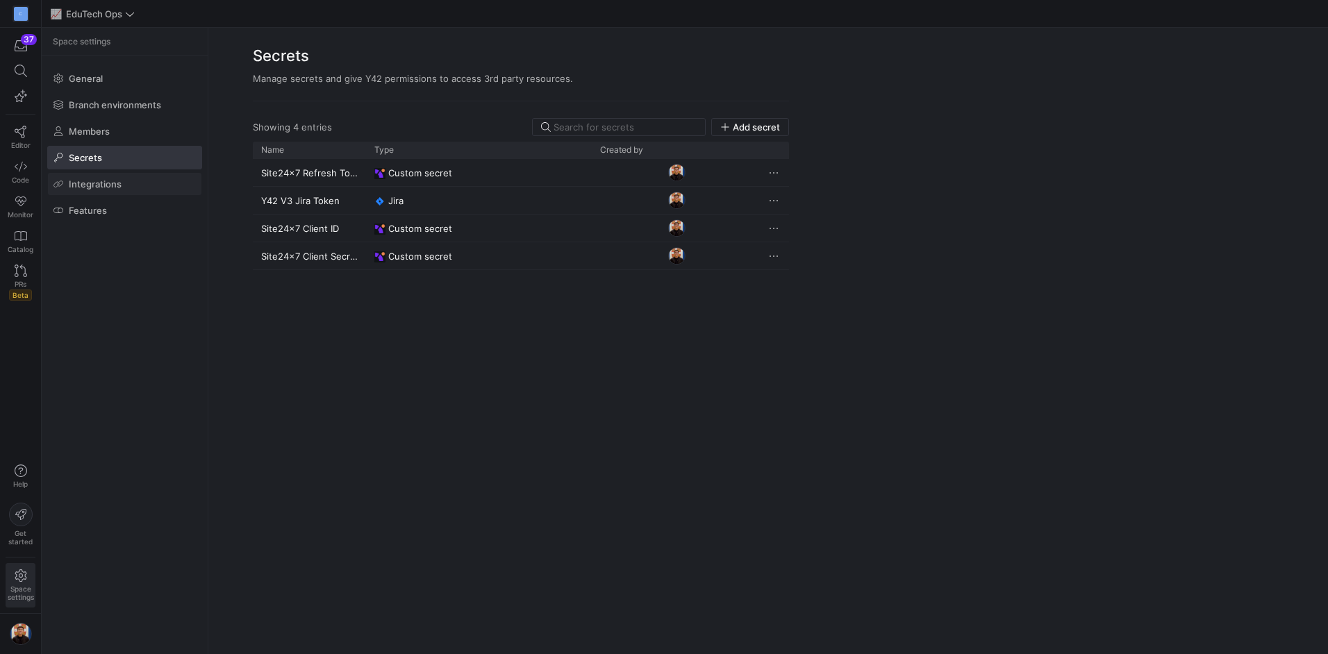
click at [132, 184] on span at bounding box center [124, 184] width 153 height 22
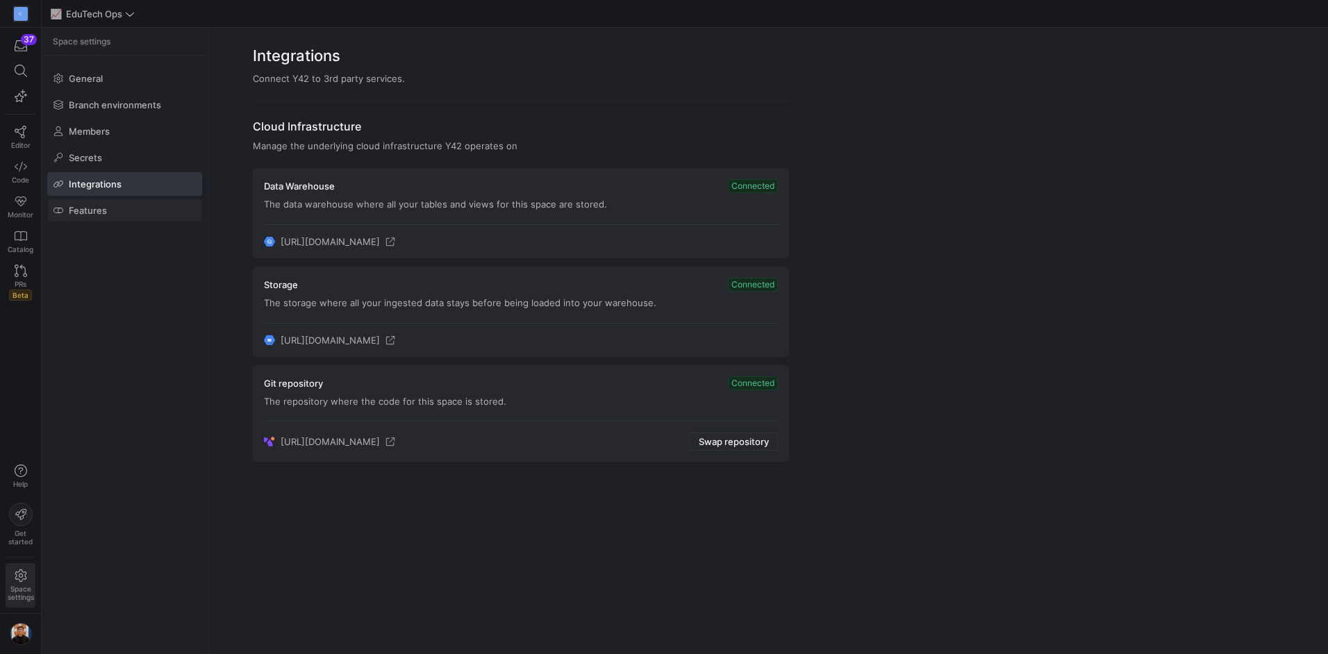
click at [106, 210] on span "Features" at bounding box center [88, 210] width 38 height 11
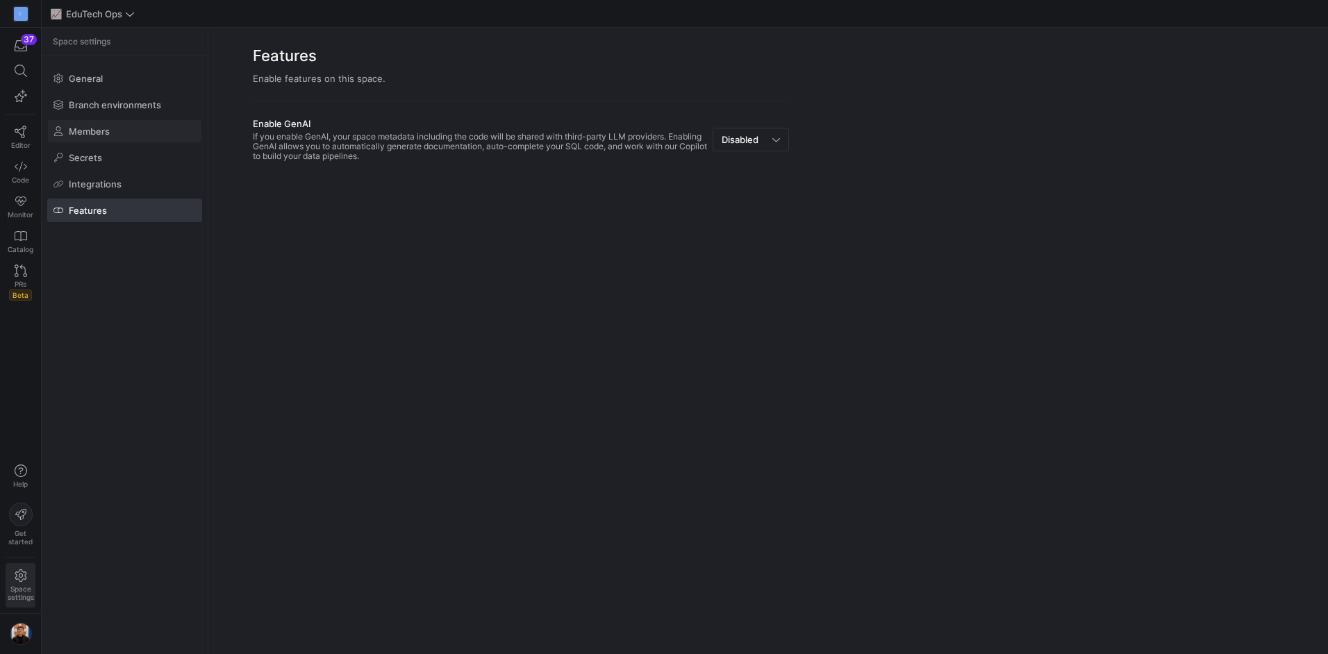
click at [108, 126] on span "Members" at bounding box center [89, 131] width 41 height 11
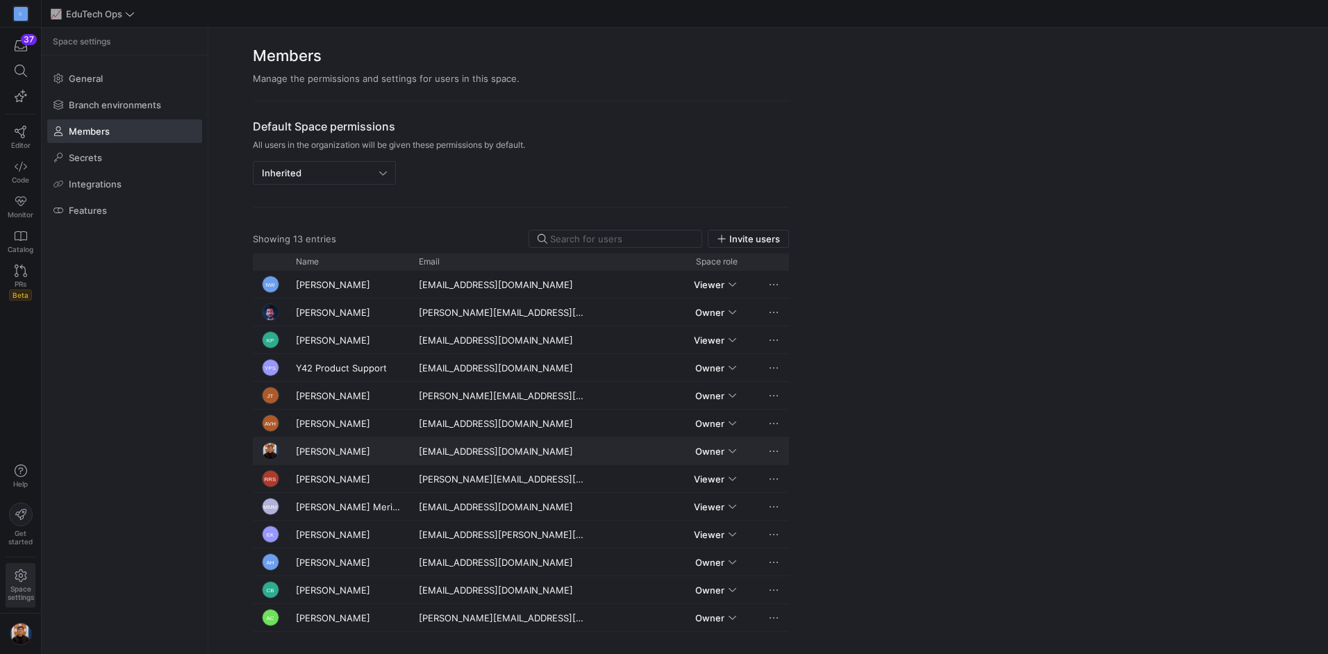
click at [730, 449] on div "Press SPACE to select this row." at bounding box center [733, 451] width 8 height 11
click at [910, 352] on div at bounding box center [664, 327] width 1328 height 654
click at [127, 13] on icon at bounding box center [130, 14] width 10 height 10
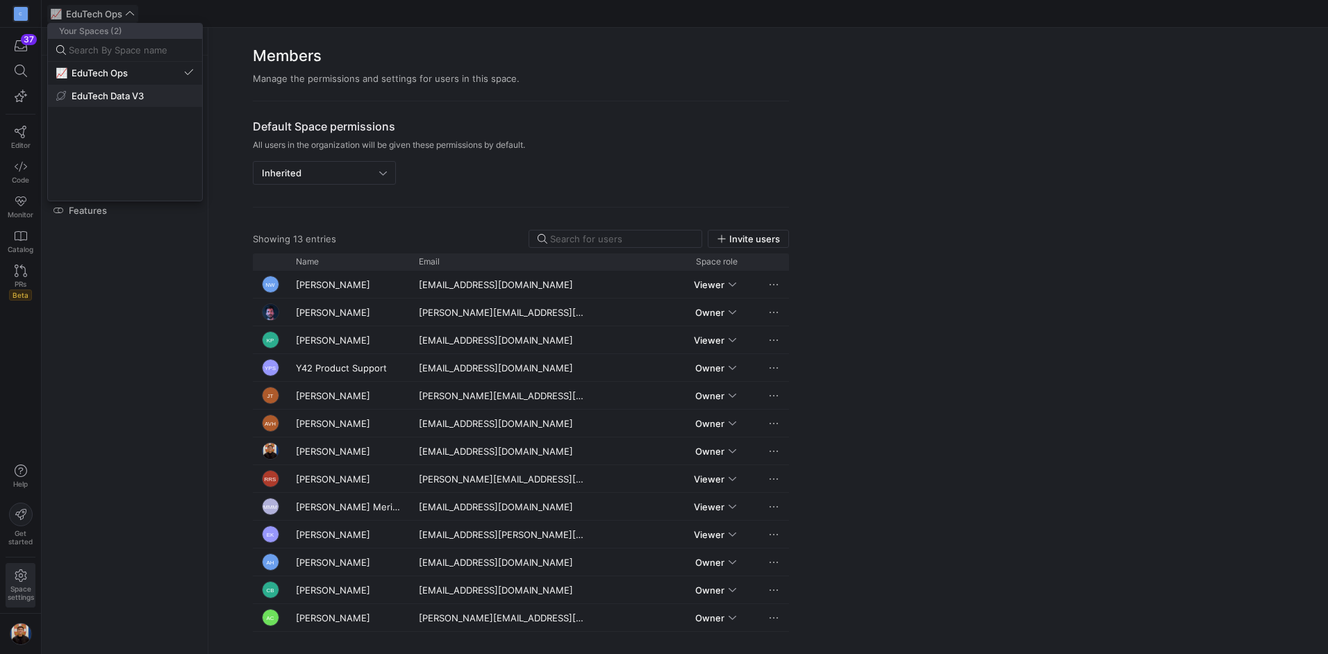
click at [128, 97] on span "EduTech Data V3" at bounding box center [108, 95] width 72 height 11
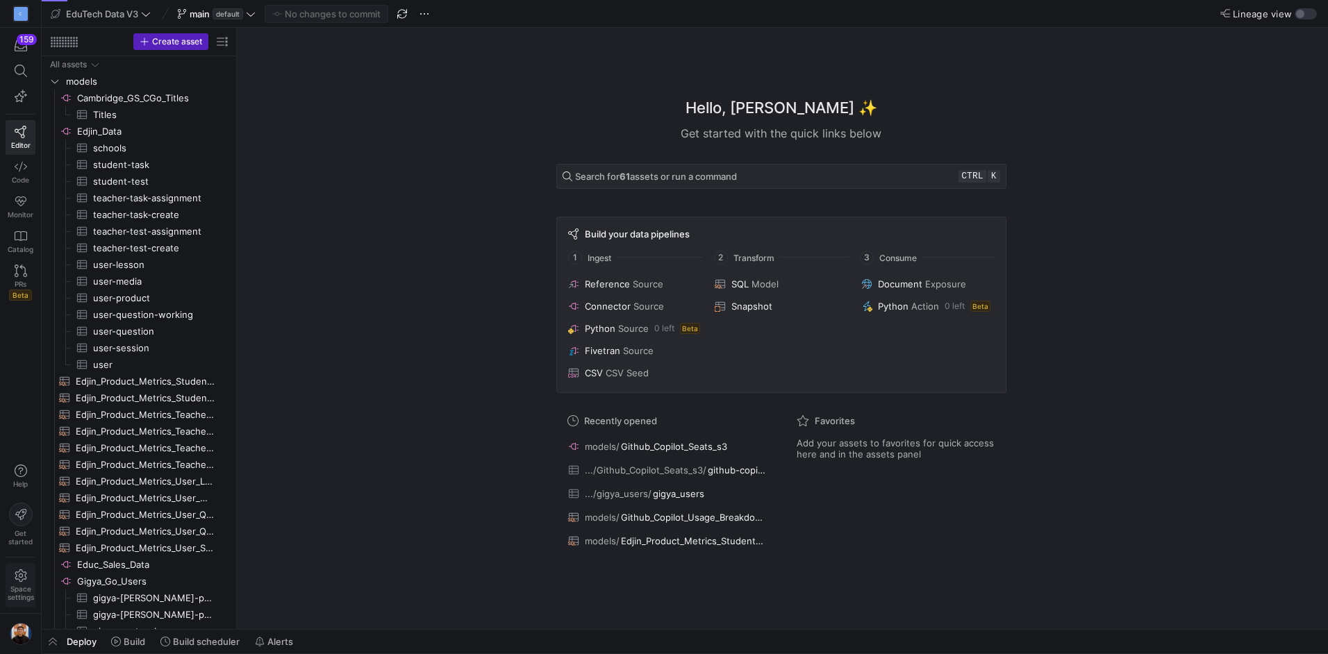
click at [21, 589] on span "Space settings" at bounding box center [21, 593] width 26 height 17
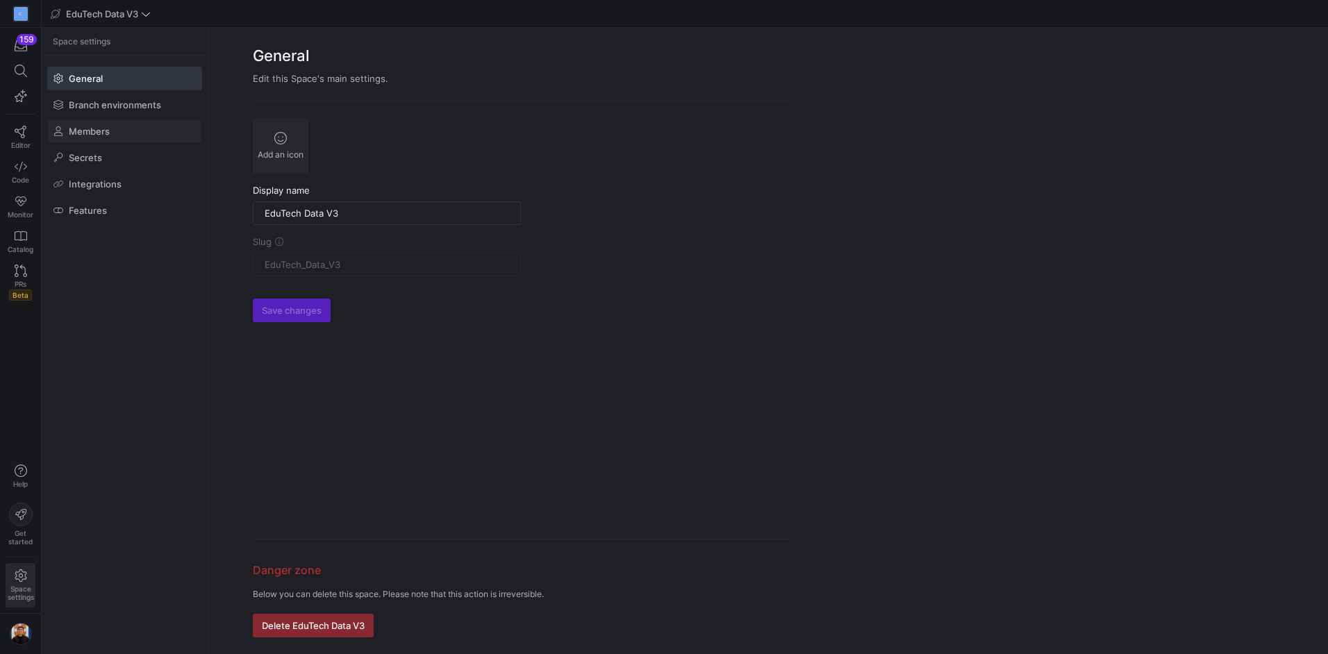
click at [120, 135] on span at bounding box center [124, 131] width 153 height 22
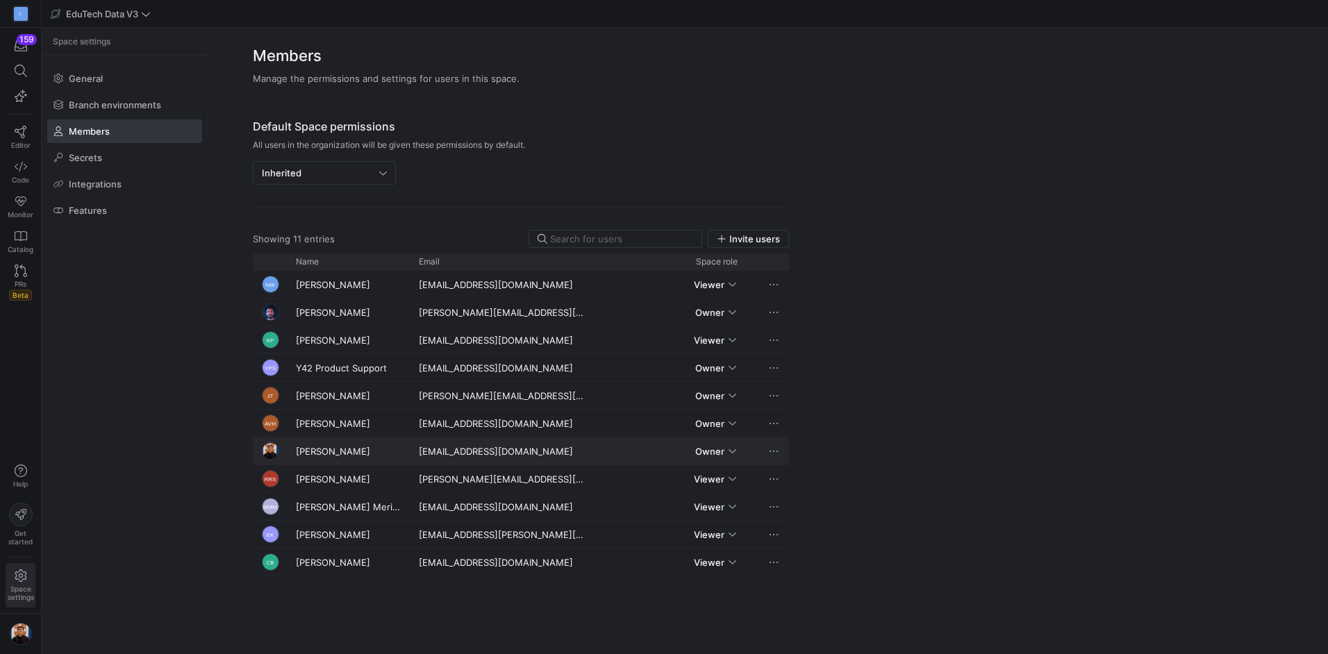
click at [579, 450] on div "[EMAIL_ADDRESS][DOMAIN_NAME]" at bounding box center [502, 451] width 184 height 27
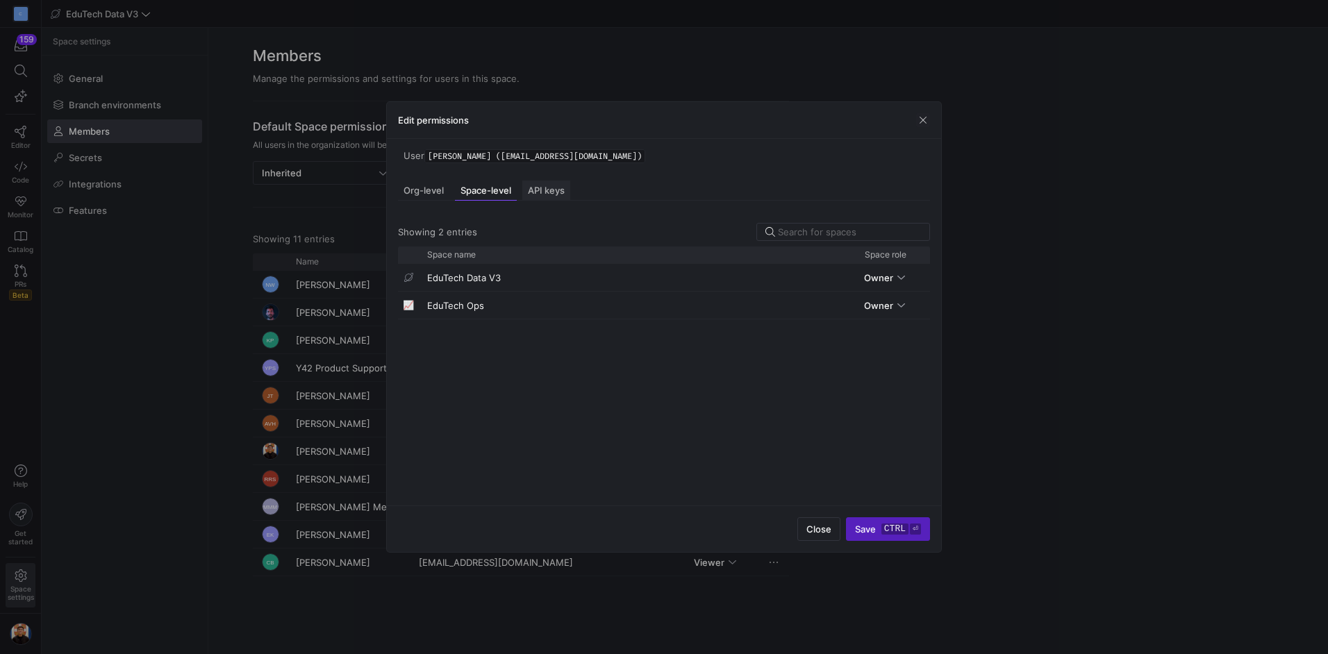
click at [561, 186] on span "API keys" at bounding box center [546, 190] width 37 height 9
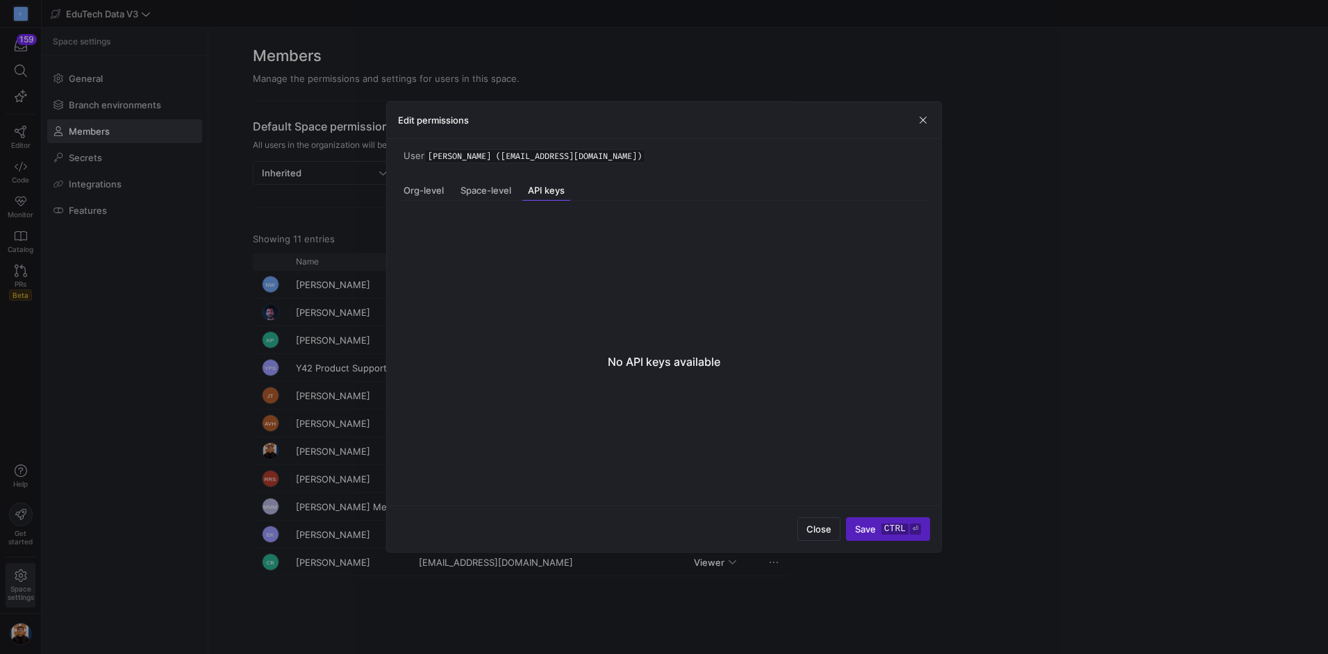
click at [910, 246] on y42-empty-state "No API keys available" at bounding box center [664, 361] width 532 height 266
drag, startPoint x: 910, startPoint y: 246, endPoint x: 905, endPoint y: 218, distance: 28.2
click at [906, 217] on mat-tab-group "Org-level Space-level API keys No API keys available" at bounding box center [664, 338] width 532 height 314
drag, startPoint x: 849, startPoint y: 262, endPoint x: 691, endPoint y: 285, distance: 160.0
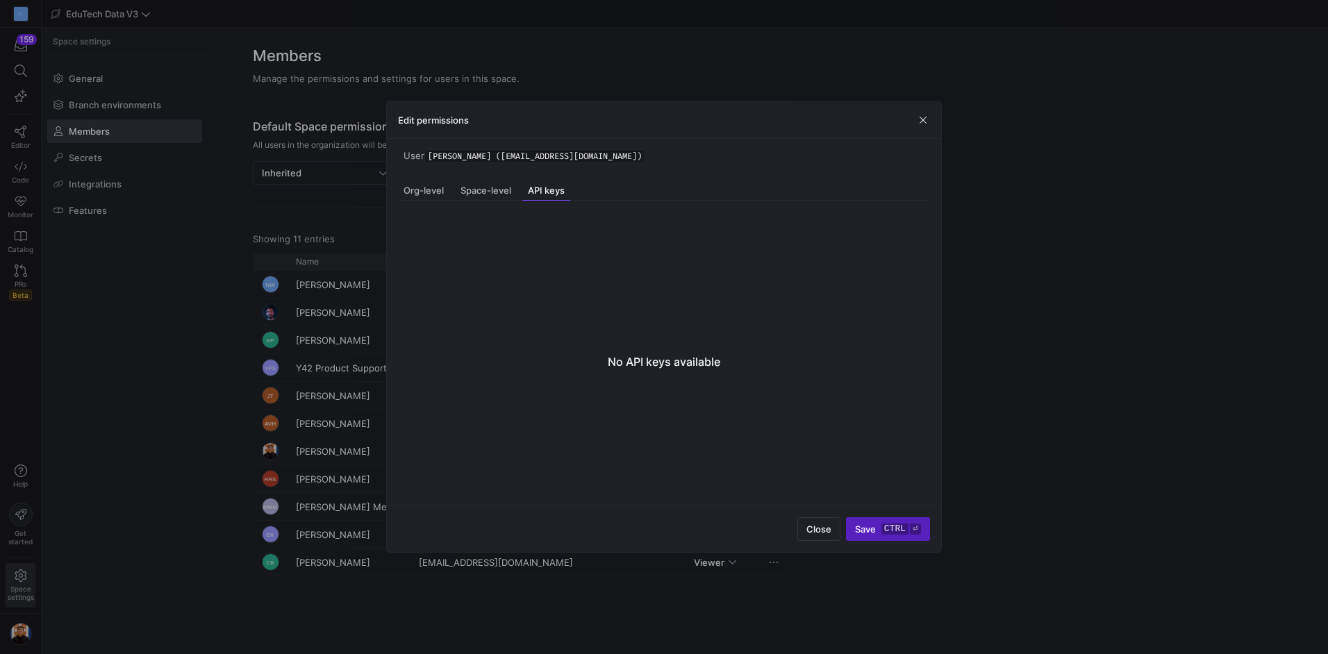
click at [673, 283] on y42-empty-state "No API keys available" at bounding box center [664, 361] width 532 height 266
click at [1033, 194] on div at bounding box center [664, 327] width 1328 height 654
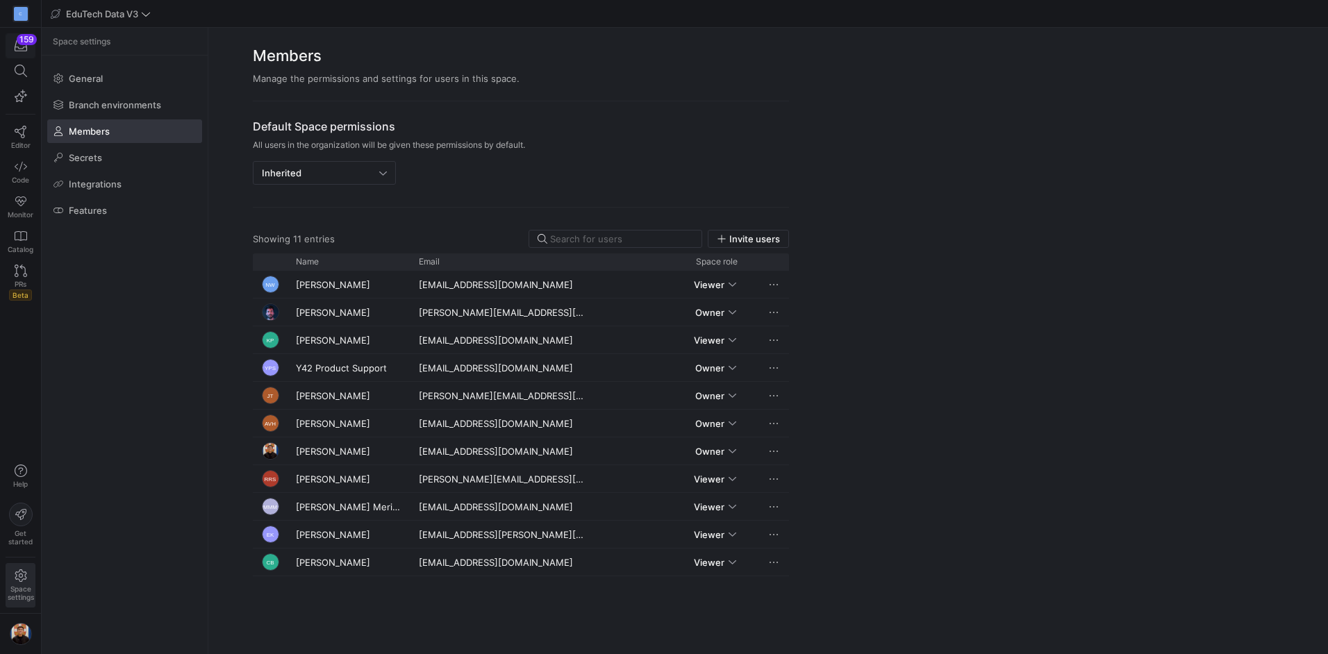
click at [15, 41] on icon "button" at bounding box center [21, 46] width 13 height 13
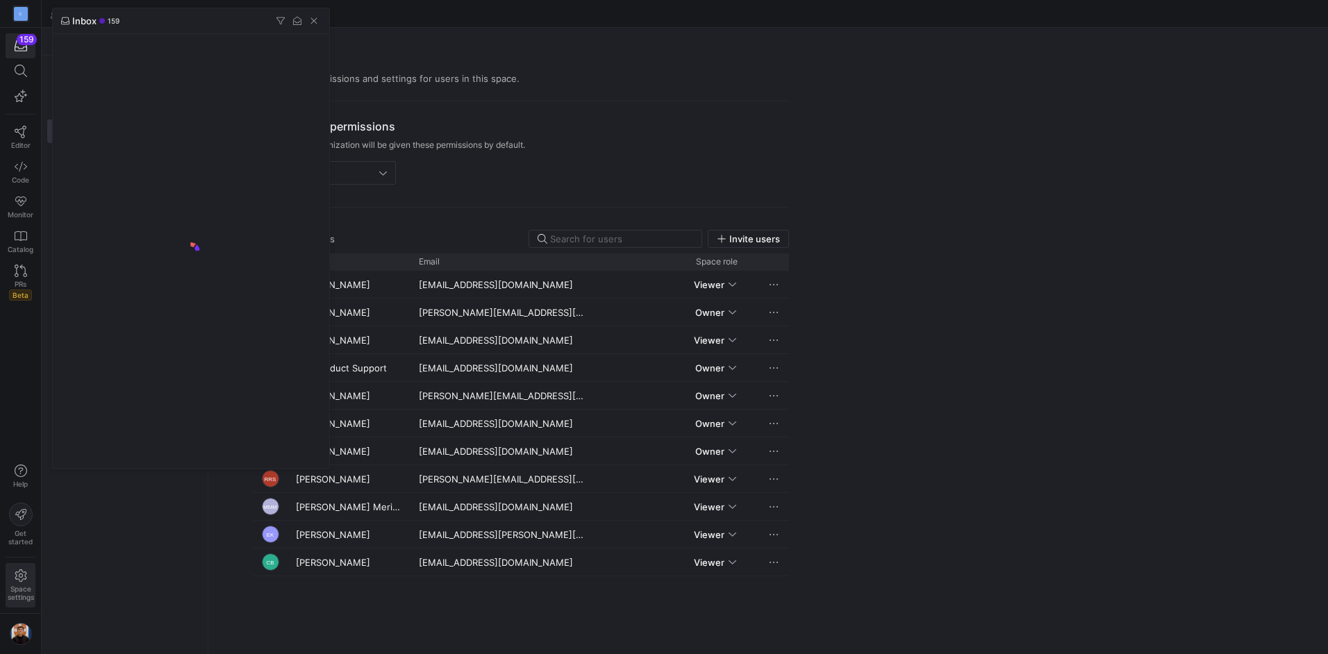
click at [517, 91] on div at bounding box center [664, 327] width 1328 height 654
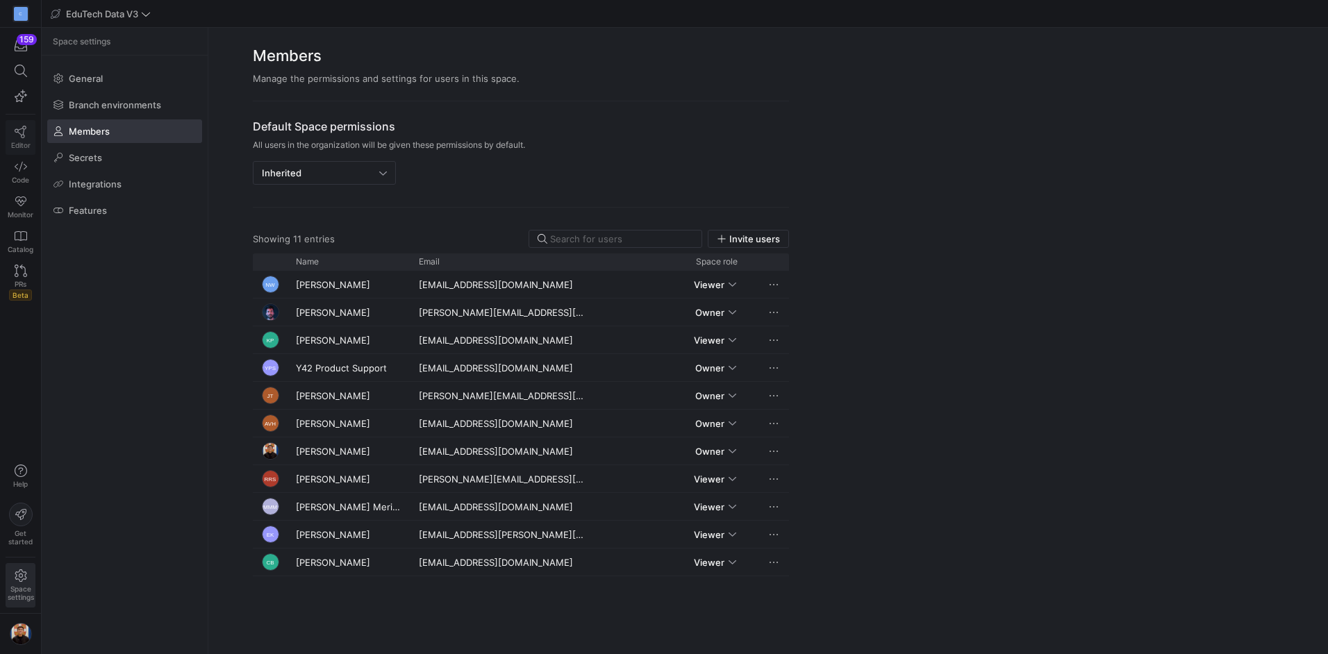
click at [20, 139] on link "Editor" at bounding box center [21, 137] width 30 height 35
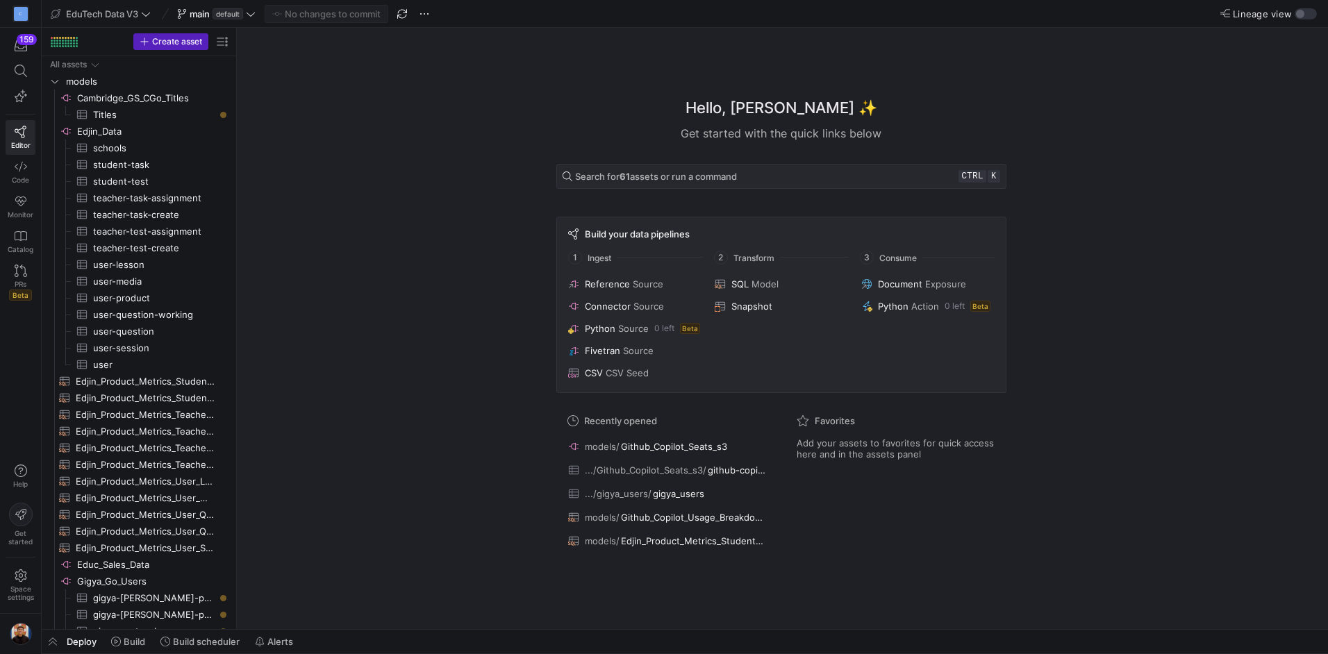
click at [372, 217] on div "Hello, [PERSON_NAME] ✨ Get started with the quick links below Search for 61 ass…" at bounding box center [780, 328] width 1077 height 601
click at [226, 40] on span "button" at bounding box center [222, 41] width 17 height 17
click at [338, 324] on div at bounding box center [664, 327] width 1328 height 654
click at [87, 63] on div "All assets" at bounding box center [68, 65] width 37 height 10
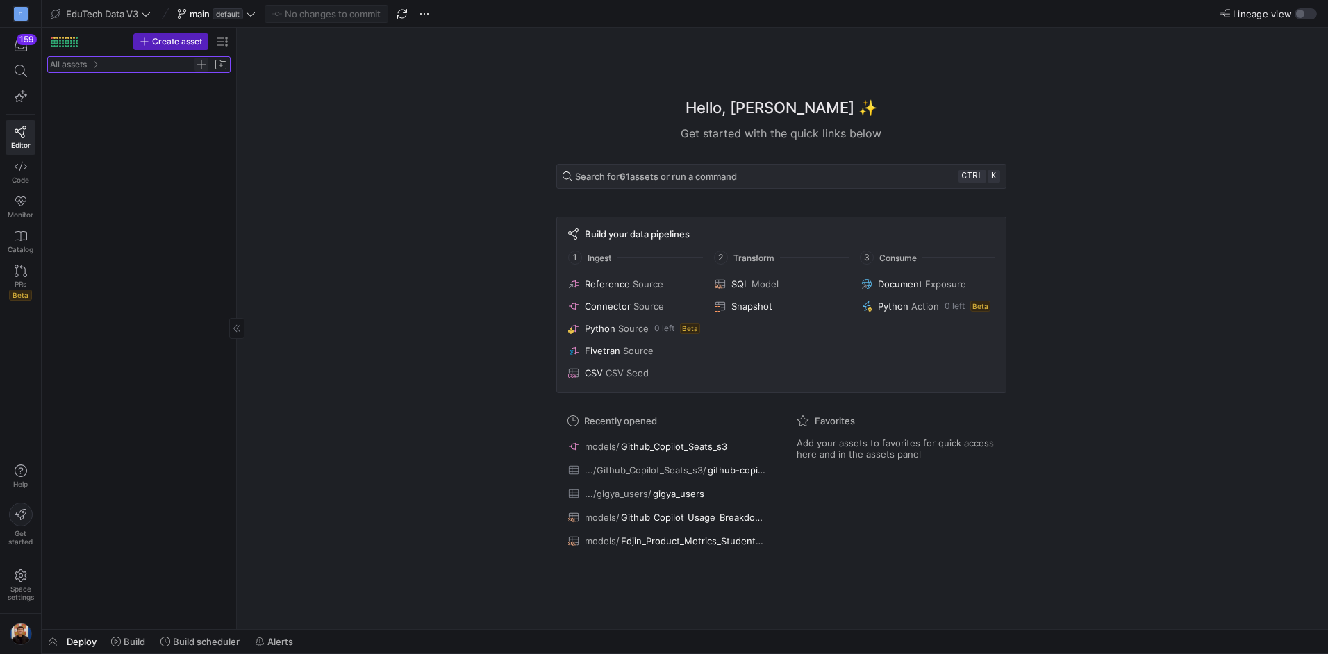
click at [197, 63] on span "Press SPACE to select this row." at bounding box center [201, 65] width 14 height 14
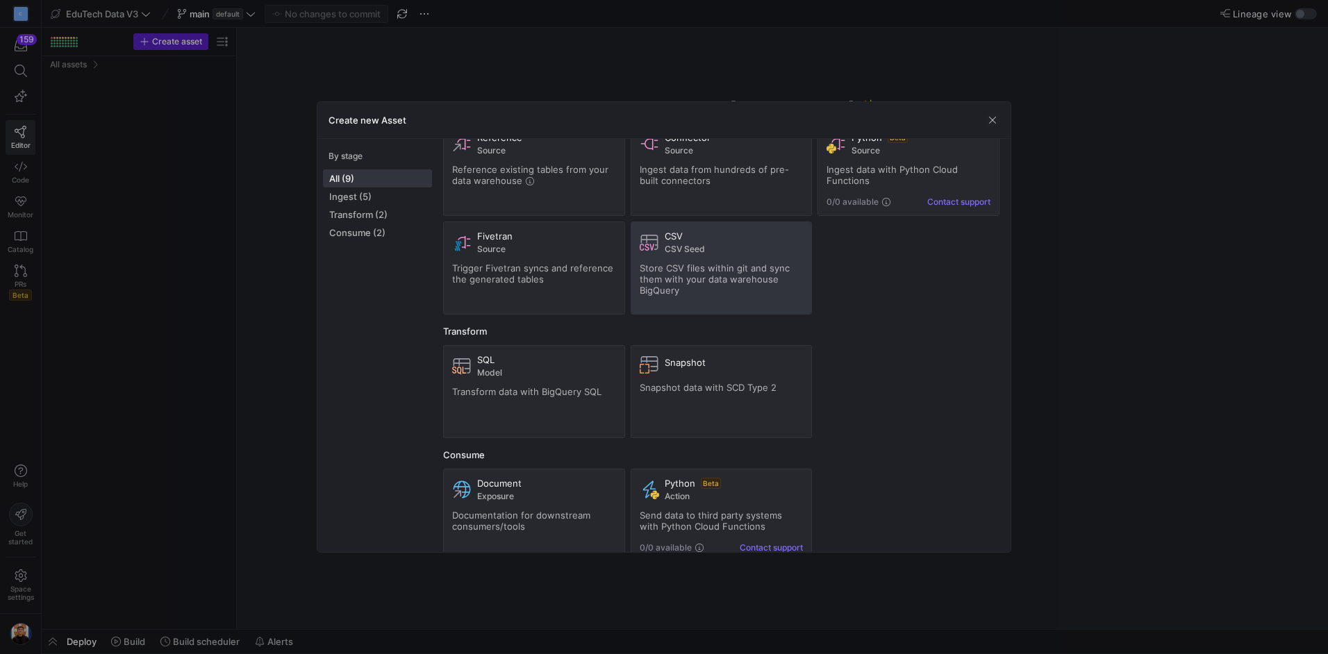
scroll to position [67, 0]
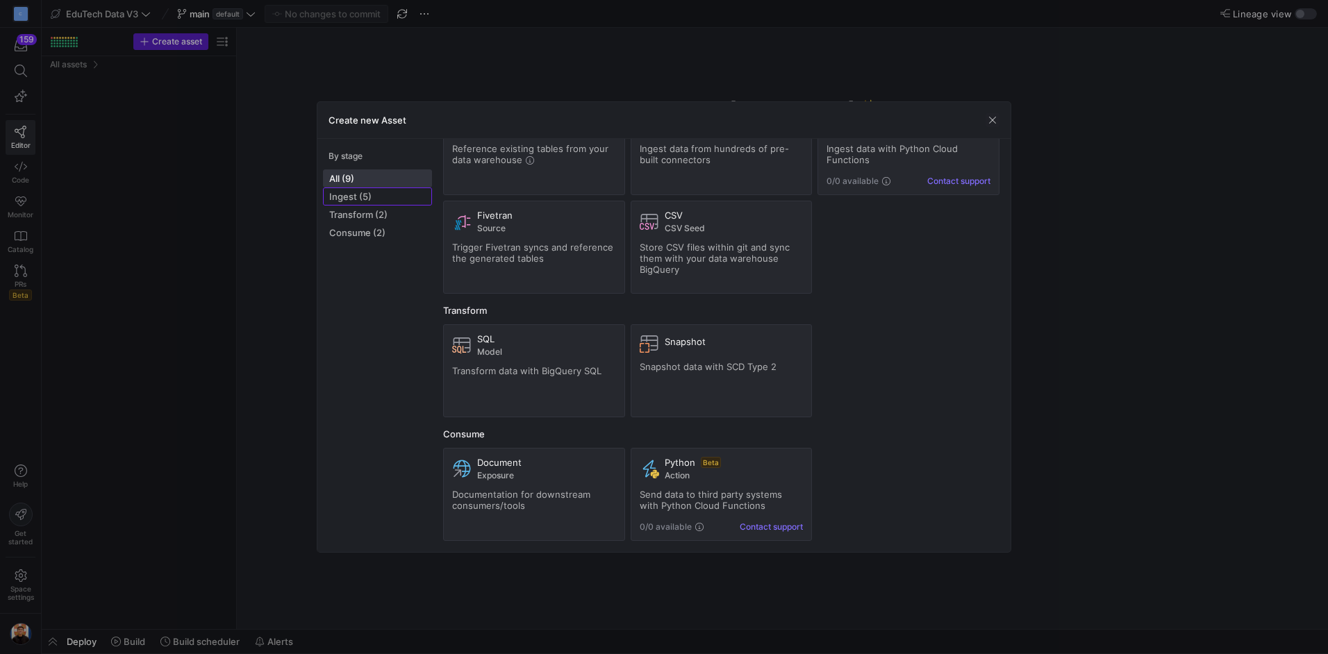
click at [352, 194] on span "Ingest (5)" at bounding box center [377, 196] width 97 height 11
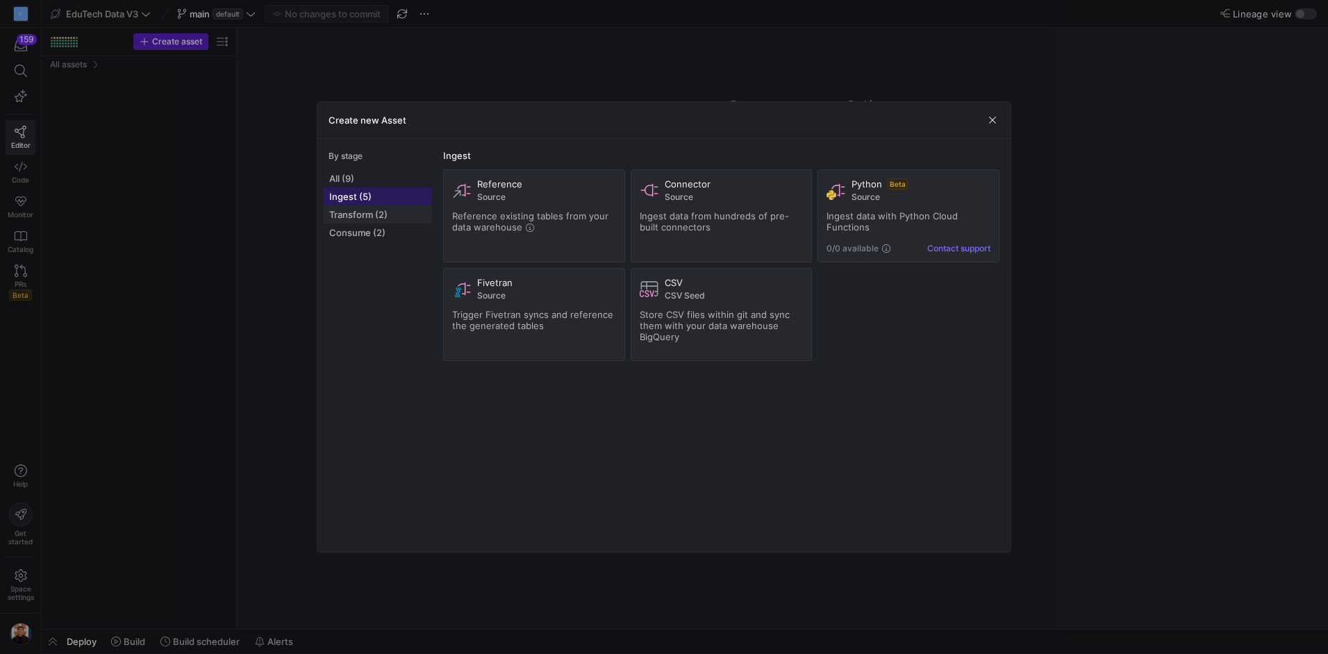
scroll to position [0, 0]
click at [361, 214] on span "Transform (2)" at bounding box center [377, 214] width 97 height 11
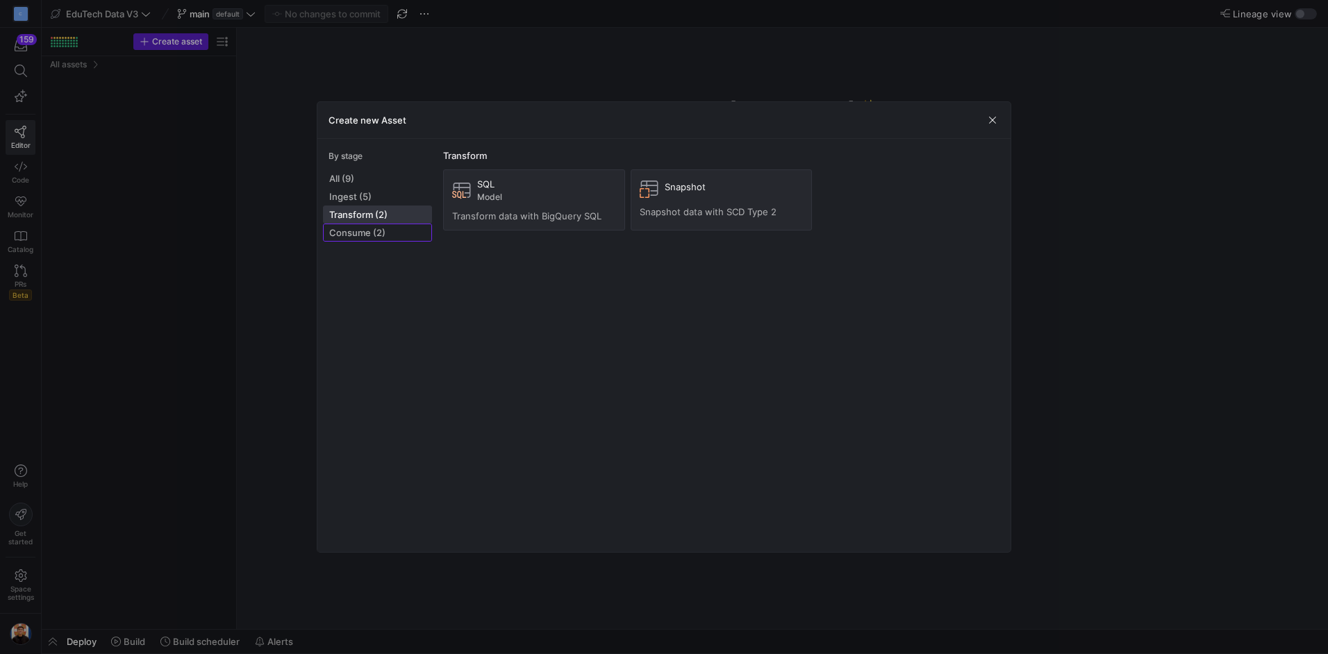
click at [367, 235] on span "Consume (2)" at bounding box center [377, 232] width 97 height 11
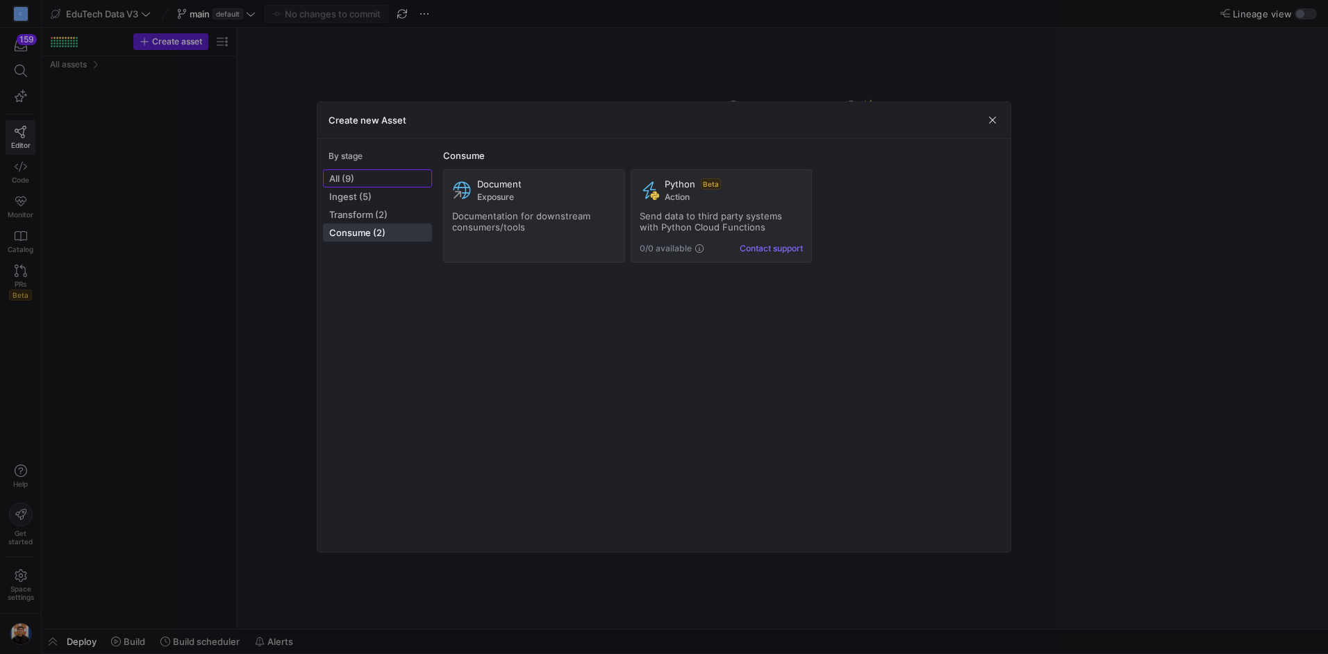
click at [361, 171] on span at bounding box center [378, 178] width 108 height 17
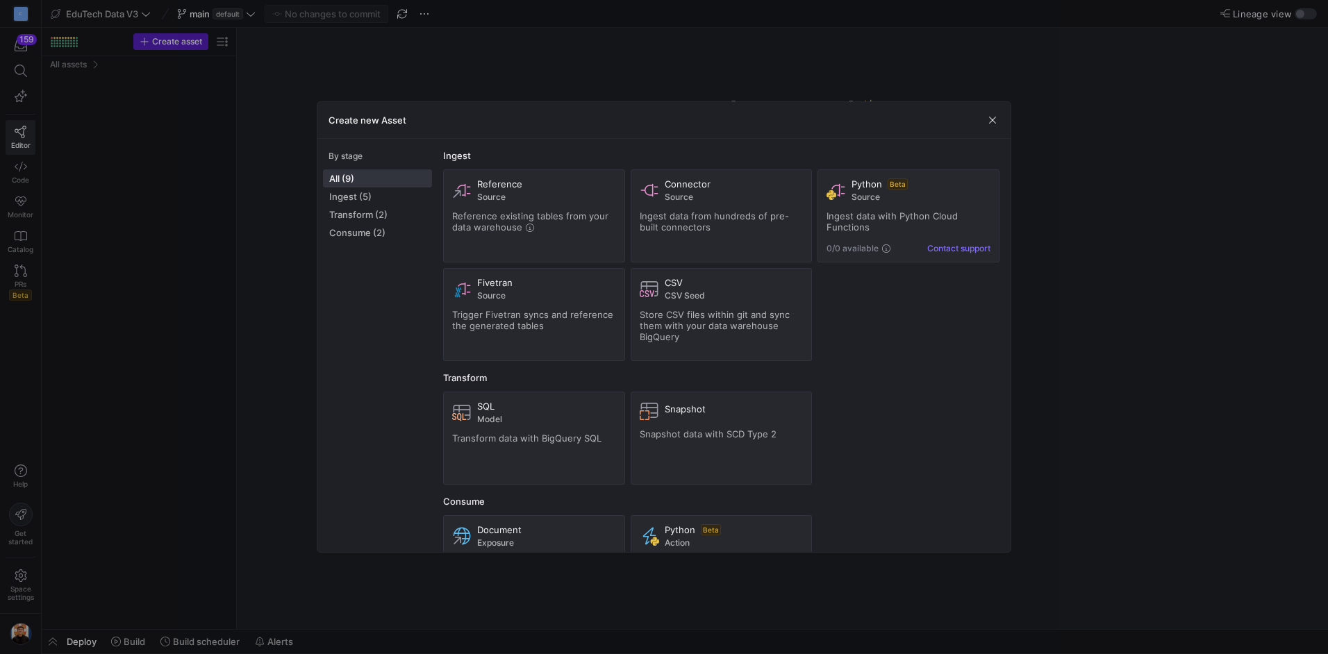
click at [360, 153] on div "By stage" at bounding box center [379, 156] width 103 height 10
click at [985, 116] on span "button" at bounding box center [992, 120] width 14 height 14
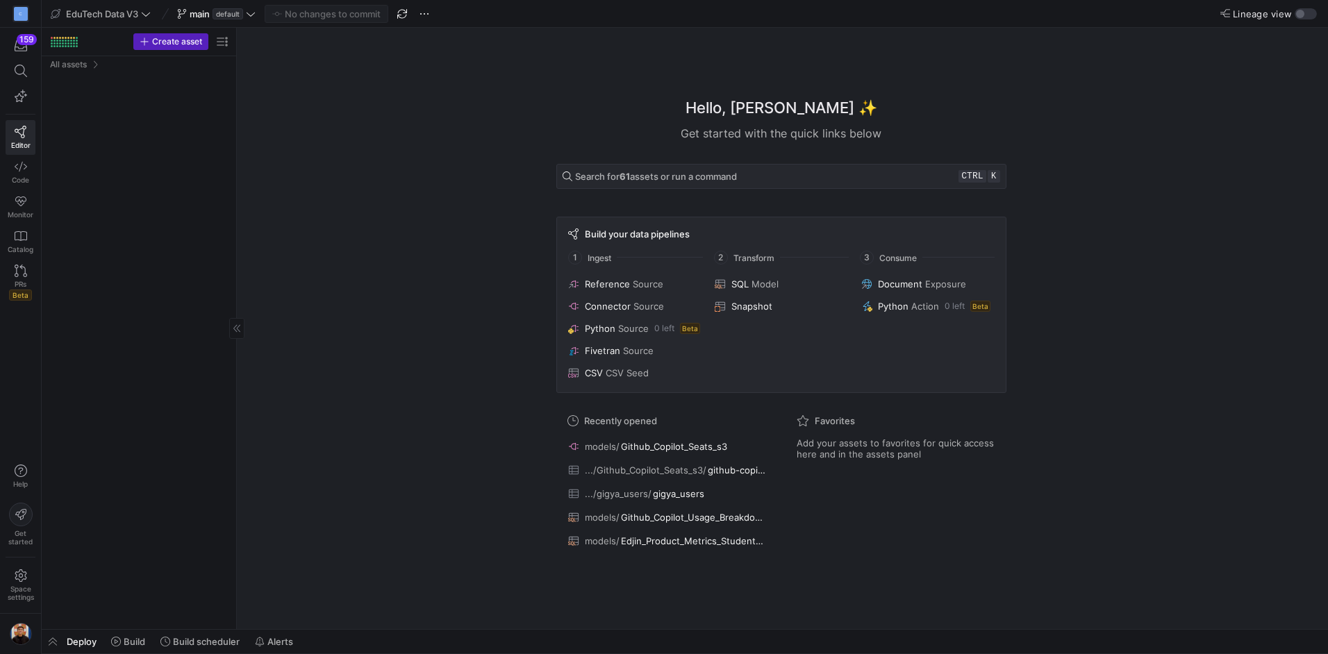
click at [94, 55] on div "Create asset" at bounding box center [139, 42] width 194 height 28
click at [87, 61] on div "All assets" at bounding box center [68, 65] width 37 height 10
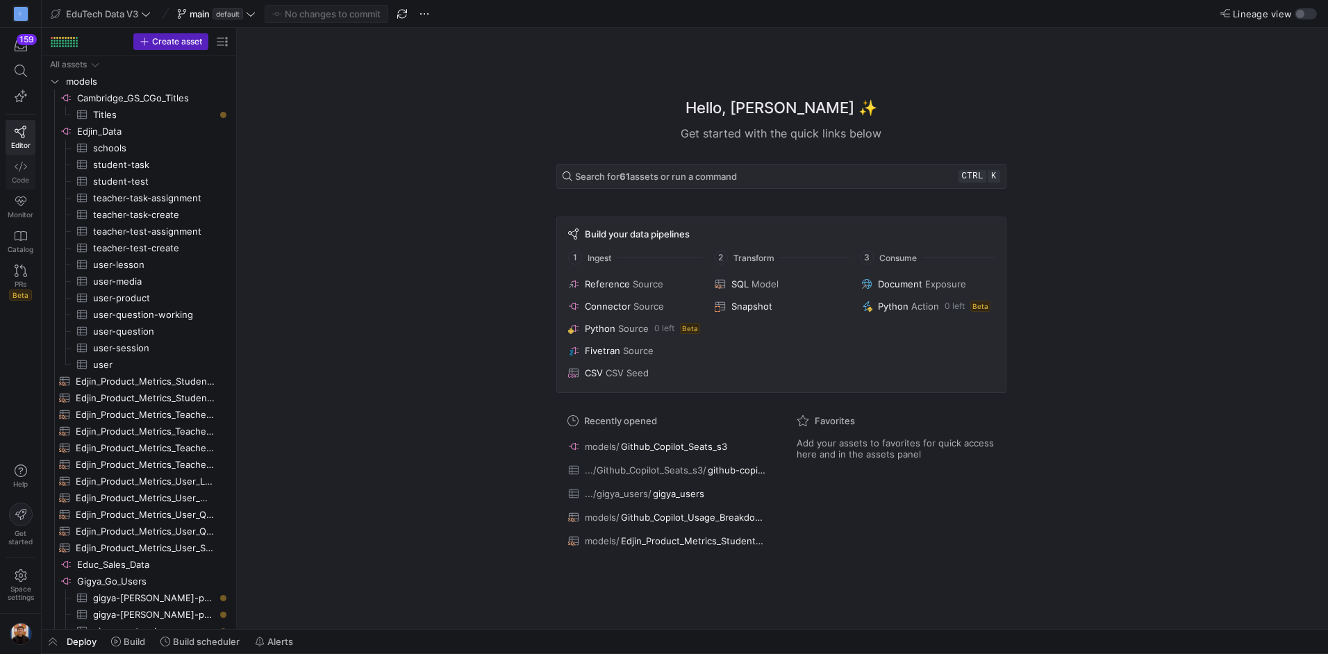
click at [17, 170] on icon at bounding box center [21, 166] width 13 height 13
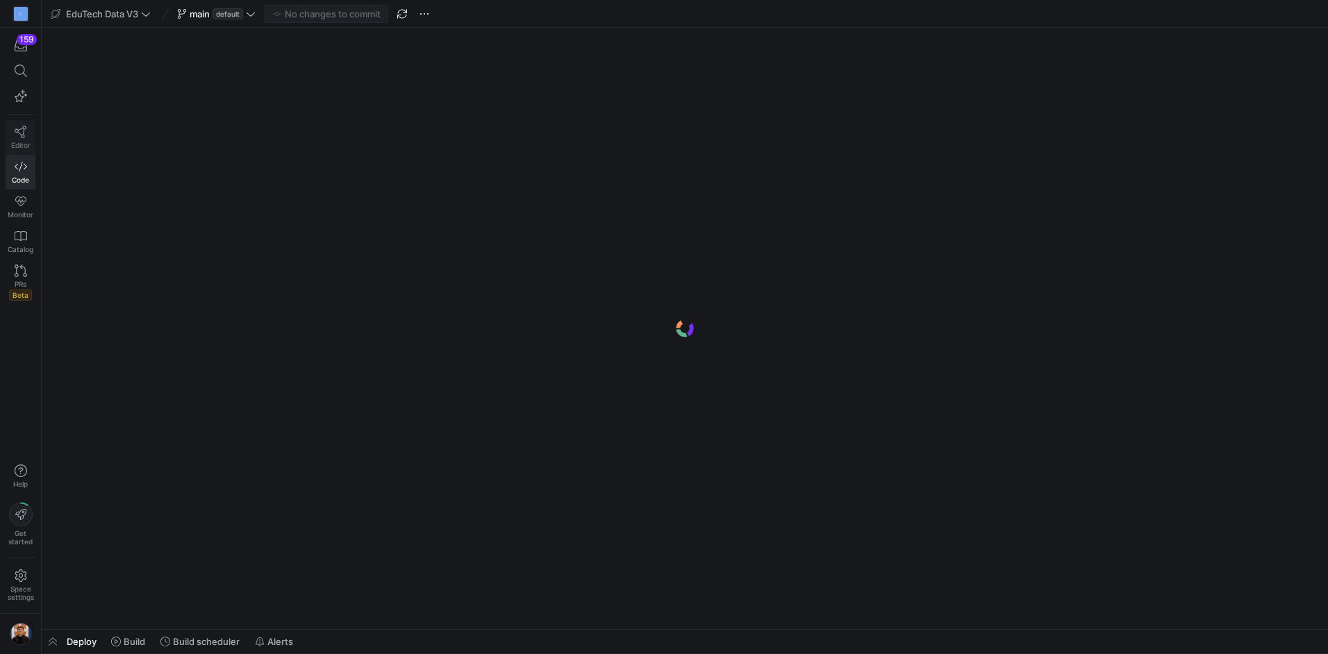
click at [28, 140] on link "Editor" at bounding box center [21, 137] width 30 height 35
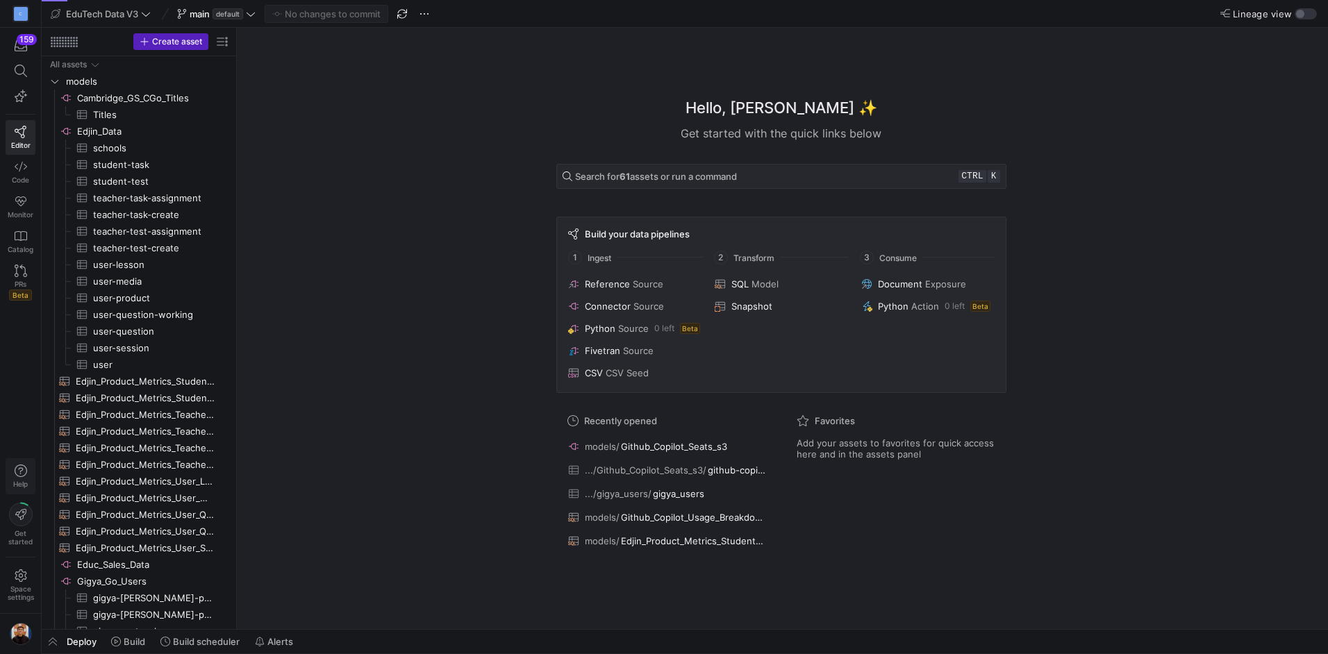
click at [22, 492] on span "button" at bounding box center [20, 476] width 28 height 35
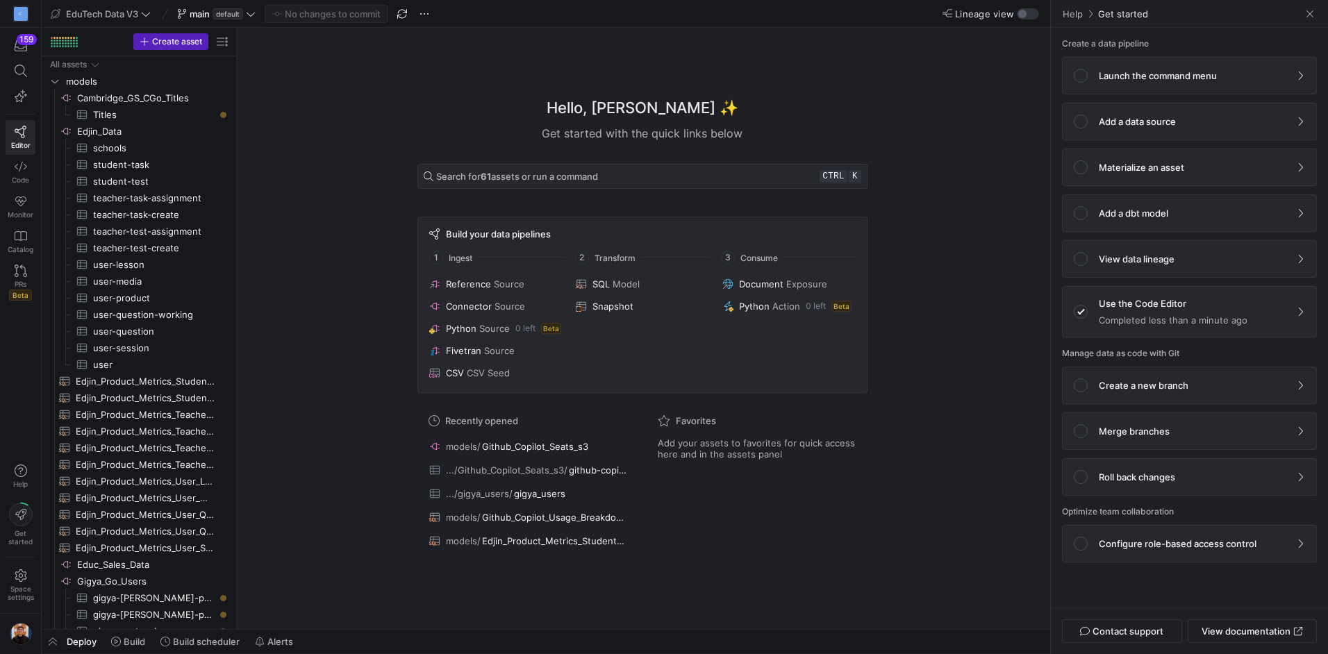
click at [671, 157] on div "Hello, [PERSON_NAME] ✨ Get started with the quick links below Search for 61 ass…" at bounding box center [642, 328] width 472 height 487
click at [685, 167] on span at bounding box center [642, 177] width 449 height 24
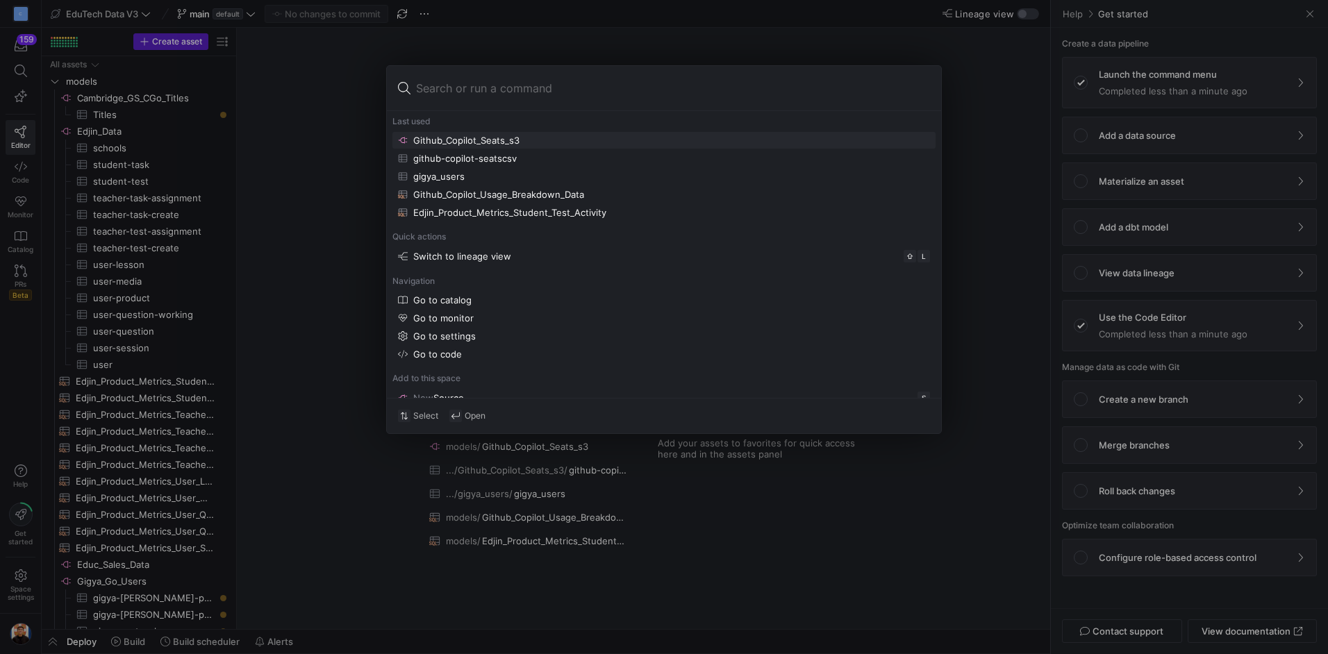
click at [515, 97] on input at bounding box center [673, 88] width 514 height 22
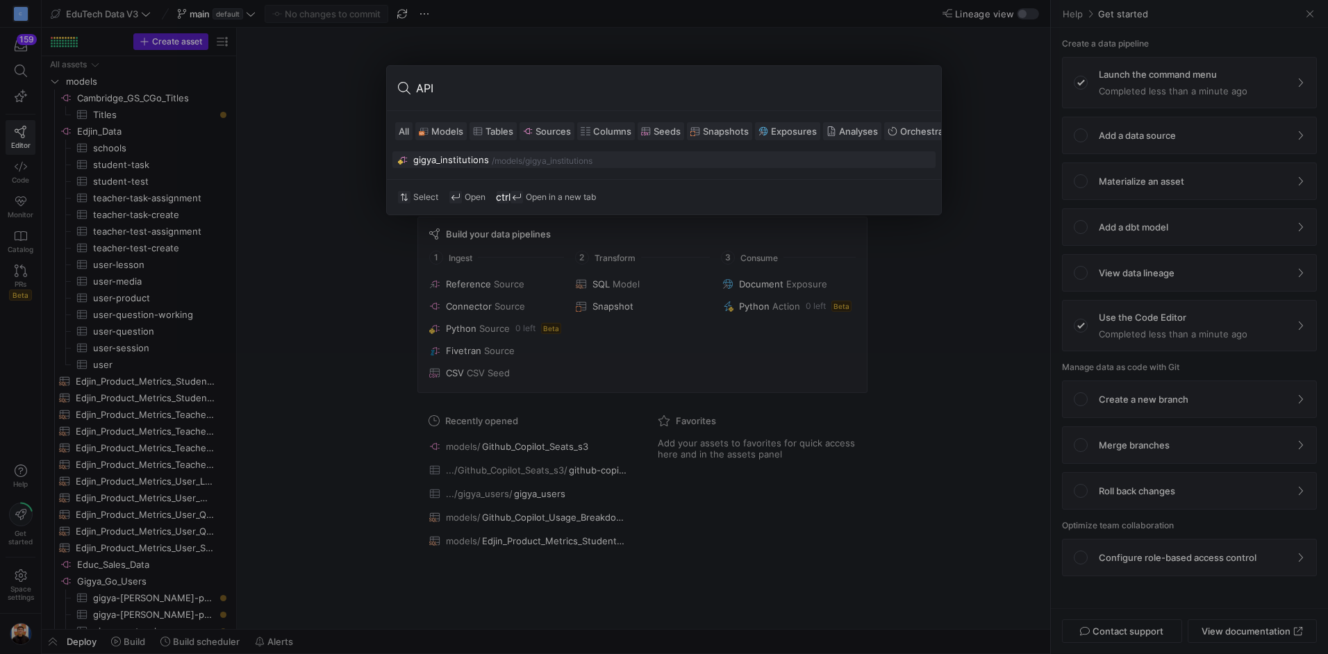
type input "API"
click at [617, 51] on div at bounding box center [664, 327] width 1328 height 654
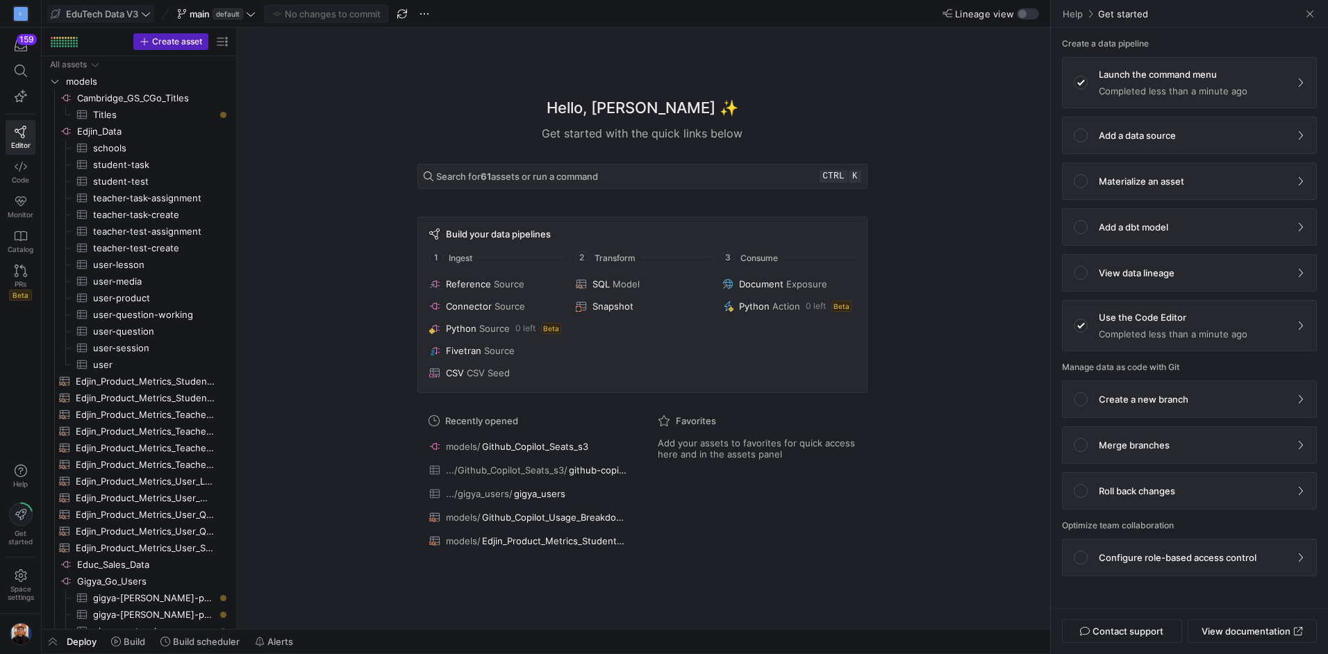
click at [151, 15] on icon at bounding box center [146, 14] width 10 height 10
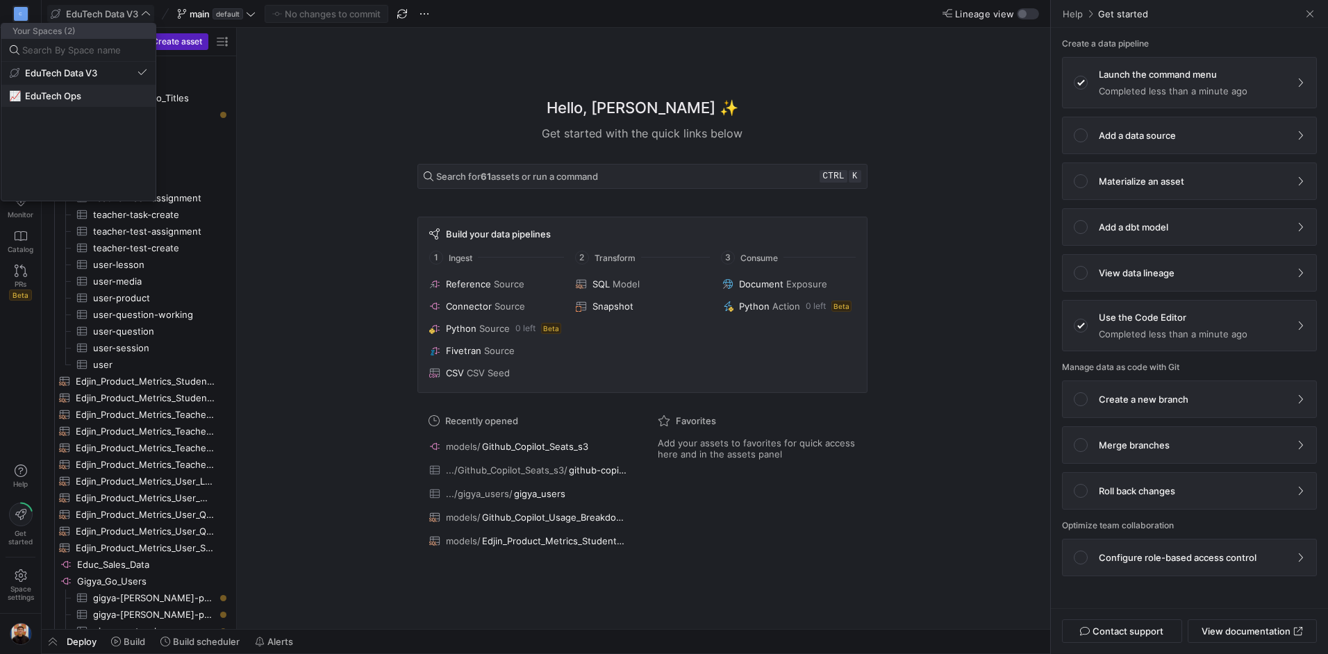
click at [78, 99] on span "EduTech Ops" at bounding box center [53, 95] width 56 height 11
